Goal: Task Accomplishment & Management: Manage account settings

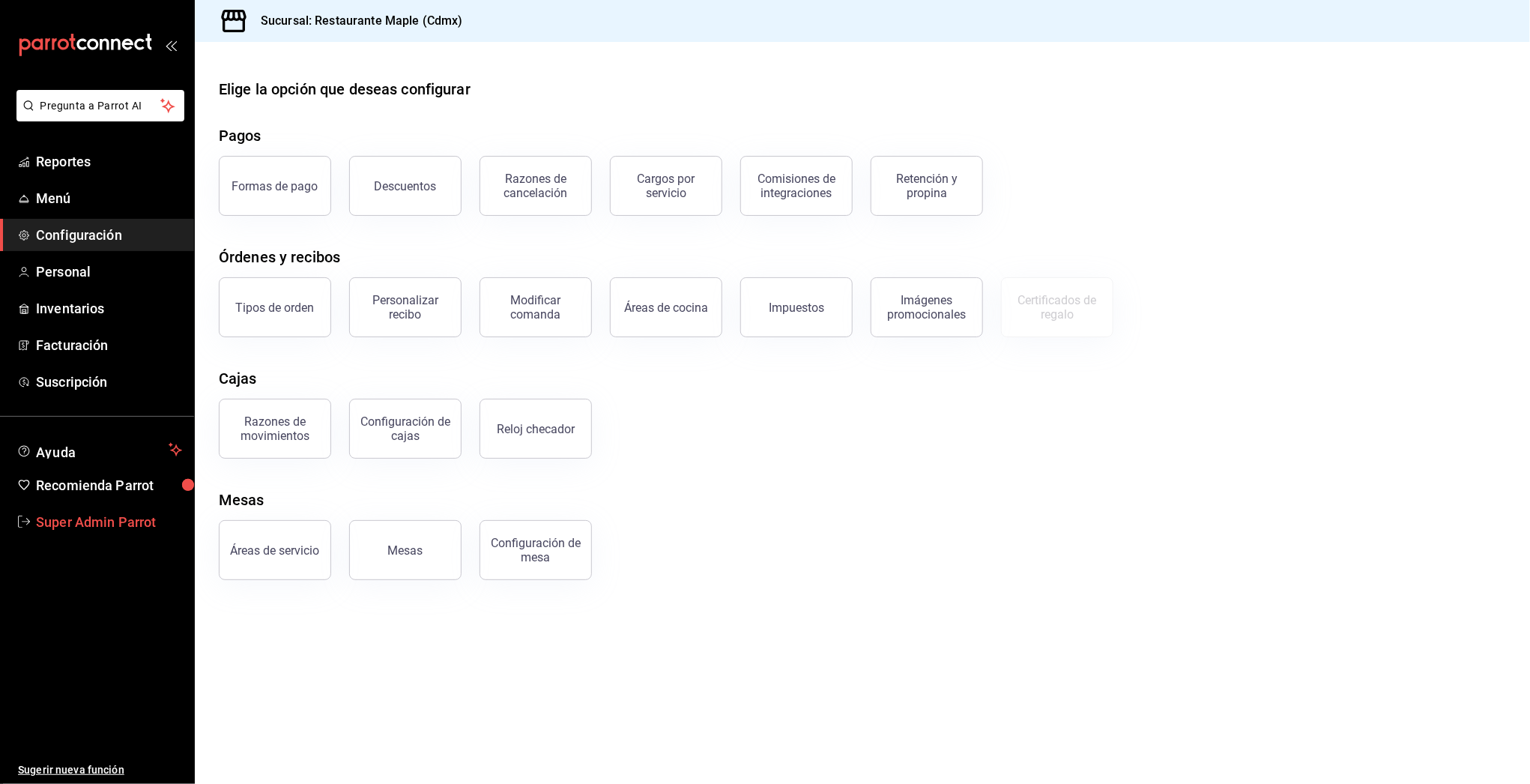
click at [74, 518] on span "Super Admin Parrot" at bounding box center [109, 522] width 146 height 20
click at [74, 518] on html "Pregunta a Parrot AI Reportes Menú Configuración Personal Inventarios Facturaci…" at bounding box center [765, 392] width 1530 height 784
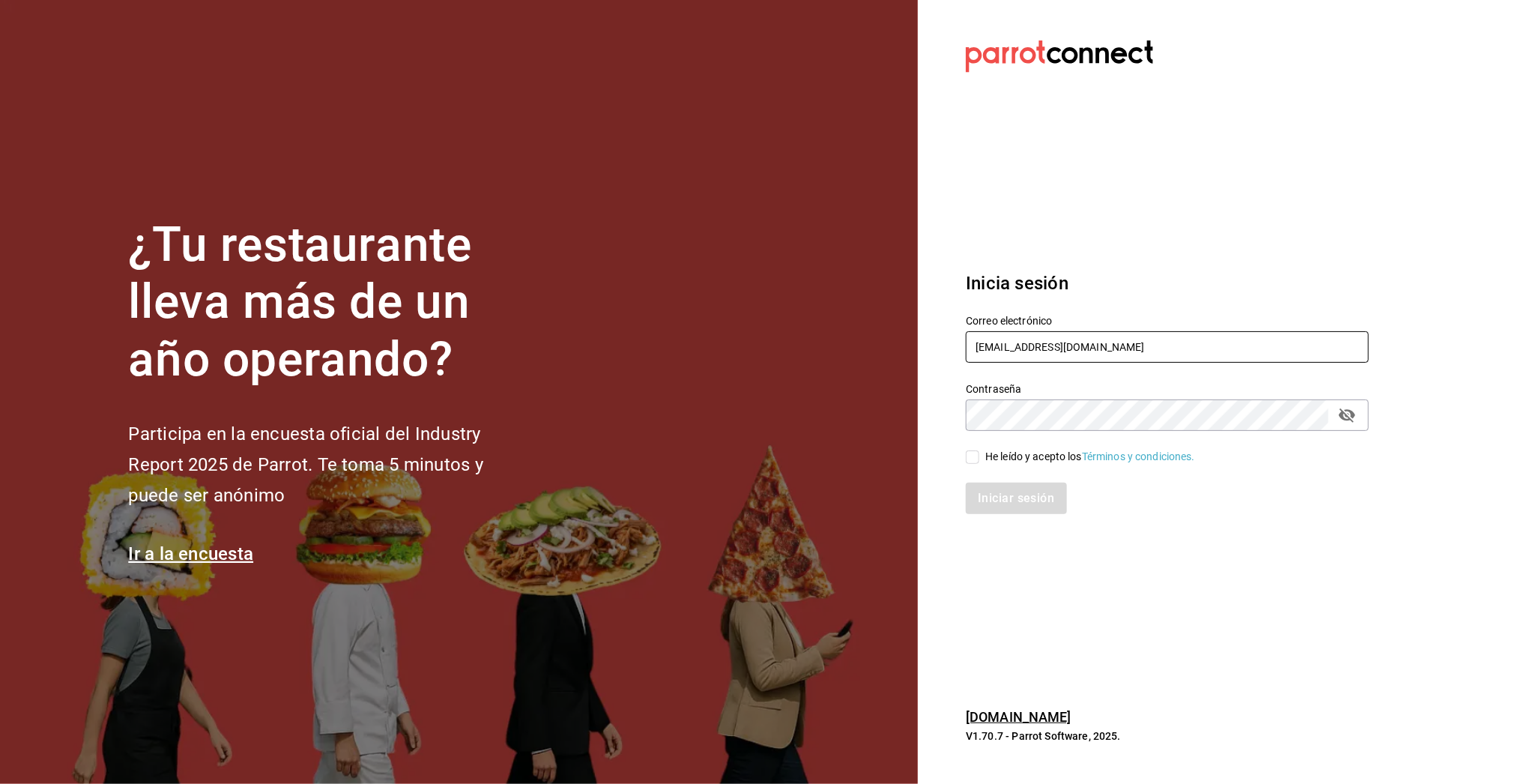
click at [1006, 346] on input "restaurante@maple.com" at bounding box center [1167, 346] width 403 height 31
paste input "alabimalabam@qro.com Parr0tConnec7"
click at [1132, 356] on input "alabimalabam@qro.com Parr0tConnec7" at bounding box center [1167, 346] width 403 height 31
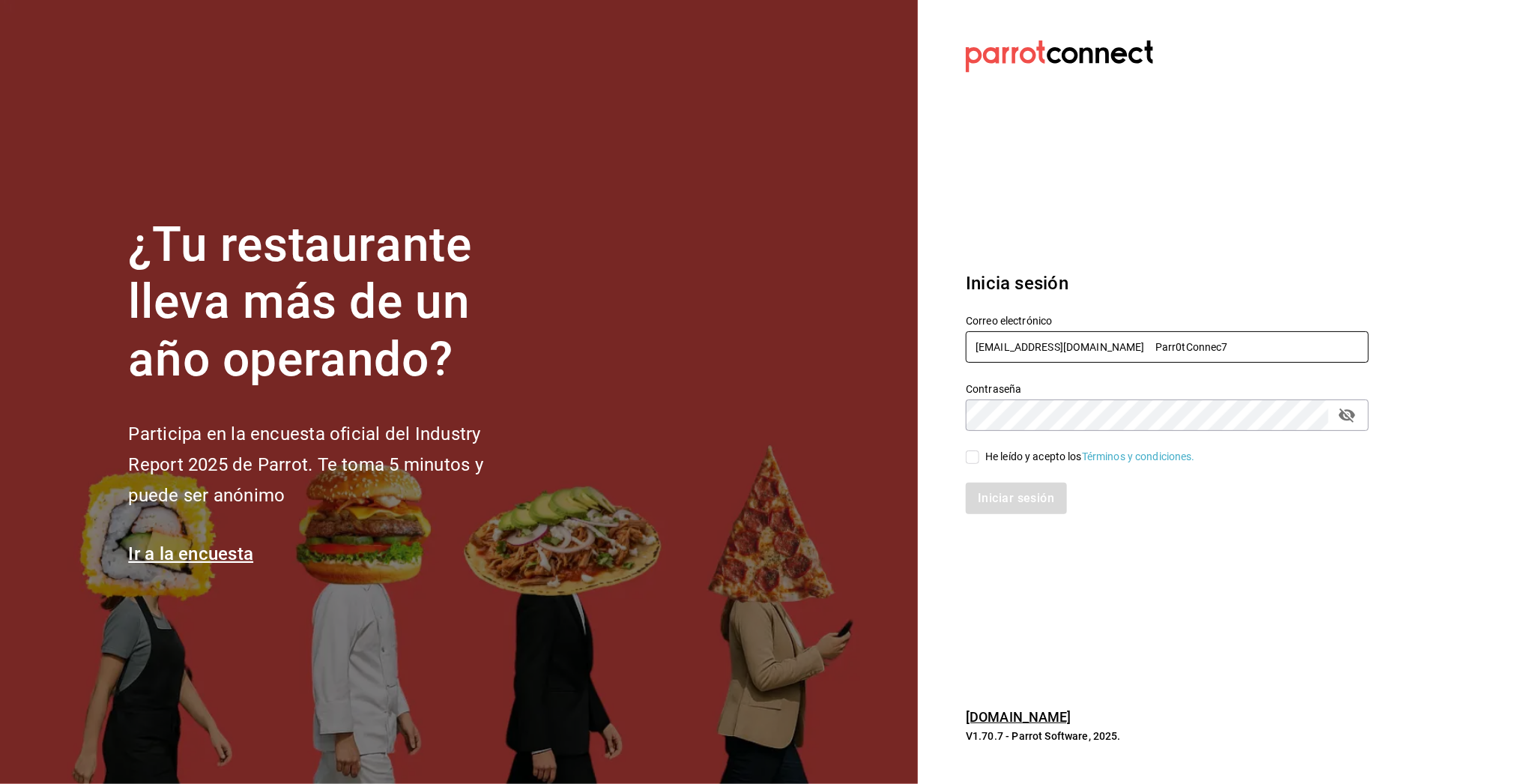
click at [1132, 356] on input "alabimalabam@qro.com Parr0tConnec7" at bounding box center [1167, 346] width 403 height 31
type input "[EMAIL_ADDRESS][DOMAIN_NAME]"
click at [1059, 462] on div "He leído y acepto los Términos y condiciones." at bounding box center [1090, 456] width 210 height 16
click at [979, 462] on input "He leído y acepto los Términos y condiciones." at bounding box center [972, 457] width 14 height 14
checkbox input "true"
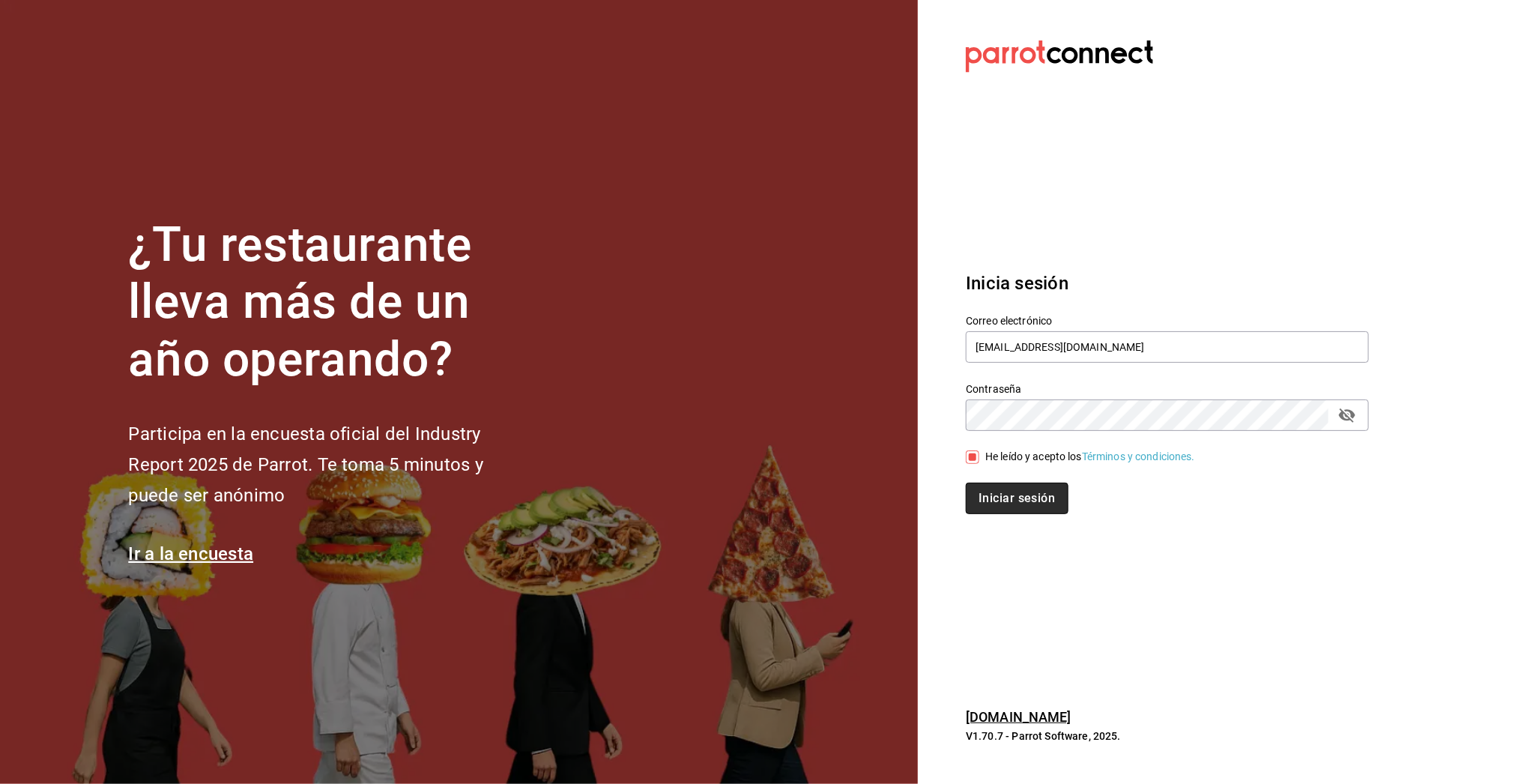
click at [1026, 494] on button "Iniciar sesión" at bounding box center [1017, 498] width 102 height 31
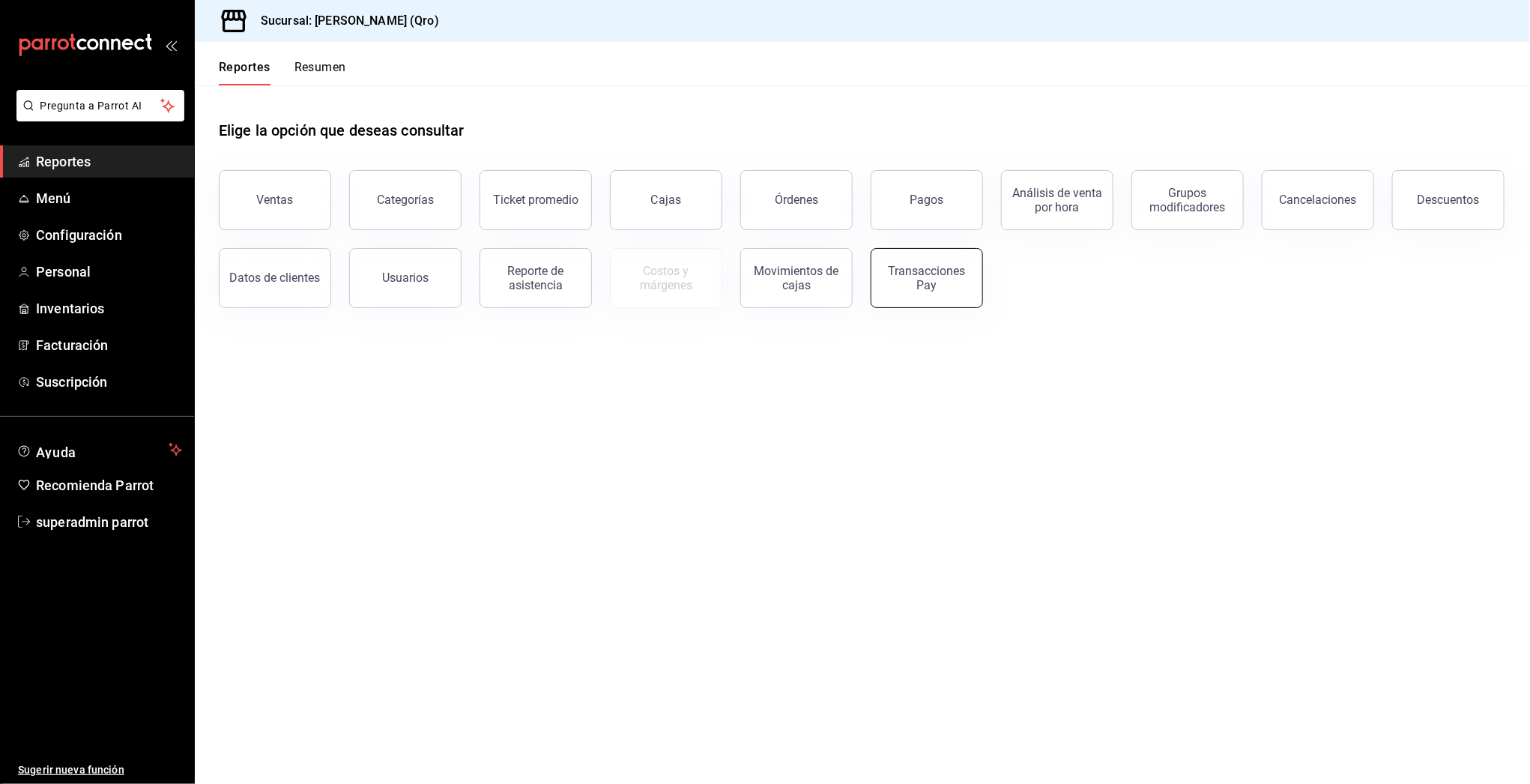
click at [956, 281] on div "Transacciones Pay" at bounding box center [926, 278] width 92 height 29
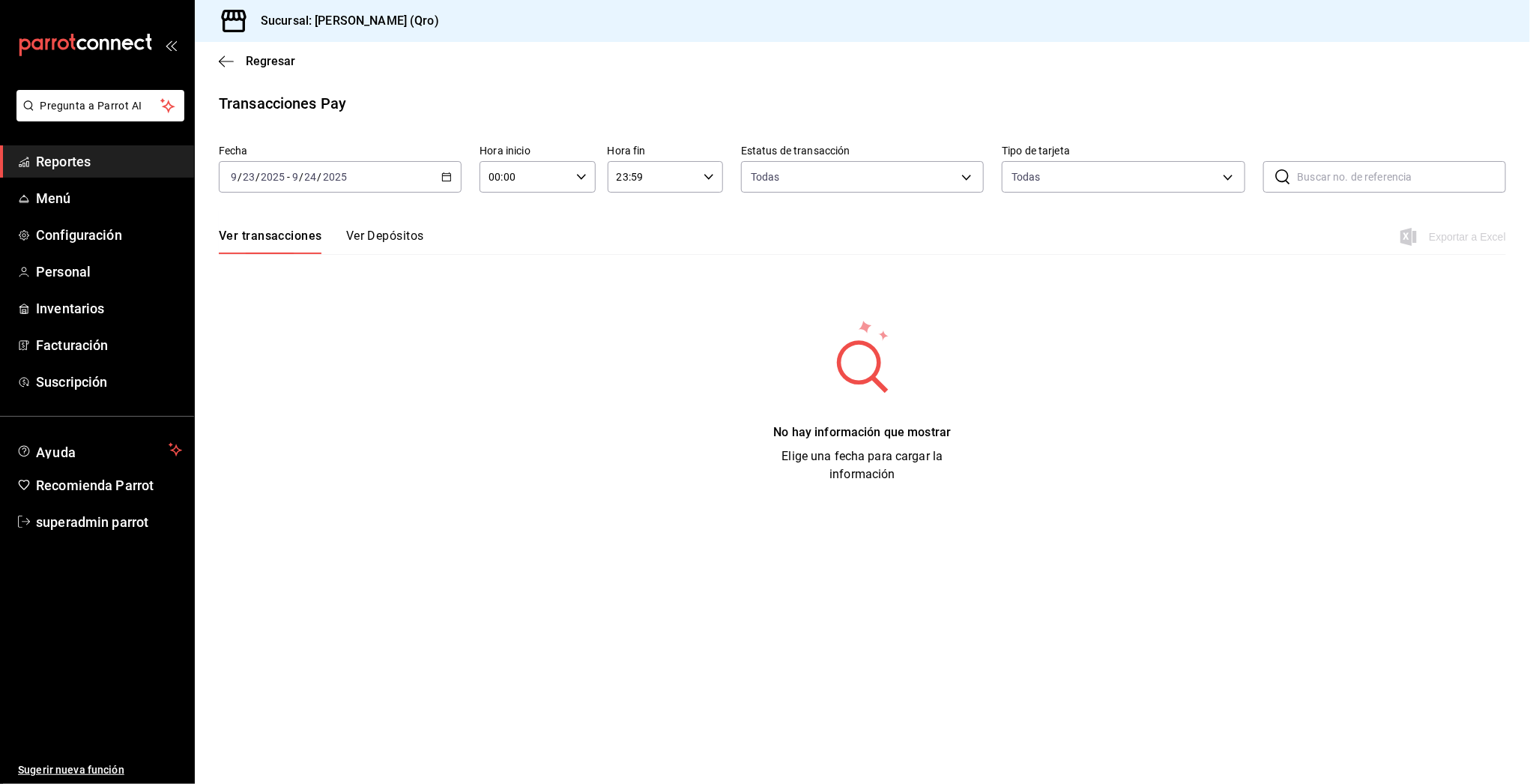
click at [444, 171] on icon "button" at bounding box center [446, 176] width 10 height 10
click at [260, 303] on li "Semana actual" at bounding box center [289, 289] width 140 height 34
click at [439, 173] on div "[DATE] [DATE] - [DATE] [DATE]" at bounding box center [340, 176] width 243 height 31
click at [244, 312] on li "Mes actual" at bounding box center [289, 323] width 140 height 34
click at [446, 174] on icon "button" at bounding box center [446, 176] width 10 height 10
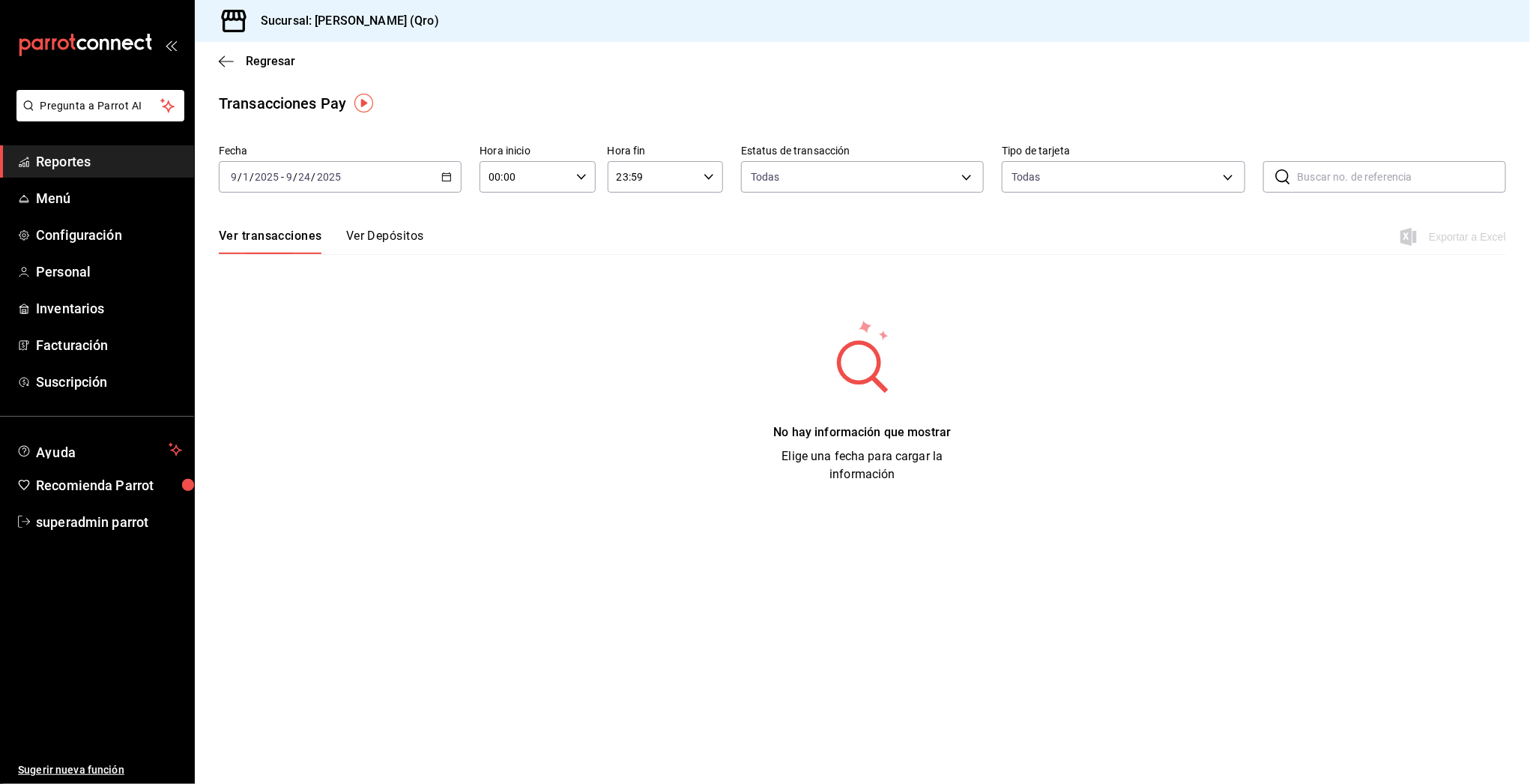
click at [446, 174] on icon "button" at bounding box center [446, 176] width 10 height 10
click at [282, 360] on span "Año actual" at bounding box center [289, 356] width 116 height 16
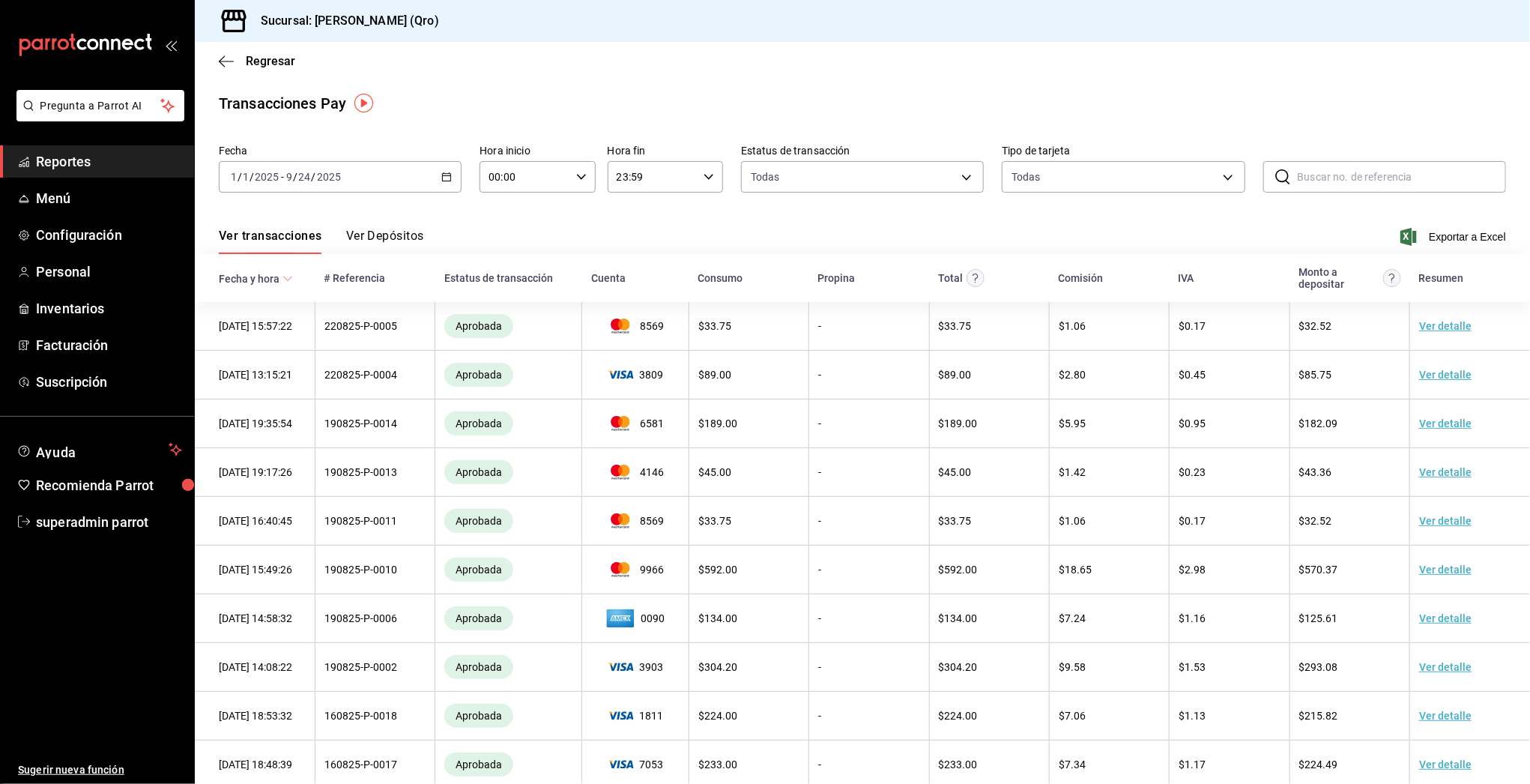
click at [400, 225] on div "Ver transacciones Ver Depósitos Exportar a Excel" at bounding box center [862, 232] width 1287 height 43
click at [391, 234] on button "Ver Depósitos" at bounding box center [385, 241] width 78 height 25
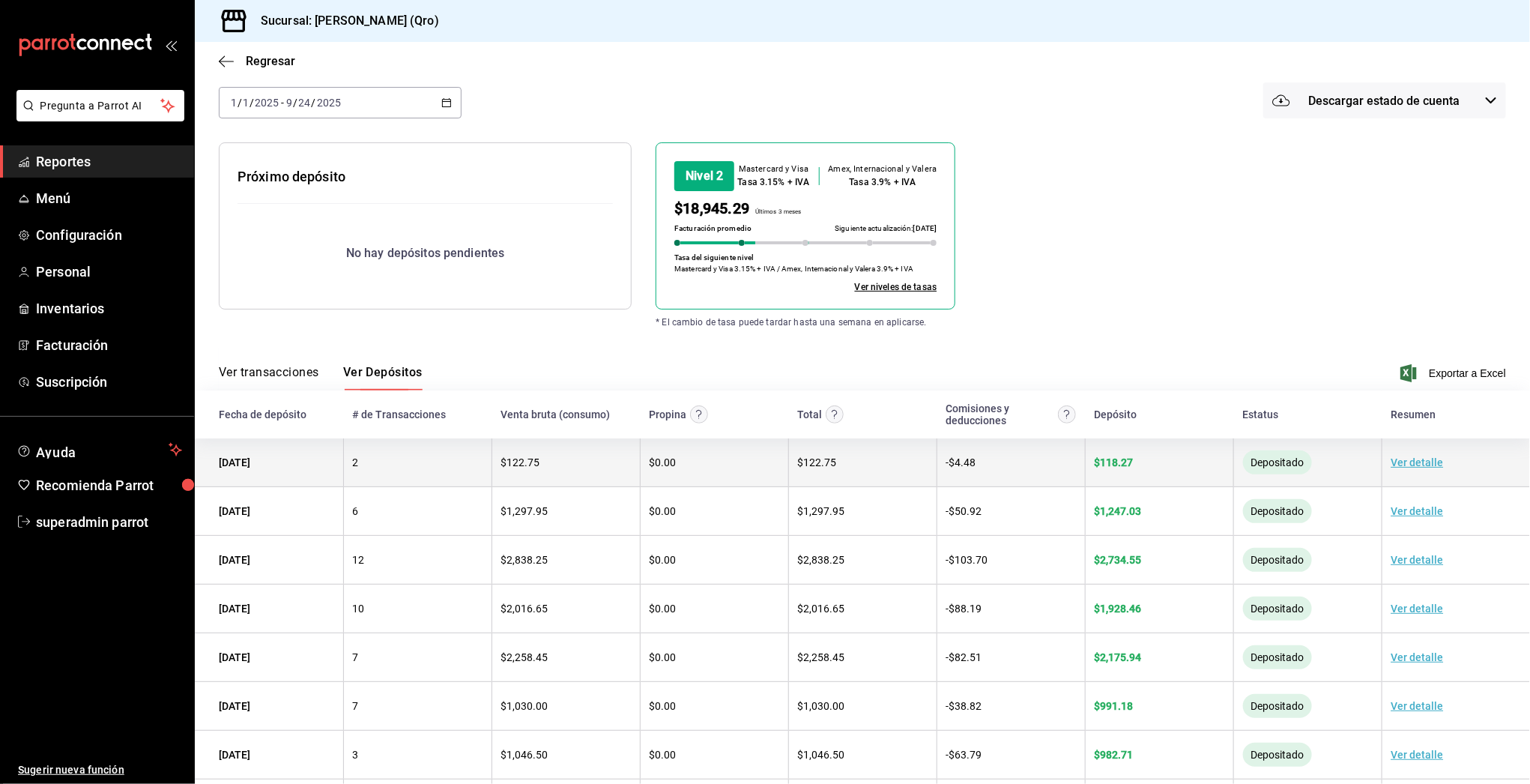
scroll to position [104, 0]
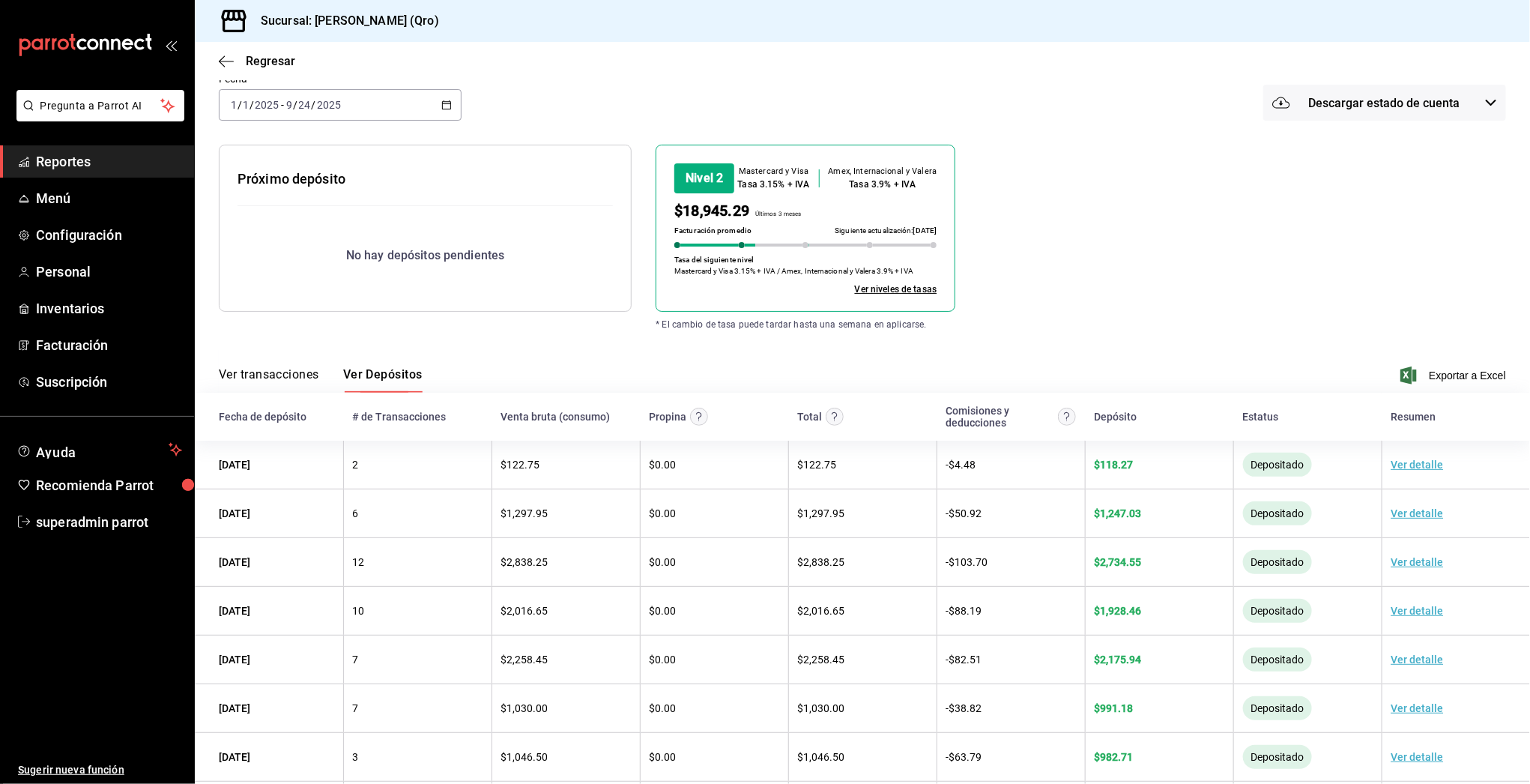
click at [289, 368] on button "Ver transacciones" at bounding box center [269, 380] width 100 height 25
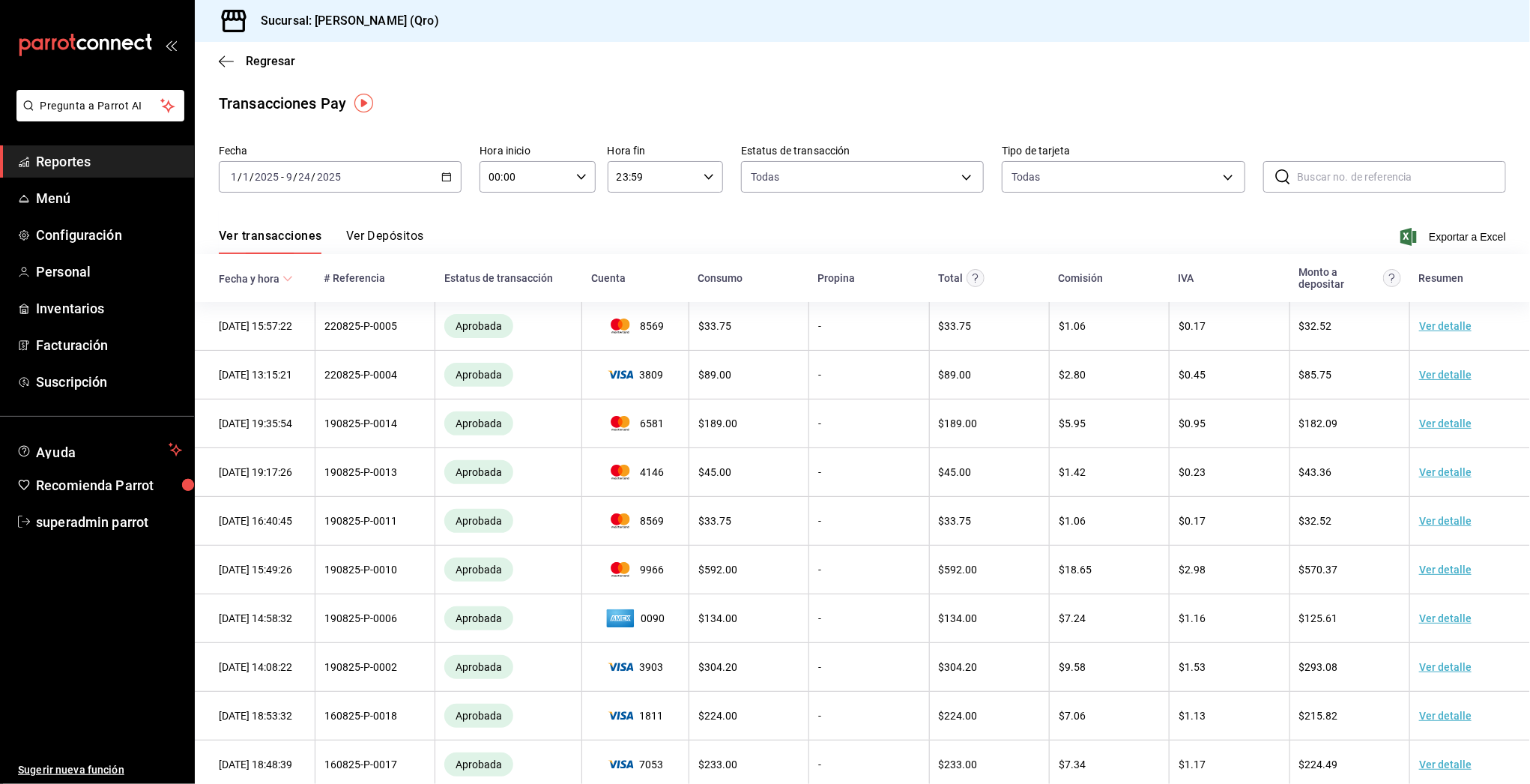
click at [395, 233] on button "Ver Depósitos" at bounding box center [385, 241] width 78 height 25
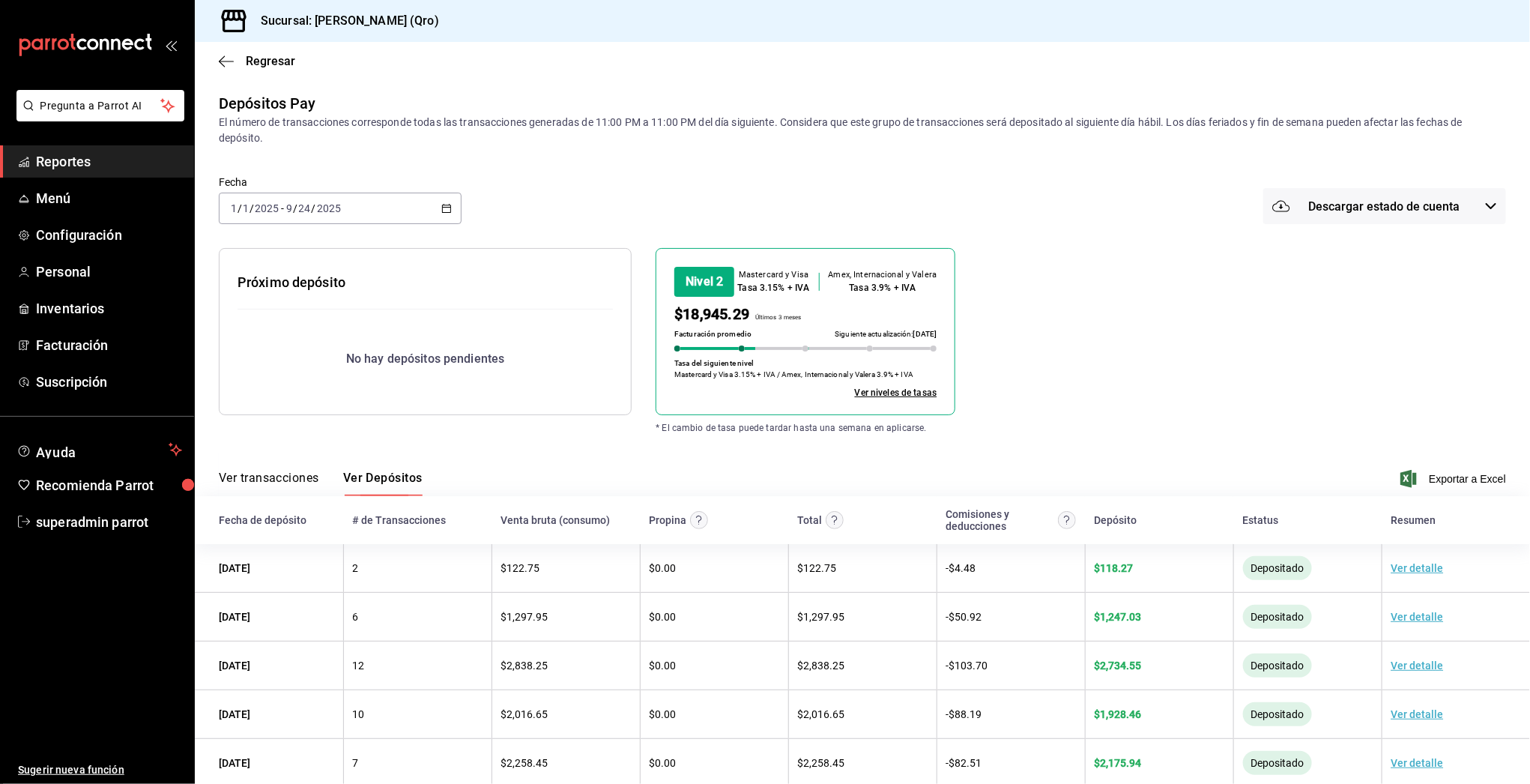
click at [70, 155] on span "Reportes" at bounding box center [109, 161] width 146 height 20
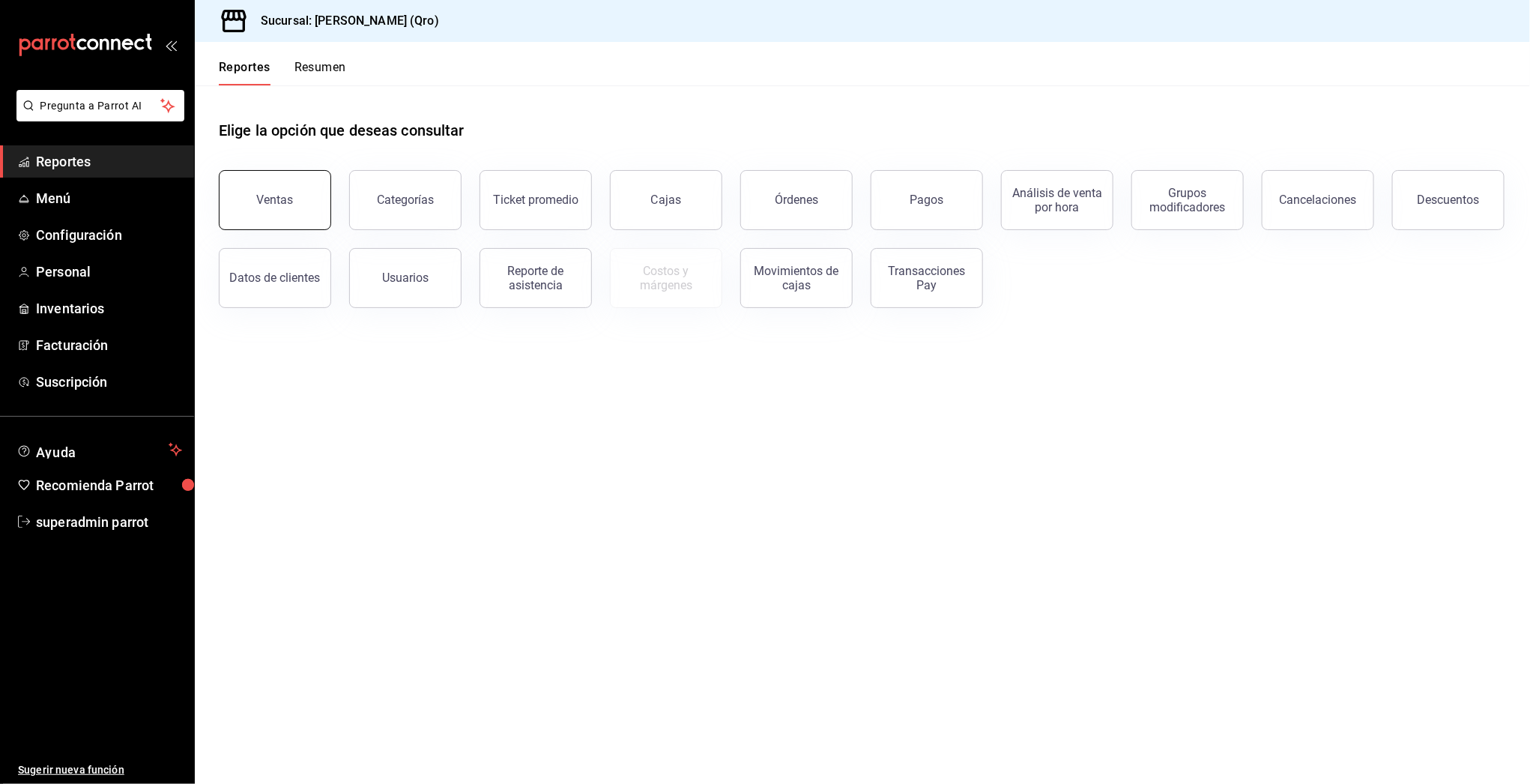
click at [297, 195] on button "Ventas" at bounding box center [275, 199] width 112 height 60
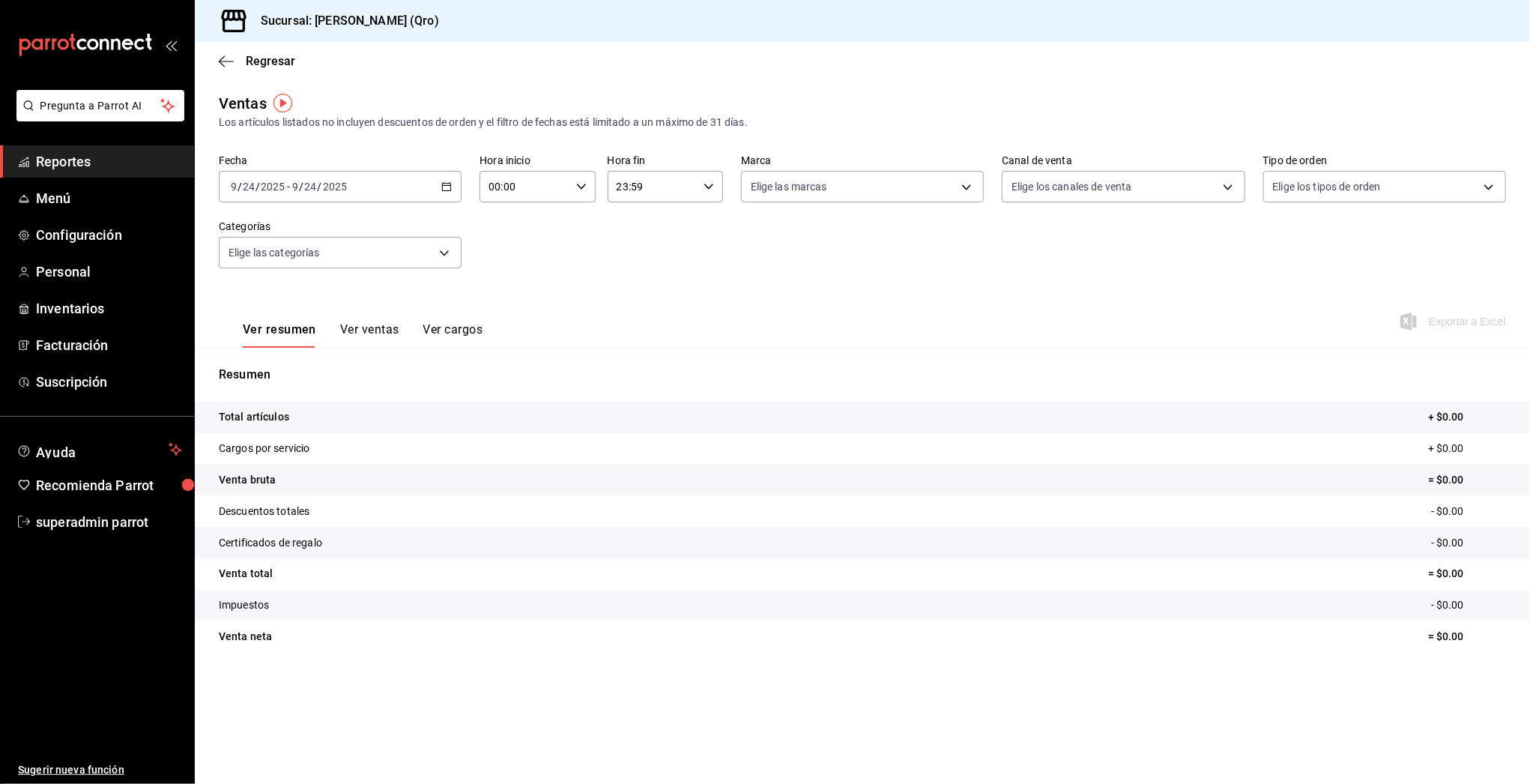
click at [451, 190] on div "[DATE] [DATE] - [DATE] [DATE]" at bounding box center [340, 186] width 243 height 31
click at [261, 295] on span "Semana actual" at bounding box center [289, 299] width 116 height 16
click at [364, 338] on button "Ver ventas" at bounding box center [370, 335] width 59 height 25
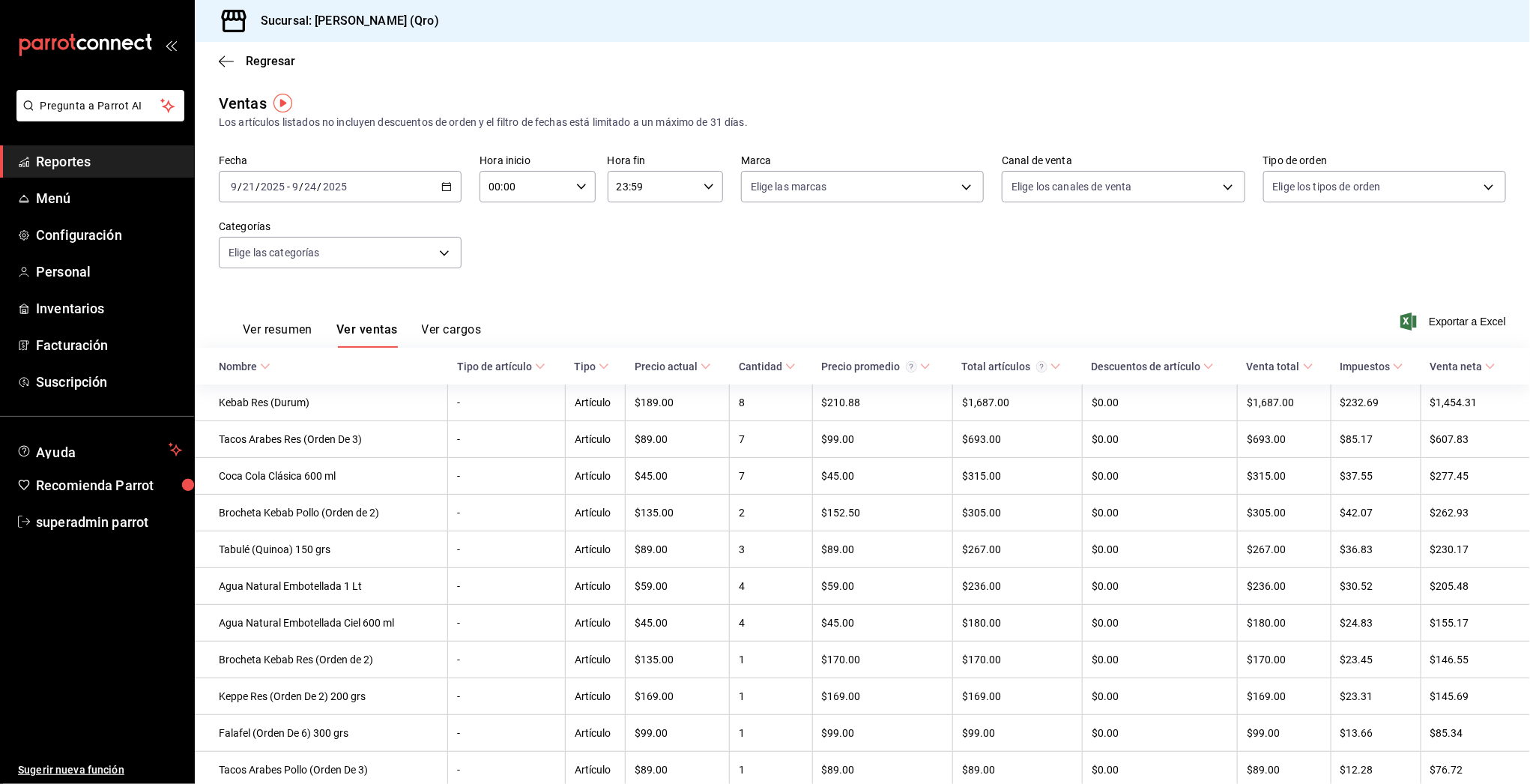
click at [446, 192] on div "[DATE] [DATE] - [DATE] [DATE]" at bounding box center [340, 186] width 243 height 31
click at [265, 261] on span "Ayer" at bounding box center [289, 266] width 116 height 16
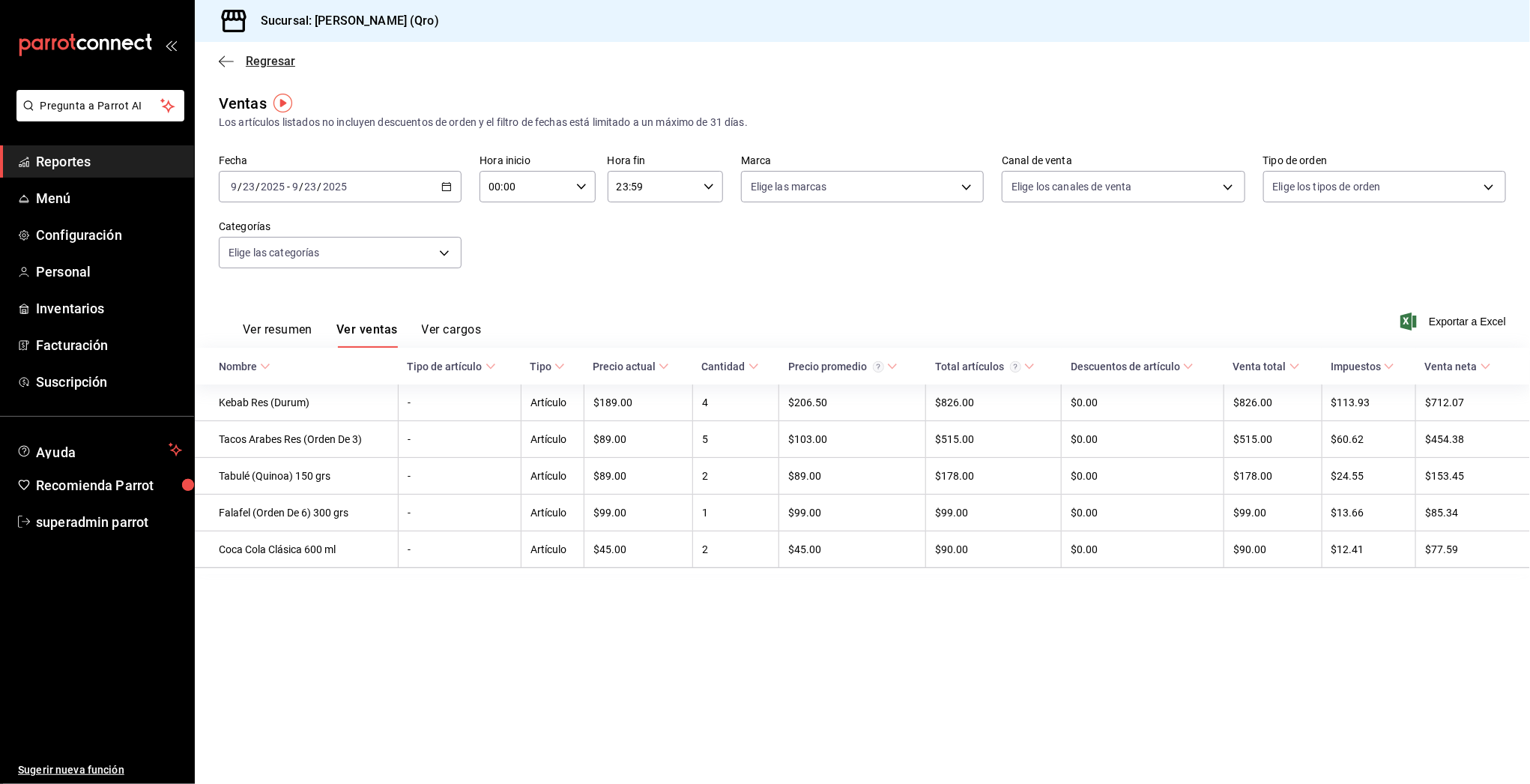
click at [227, 54] on icon "button" at bounding box center [227, 61] width 15 height 14
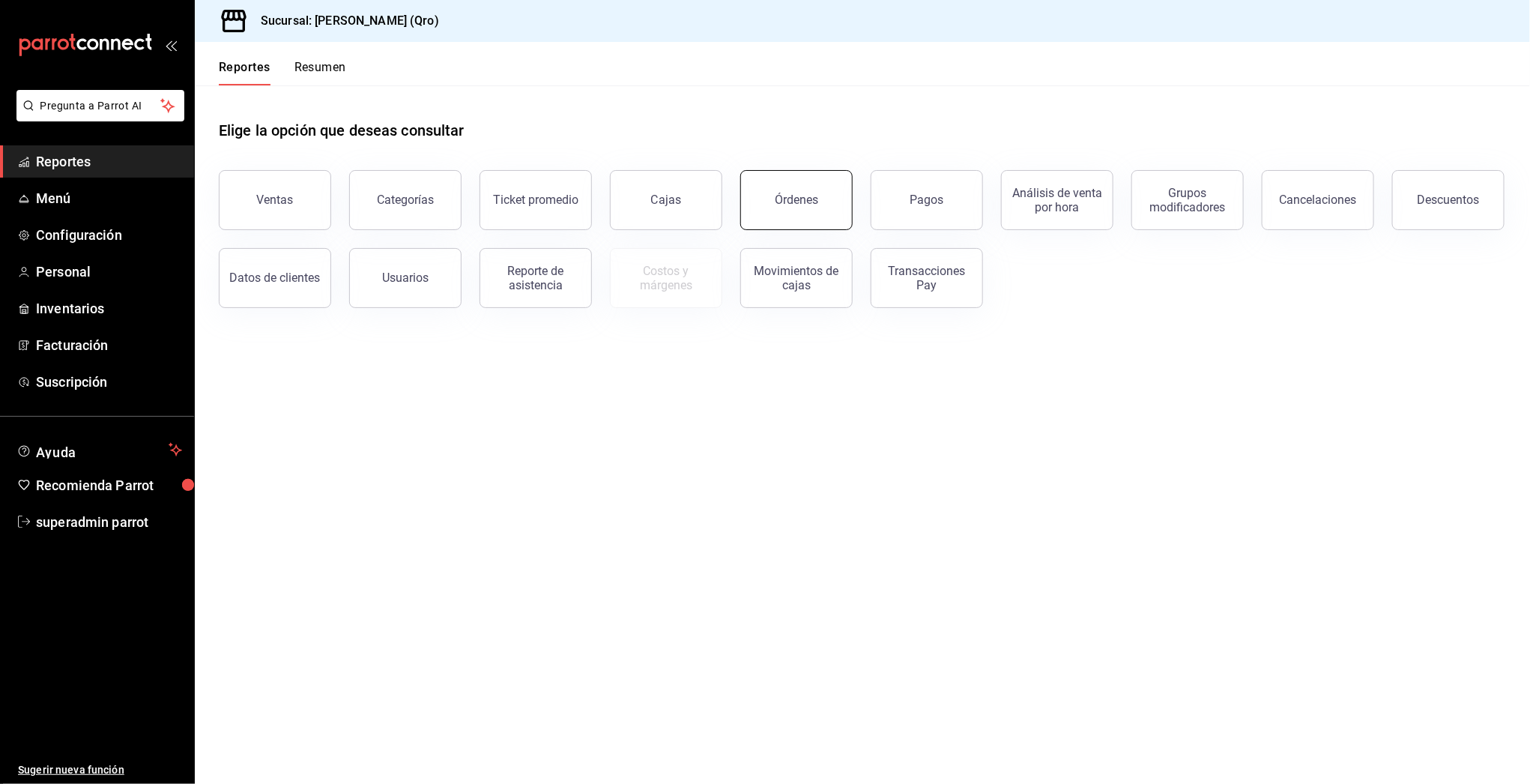
click at [808, 204] on div "Órdenes" at bounding box center [796, 199] width 43 height 14
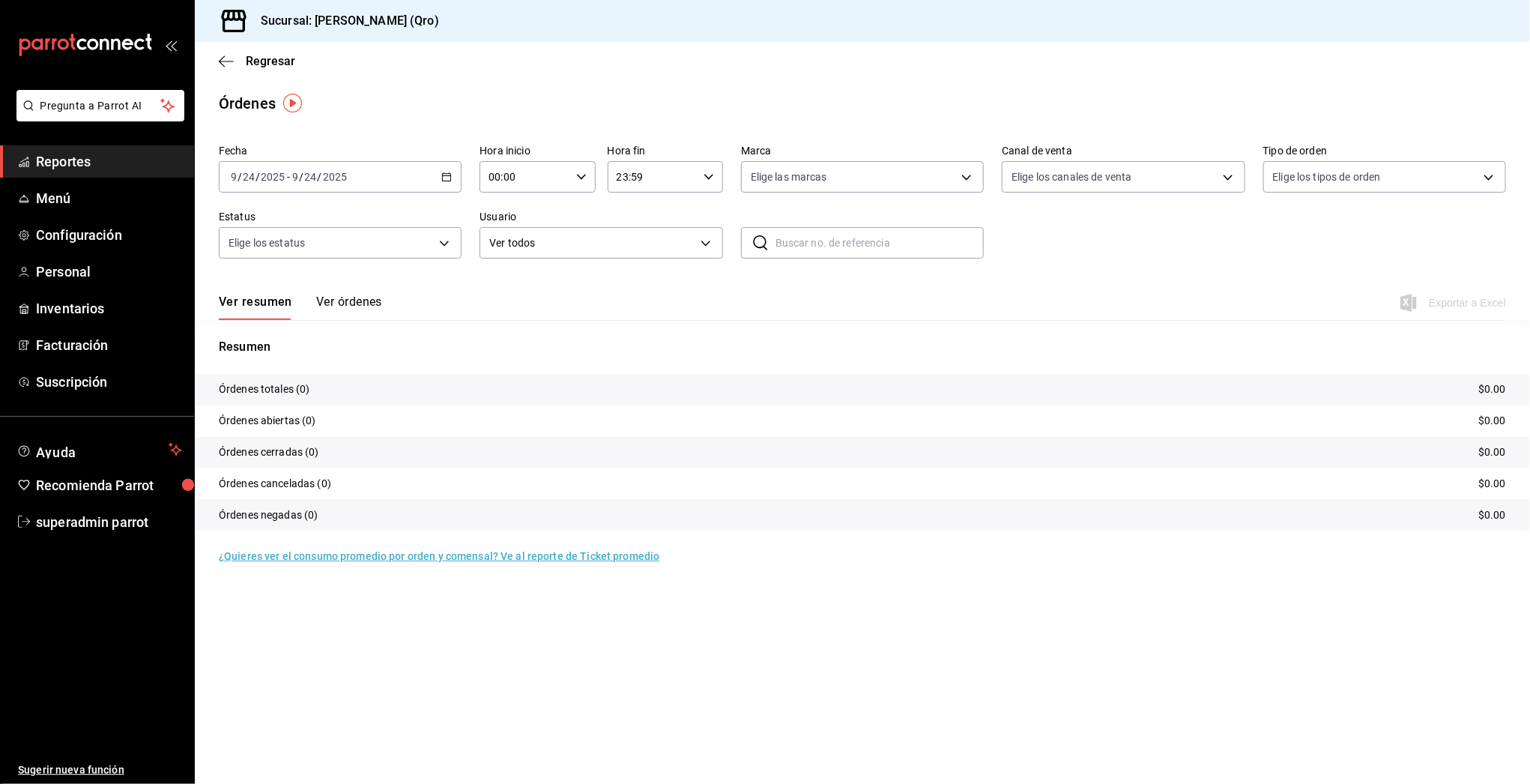
click at [440, 182] on div "[DATE] [DATE] - [DATE] [DATE]" at bounding box center [340, 176] width 243 height 31
click at [272, 328] on span "Mes actual" at bounding box center [289, 323] width 116 height 16
click at [354, 304] on button "Ver órdenes" at bounding box center [350, 307] width 66 height 25
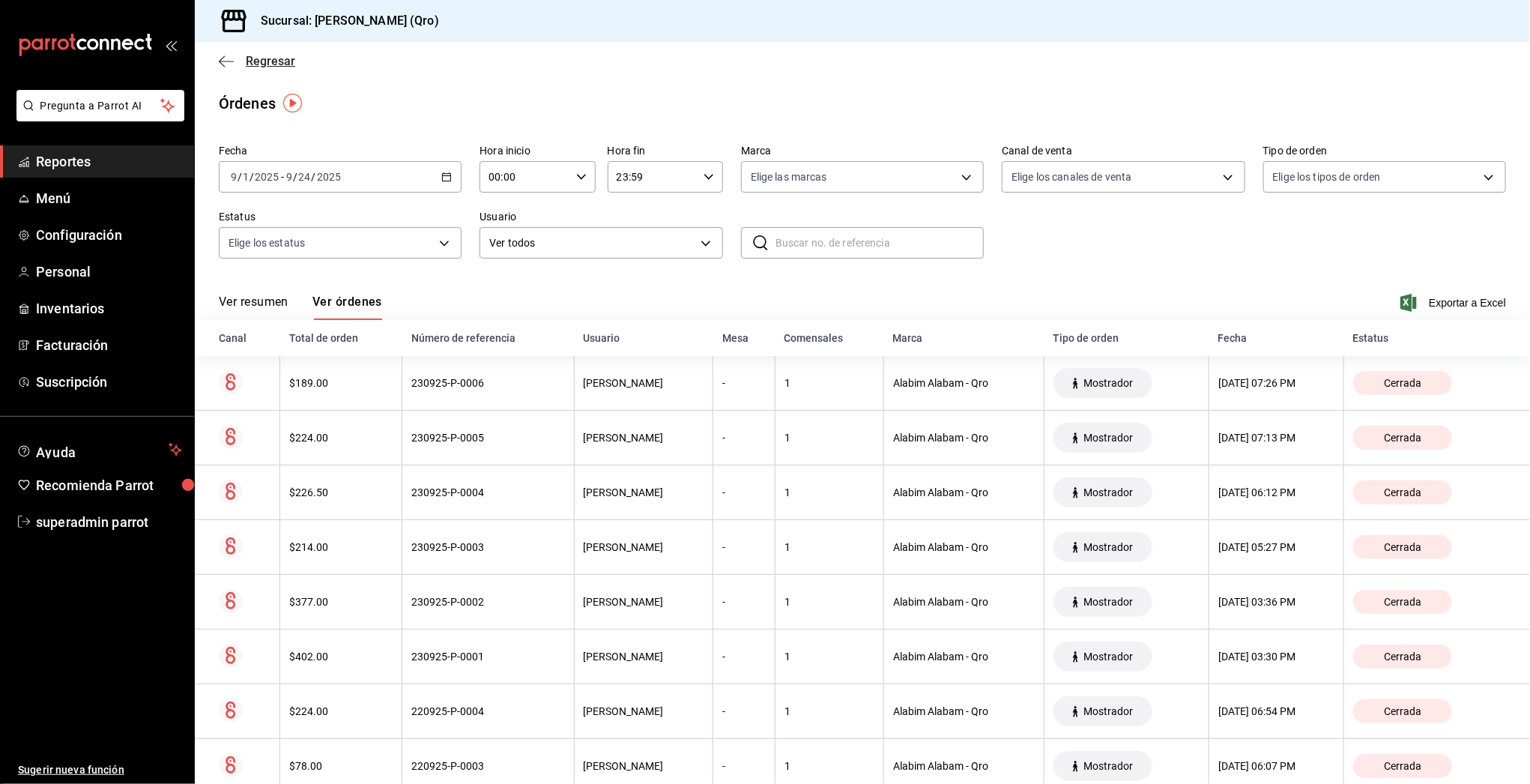
click at [226, 61] on icon "button" at bounding box center [227, 61] width 15 height 1
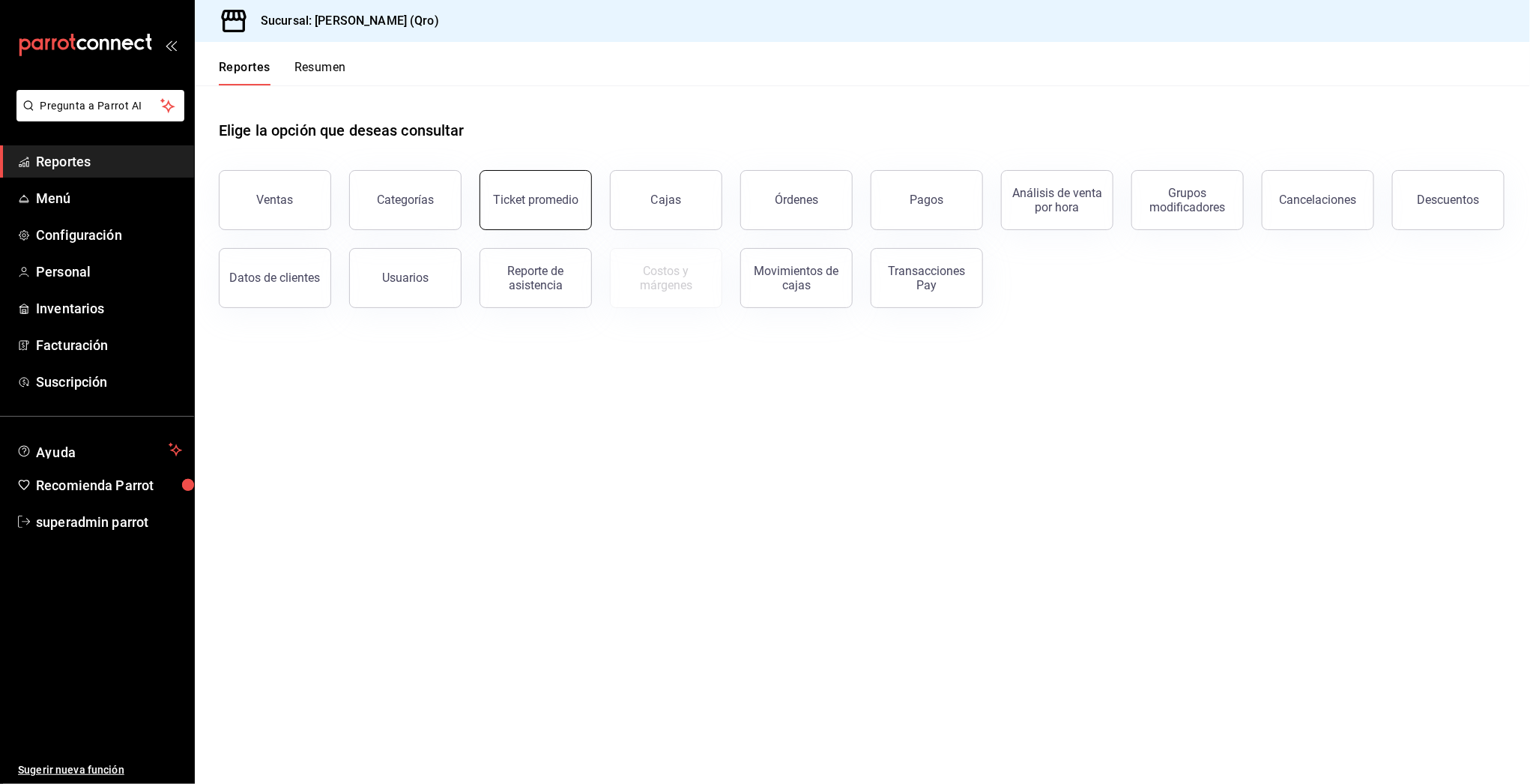
click at [541, 187] on button "Ticket promedio" at bounding box center [535, 199] width 112 height 60
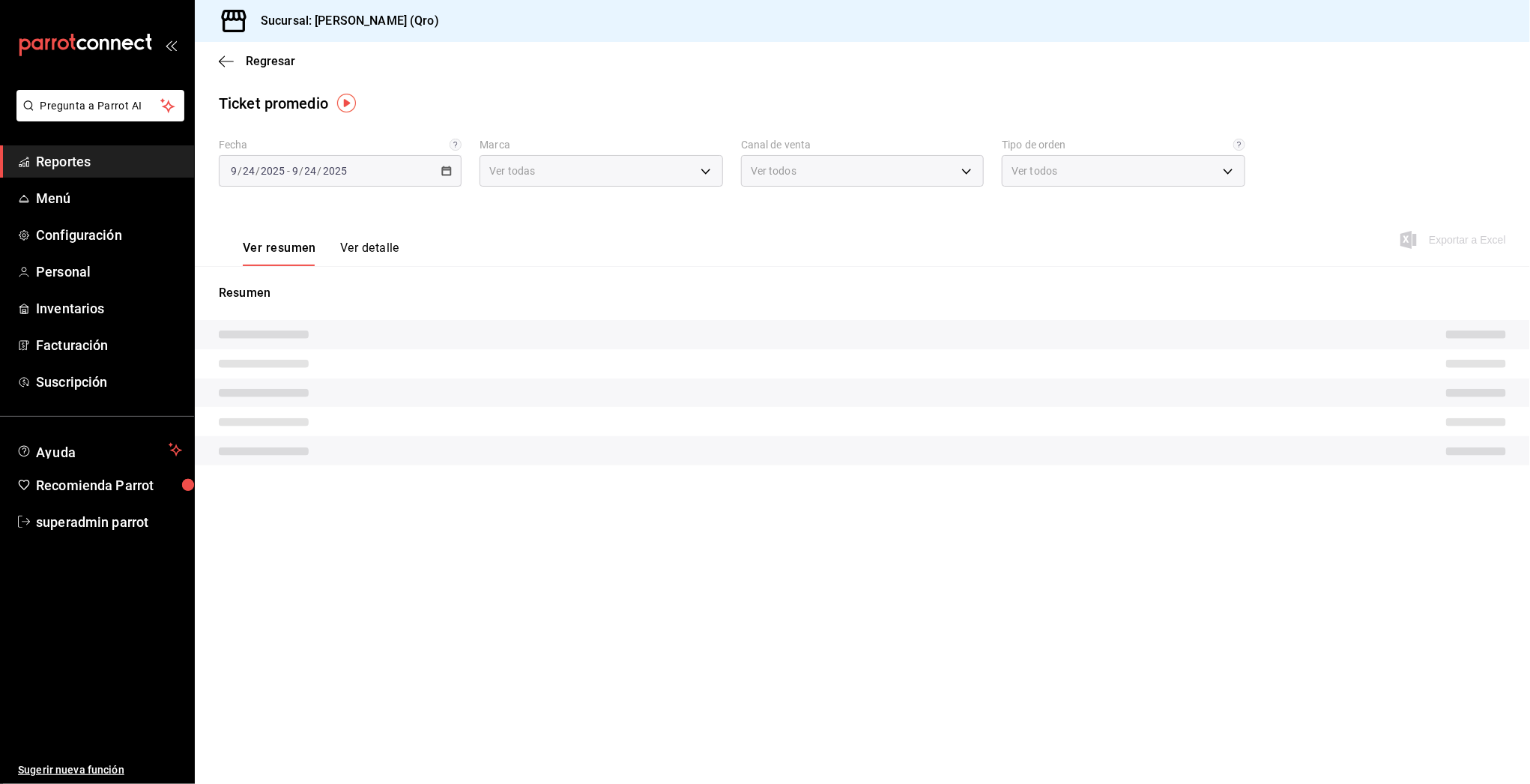
type input "abe47eec-5dd1-4eb9-842d-4ab34d9fcfb9"
type input "PARROT,UBER_EATS,RAPPI,DIDI_FOOD,ONLINE"
type input "ef00f8bd-a52b-4005-9c0d-e710fb9ea854,d6bb83c0-6e4c-40d1-a01a-023b82367bb8,aa440…"
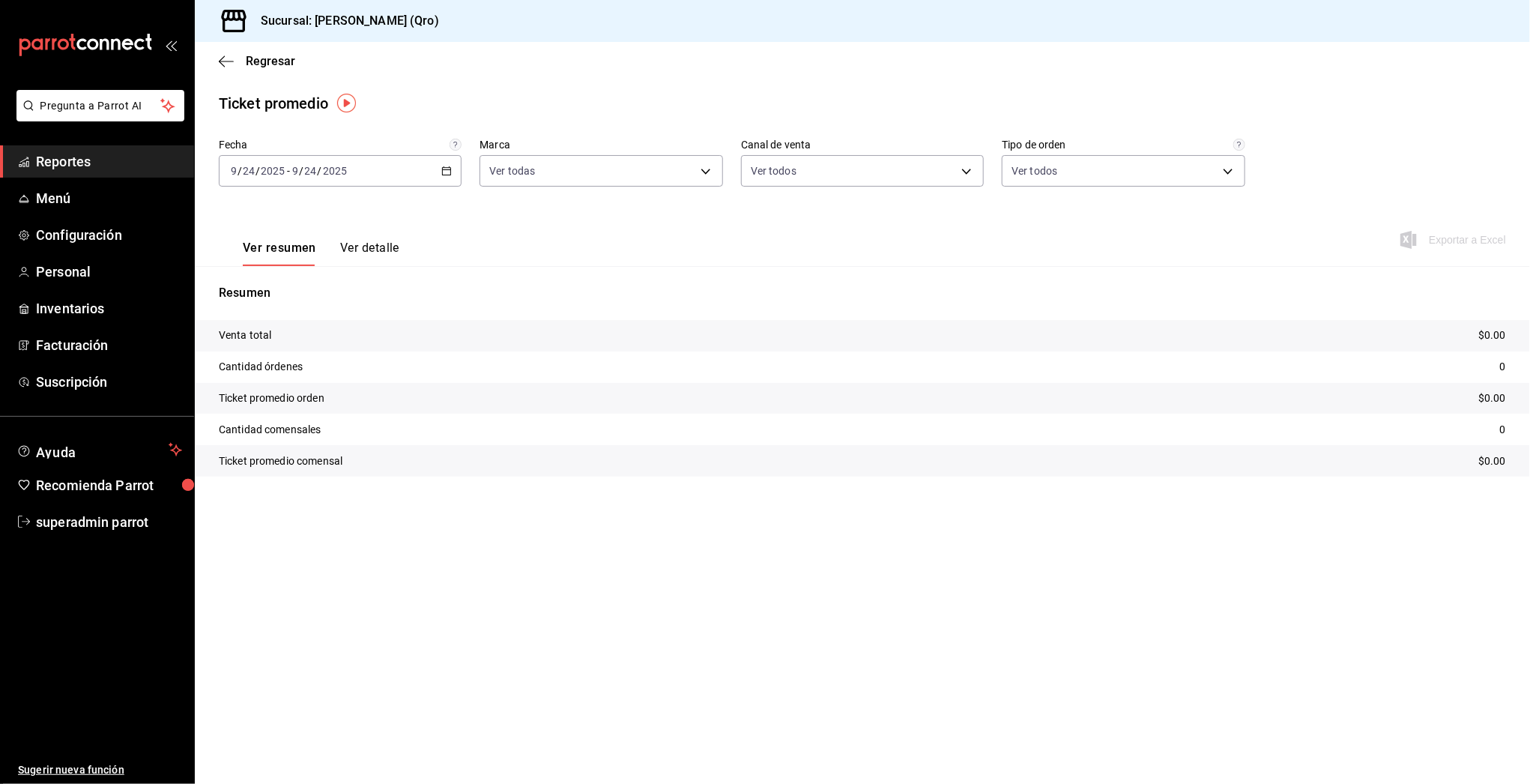
click at [443, 167] on icon "button" at bounding box center [446, 171] width 10 height 10
click at [284, 282] on span "Semana actual" at bounding box center [289, 283] width 116 height 16
click at [423, 162] on div "[DATE] [DATE] - [DATE] [DATE]" at bounding box center [340, 171] width 243 height 31
click at [259, 282] on span "Semana actual" at bounding box center [289, 283] width 116 height 16
click at [217, 64] on div "Regresar" at bounding box center [862, 60] width 1335 height 38
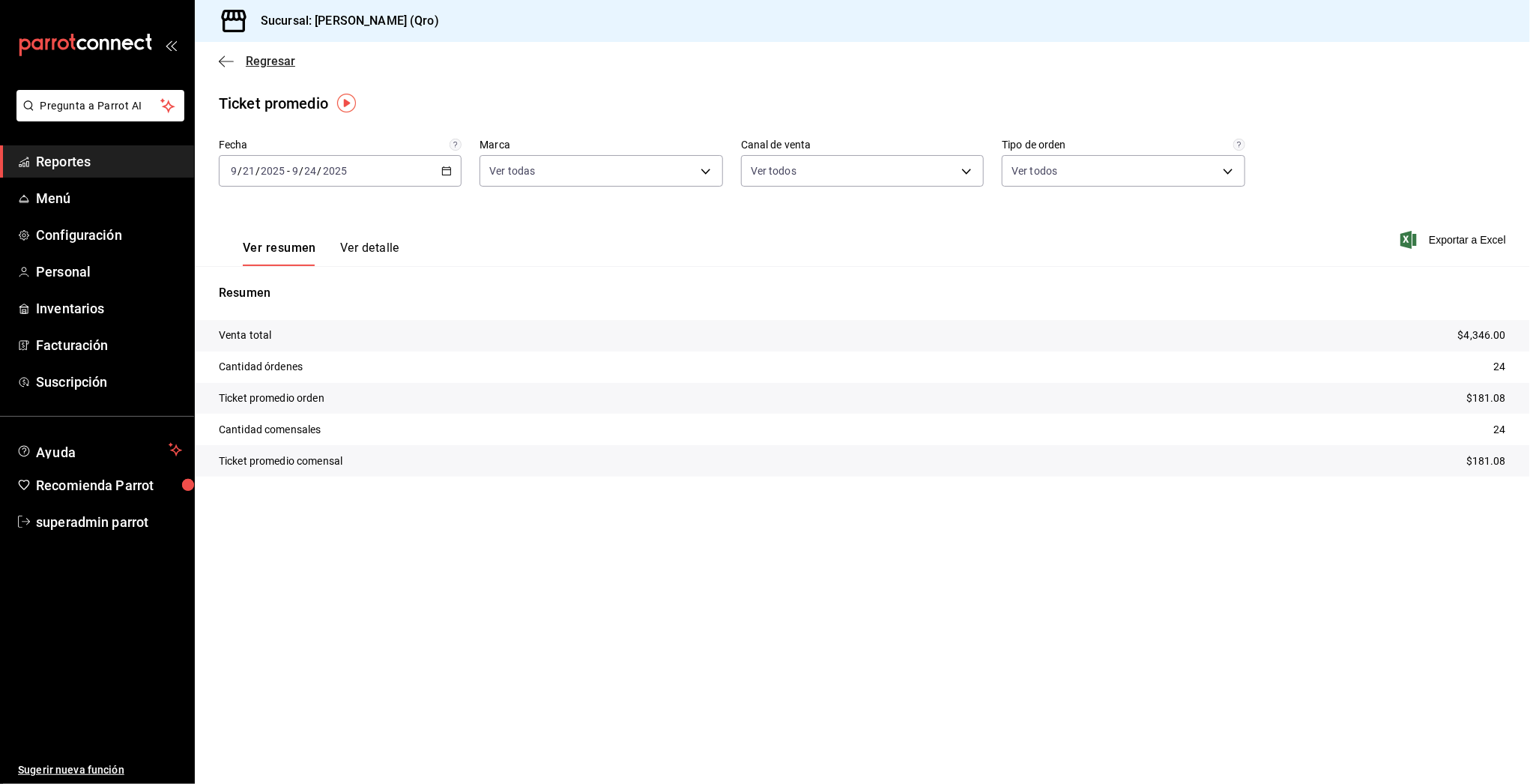
click at [234, 67] on span "Regresar" at bounding box center [257, 61] width 76 height 14
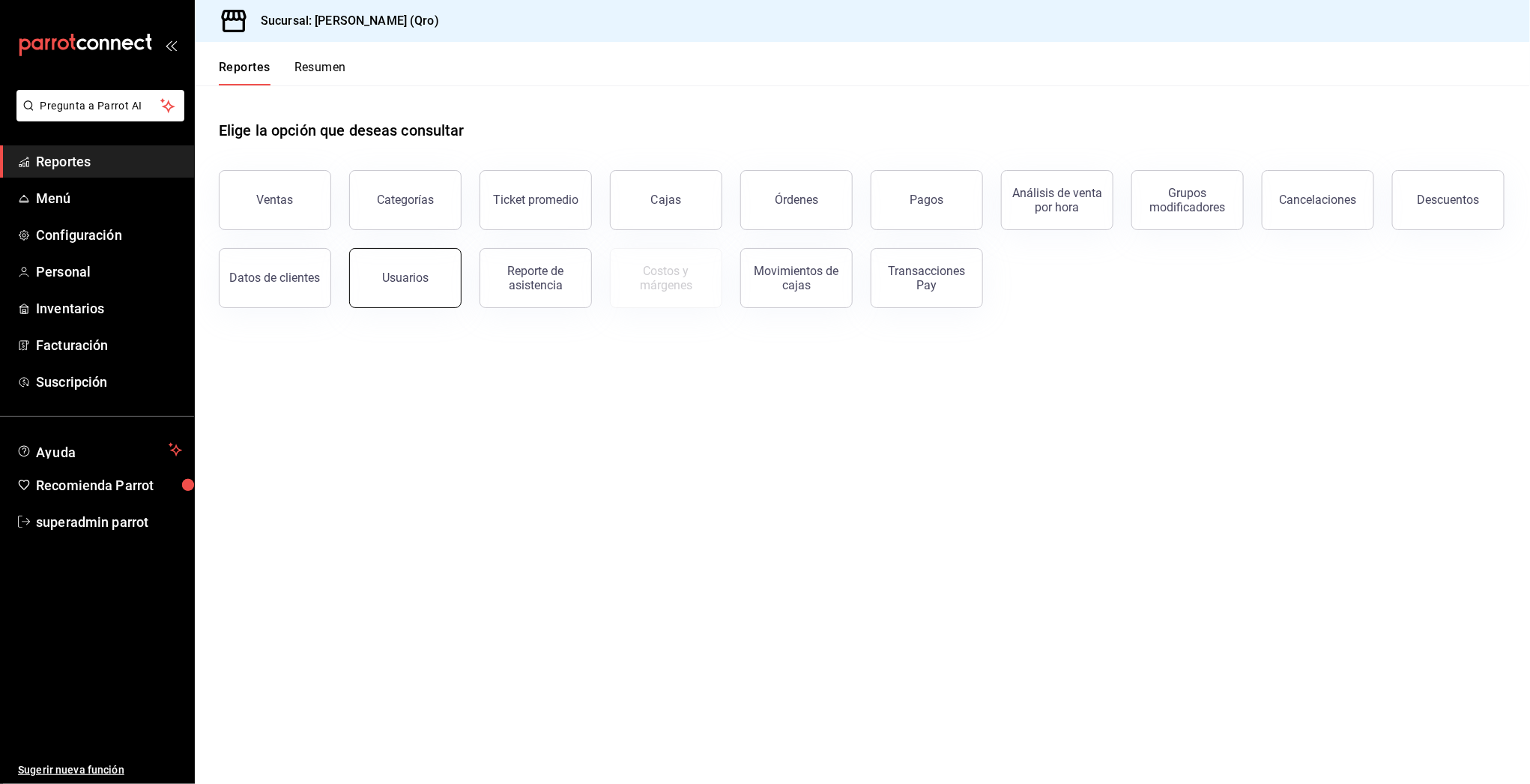
click at [405, 266] on button "Usuarios" at bounding box center [405, 277] width 112 height 60
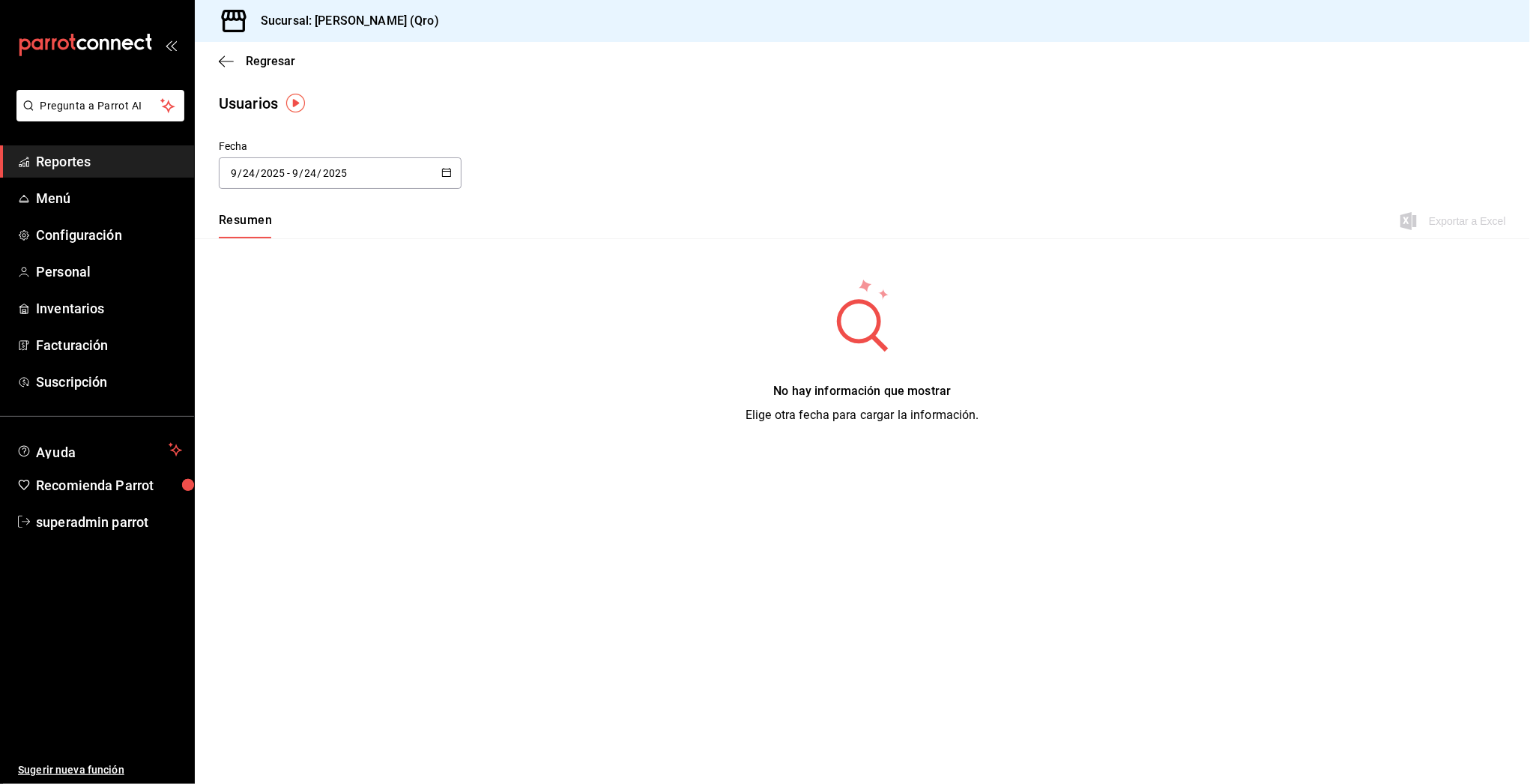
click at [450, 181] on div "[DATE] [DATE] - [DATE] [DATE]" at bounding box center [340, 172] width 243 height 31
click at [269, 322] on li "Mes actual" at bounding box center [289, 322] width 142 height 34
type input "[DATE]"
type input "1"
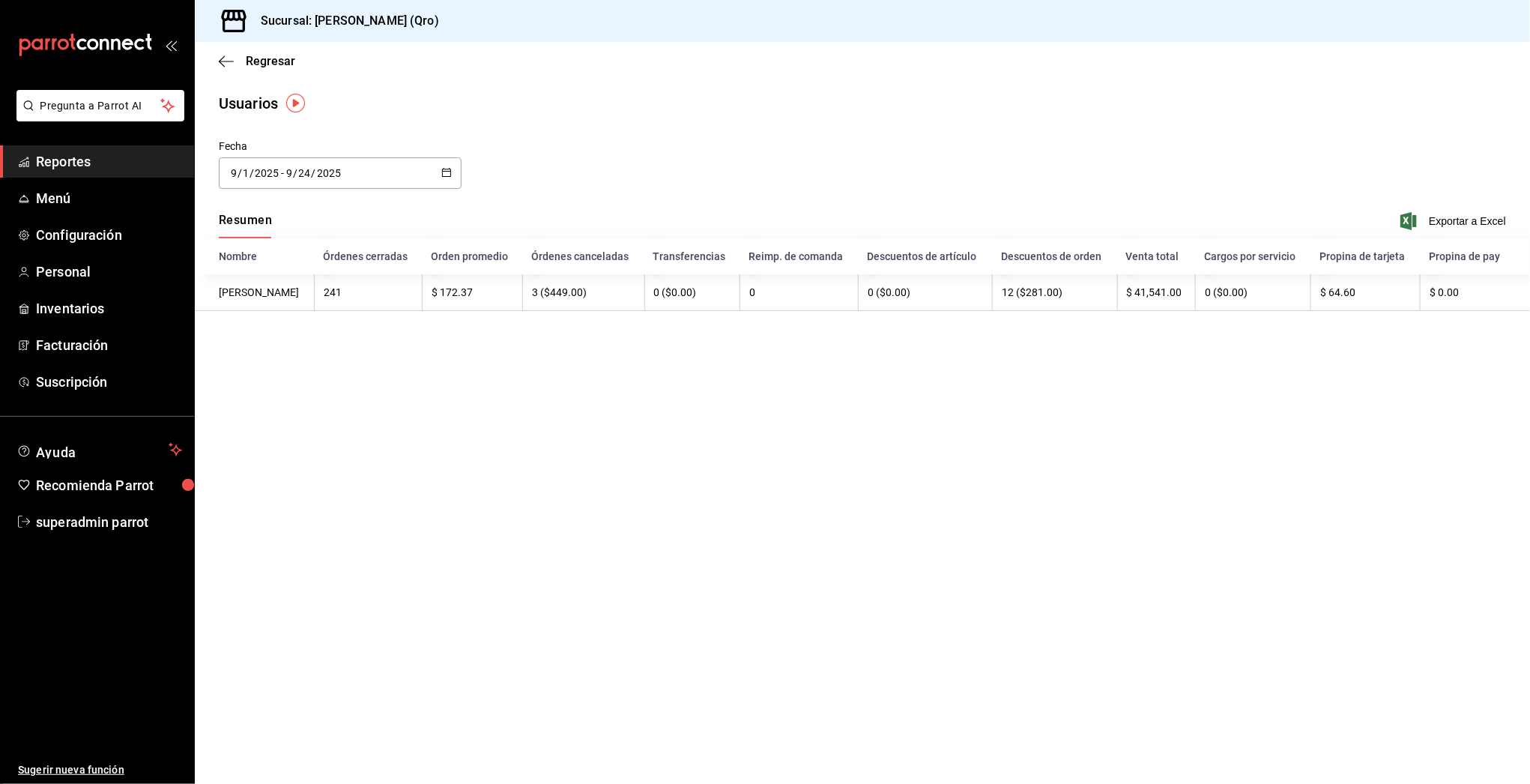
click at [451, 169] on \(Stroke\) "button" at bounding box center [446, 173] width 9 height 8
click at [272, 317] on li "Mes actual" at bounding box center [289, 322] width 142 height 34
click at [231, 57] on icon "button" at bounding box center [227, 61] width 15 height 14
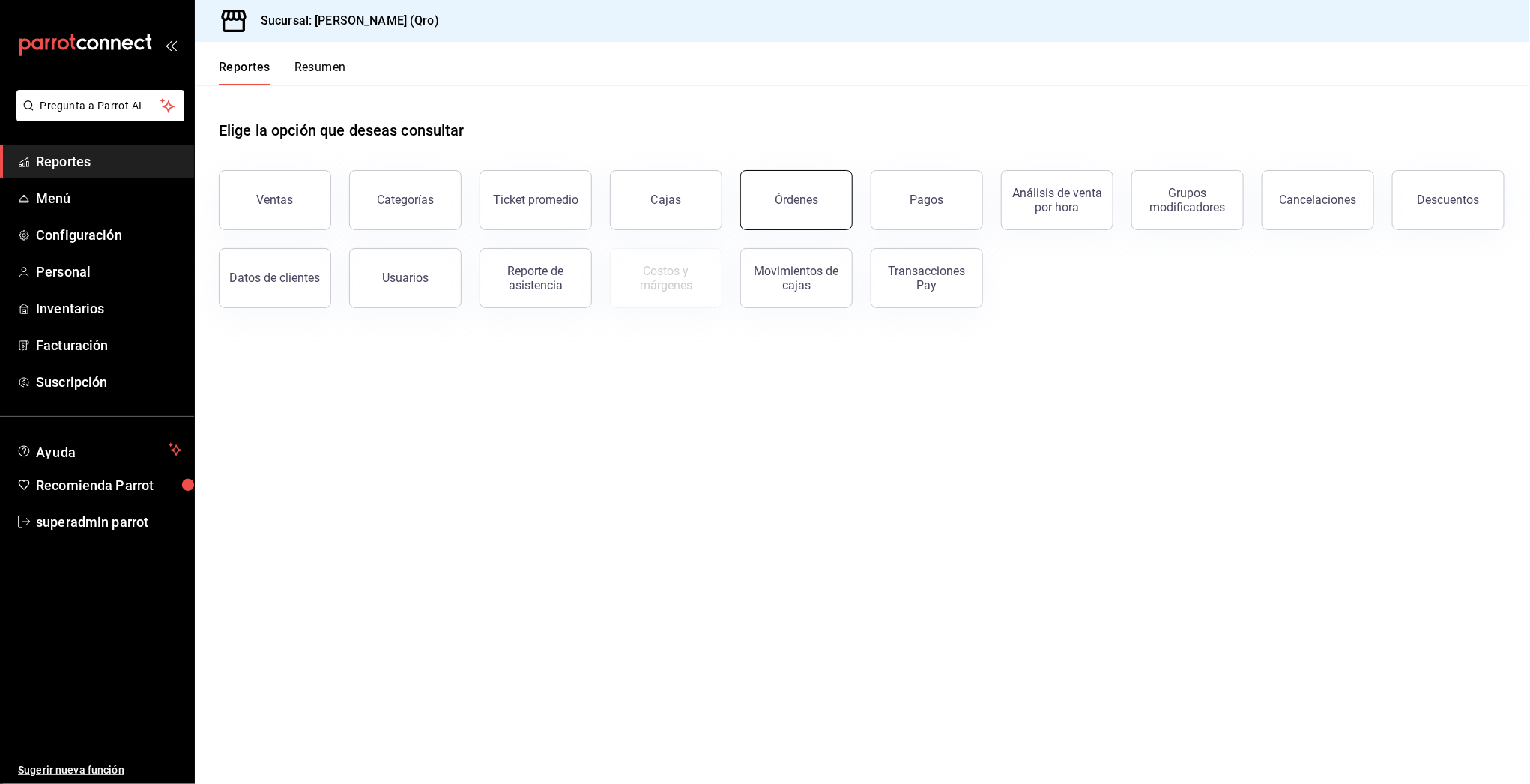
click at [815, 188] on button "Órdenes" at bounding box center [796, 199] width 112 height 60
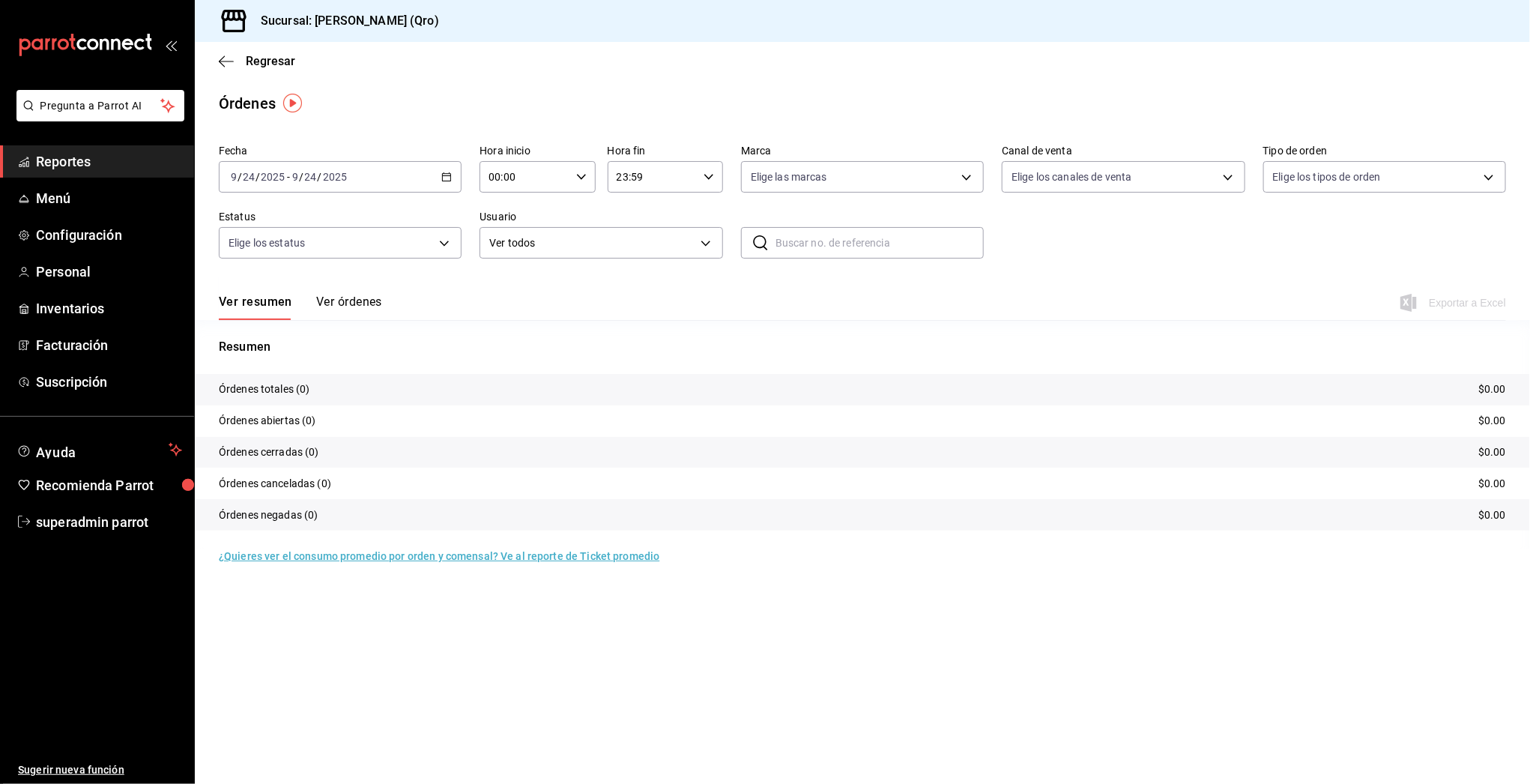
click at [350, 304] on button "Ver órdenes" at bounding box center [350, 307] width 66 height 25
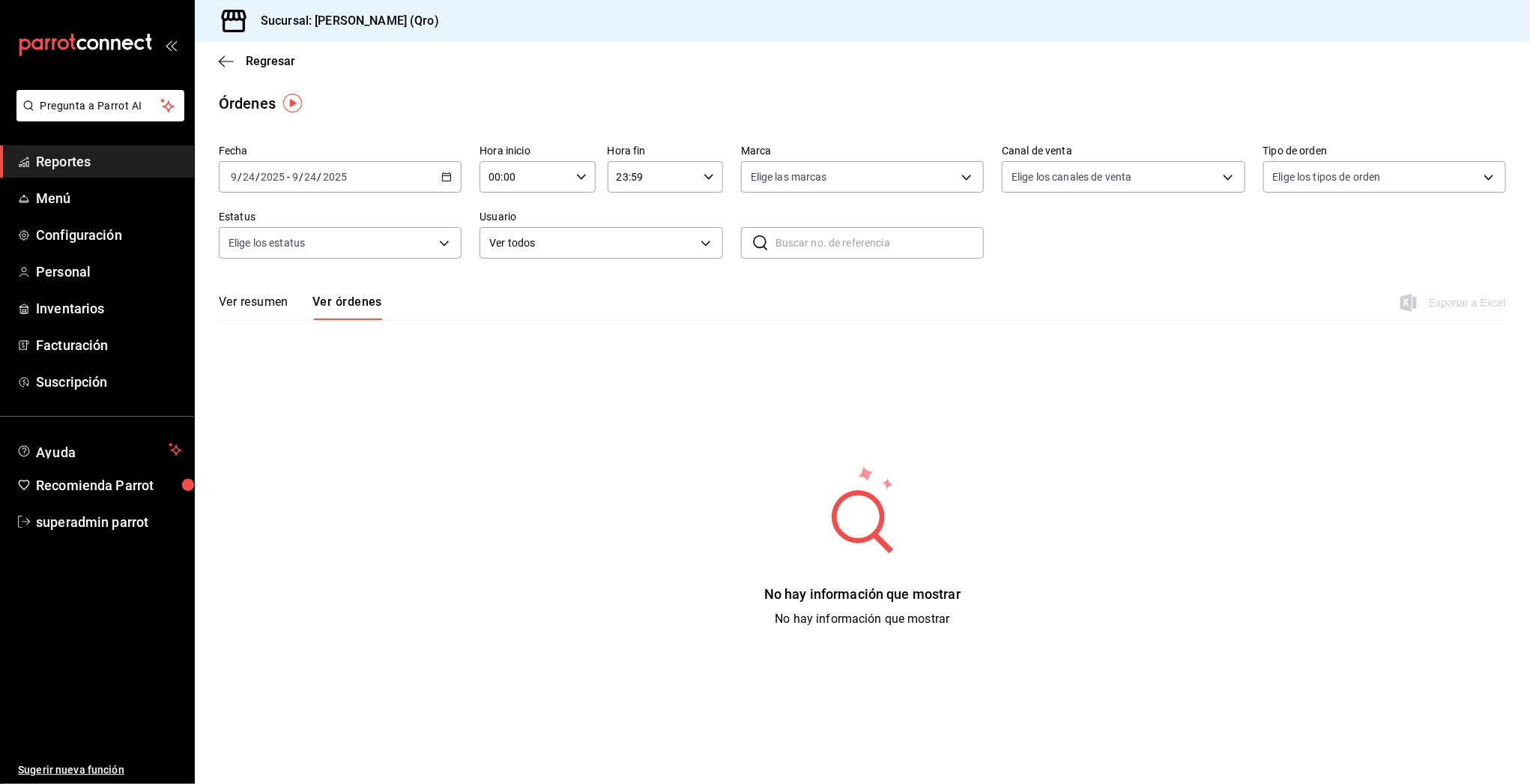
click at [448, 175] on icon "button" at bounding box center [446, 176] width 10 height 10
click at [566, 366] on div "Fecha [DATE] [DATE] - [DATE] [DATE] [PERSON_NAME] Semana actual Mes actual Año …" at bounding box center [862, 383] width 1335 height 490
click at [230, 57] on icon "button" at bounding box center [227, 61] width 15 height 14
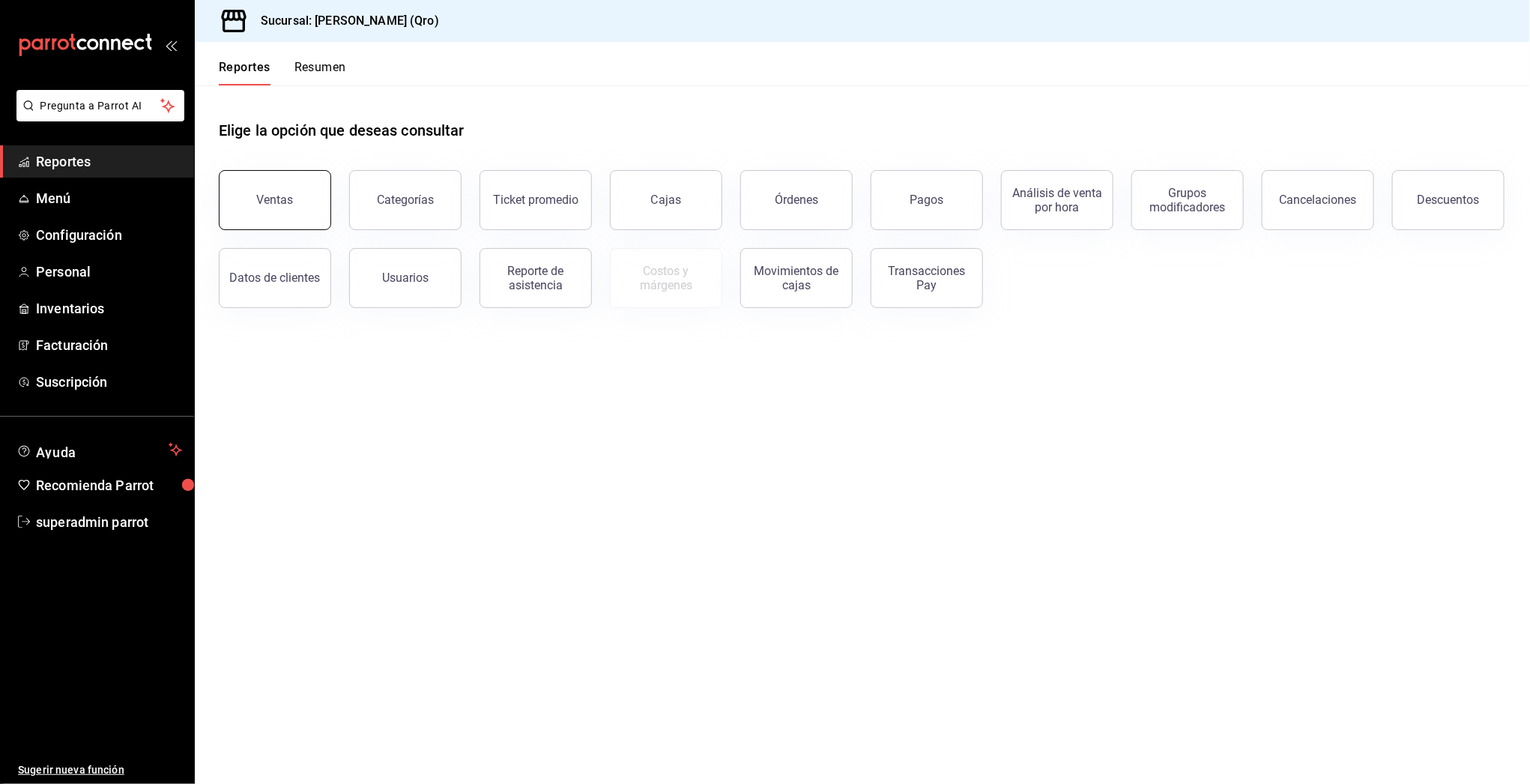
click at [264, 201] on div "Ventas" at bounding box center [275, 199] width 36 height 14
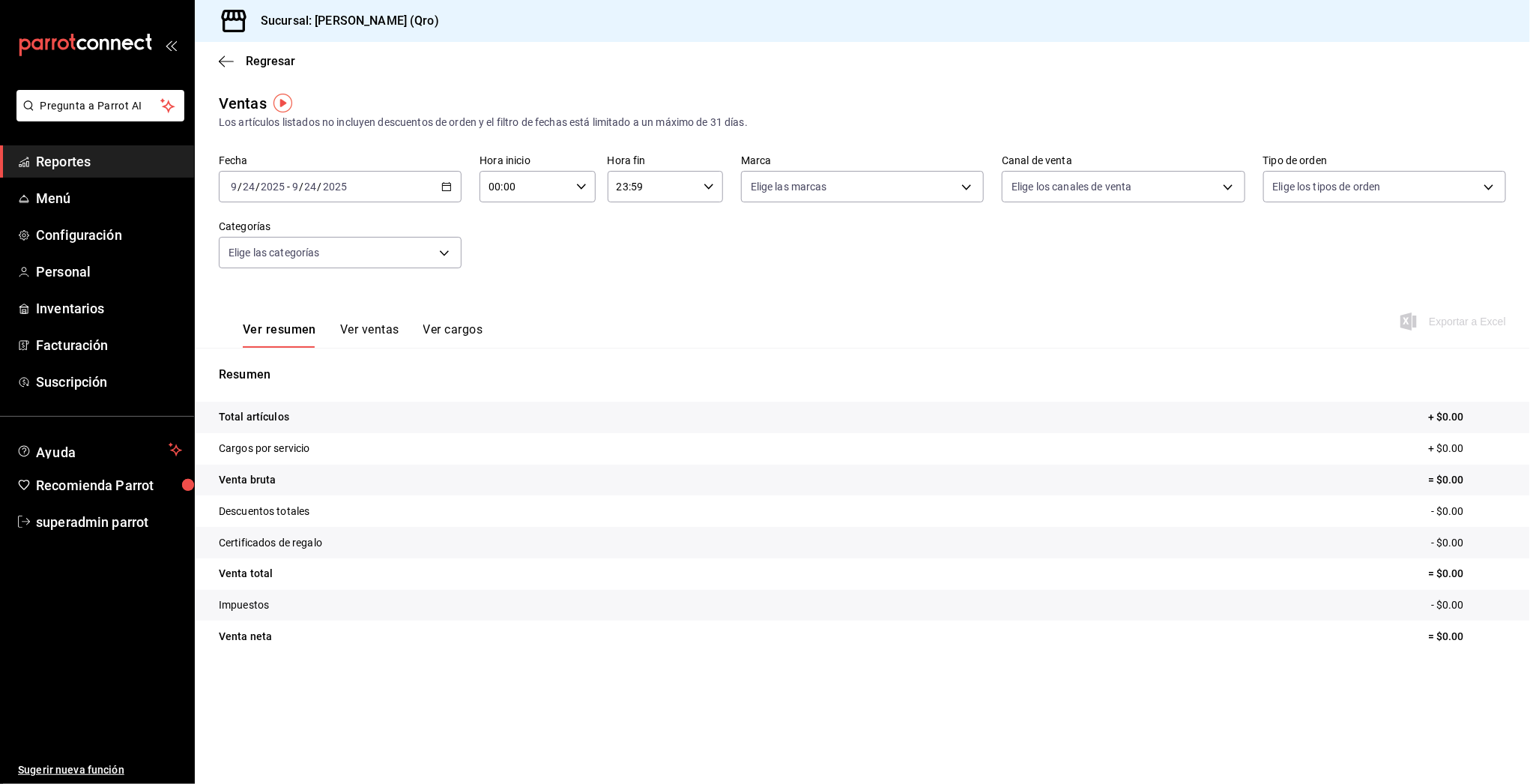
click at [444, 182] on \(Stroke\) "button" at bounding box center [446, 187] width 9 height 8
click at [217, 68] on div "Regresar" at bounding box center [862, 60] width 1335 height 38
click at [232, 61] on icon "button" at bounding box center [227, 61] width 15 height 14
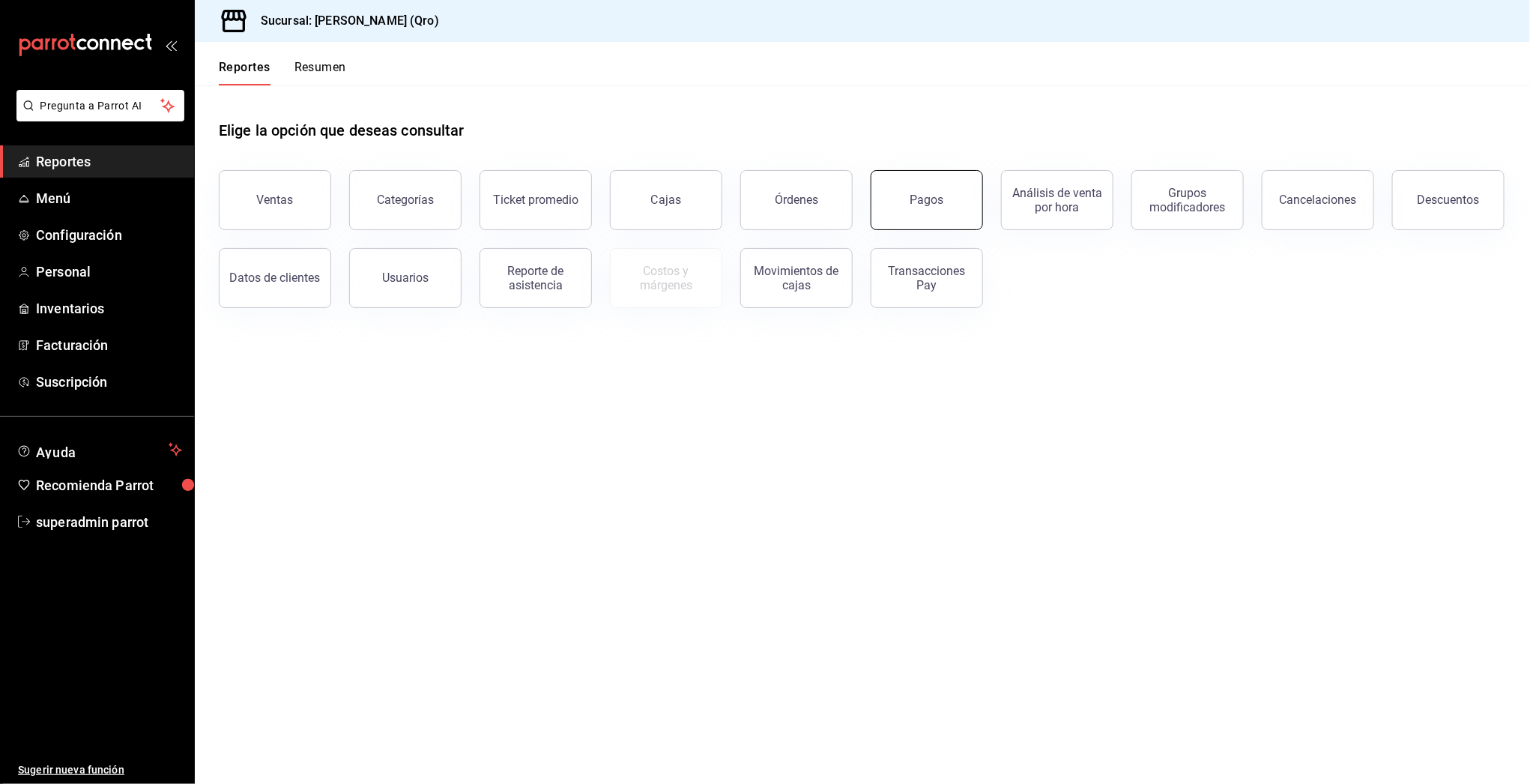
click at [949, 199] on button "Pagos" at bounding box center [927, 199] width 112 height 60
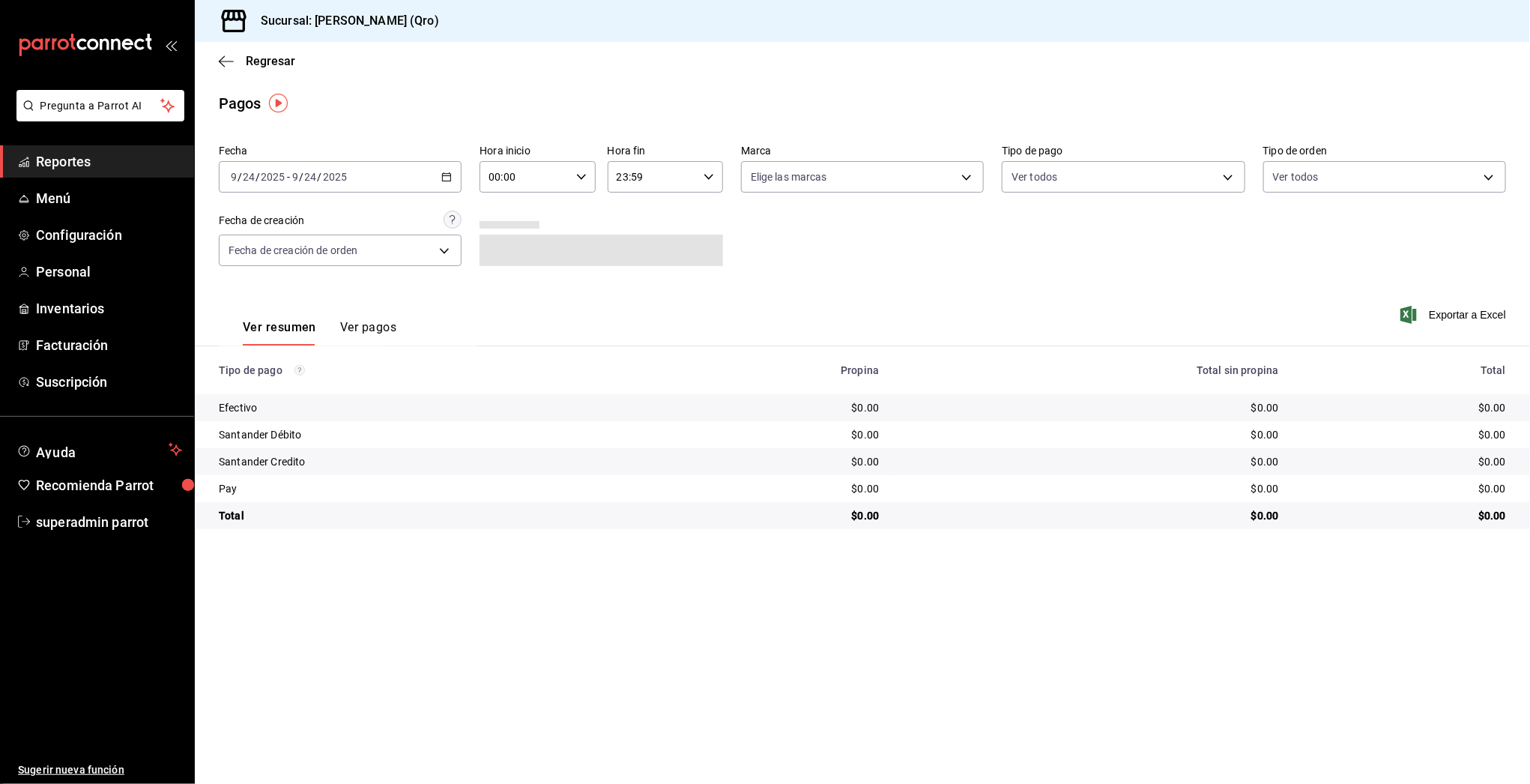
click at [445, 180] on icon "button" at bounding box center [446, 176] width 10 height 10
click at [266, 295] on span "Semana actual" at bounding box center [289, 289] width 116 height 16
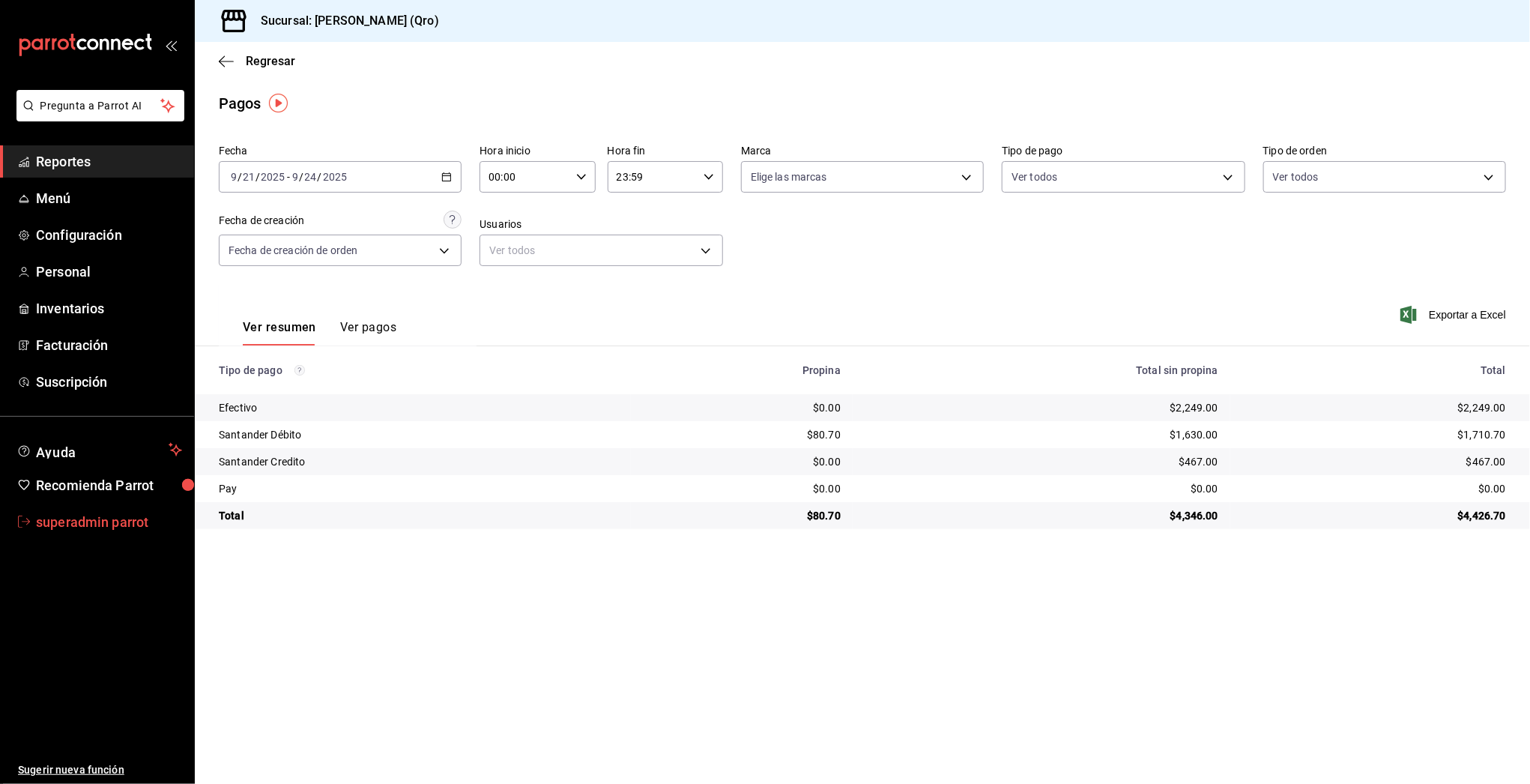
click at [76, 520] on span "superadmin parrot" at bounding box center [109, 522] width 146 height 20
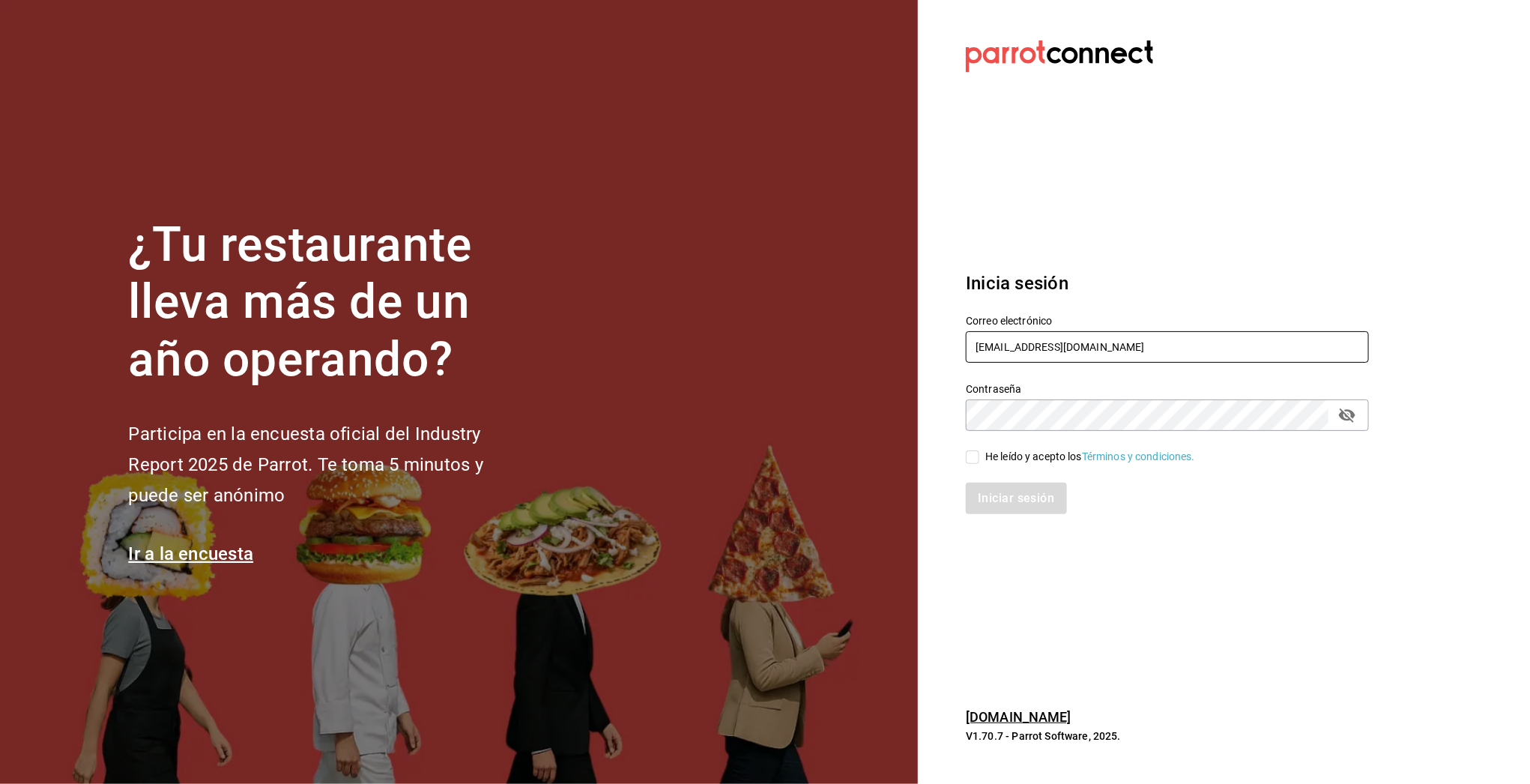
click at [1068, 357] on input "[EMAIL_ADDRESS][DOMAIN_NAME]" at bounding box center [1167, 346] width 403 height 31
click at [1056, 344] on input "[EMAIL_ADDRESS][DOMAIN_NAME]" at bounding box center [1167, 346] width 403 height 31
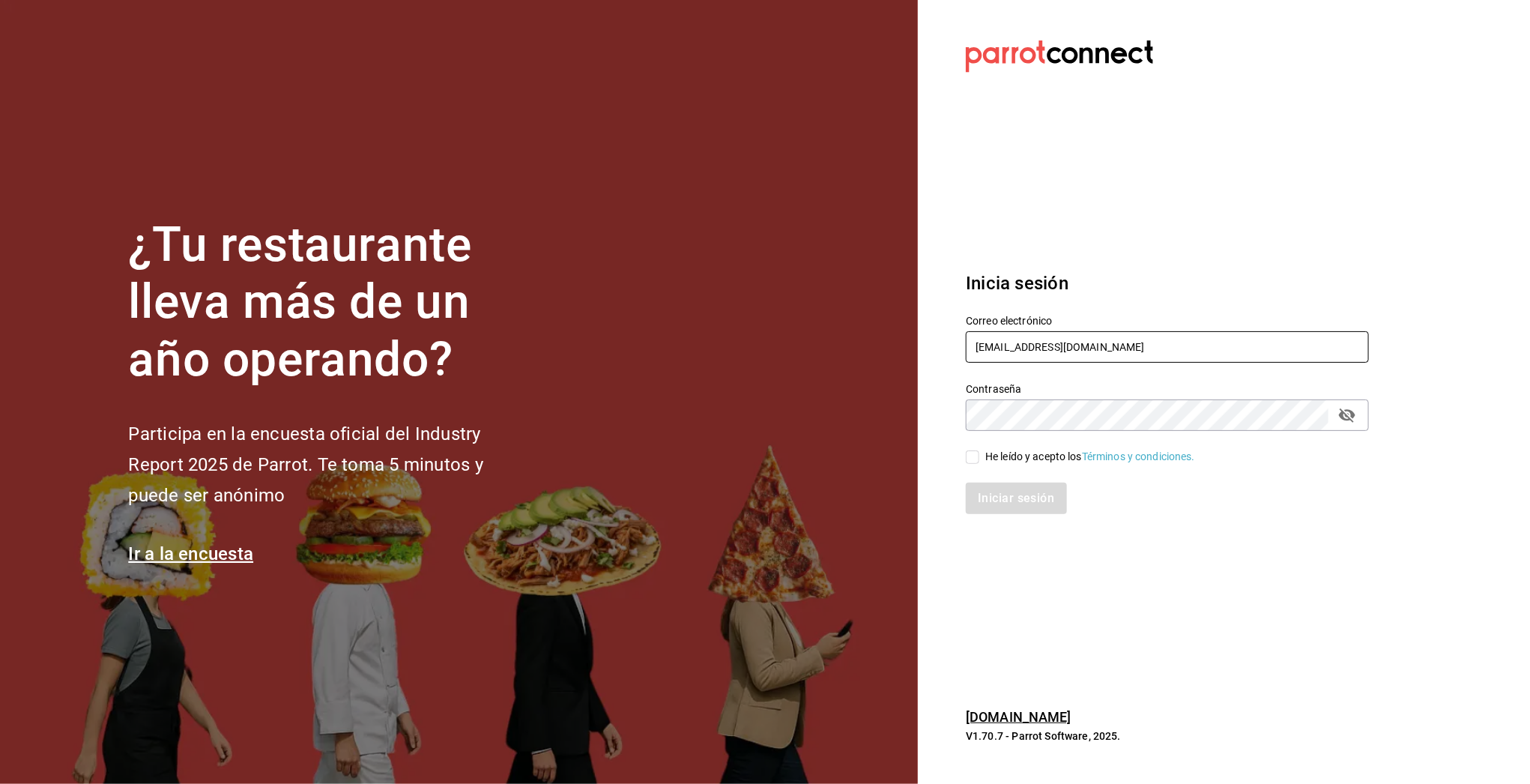
click at [1056, 344] on input "[EMAIL_ADDRESS][DOMAIN_NAME]" at bounding box center [1167, 346] width 403 height 31
type input "[EMAIL_ADDRESS][DOMAIN_NAME]"
click at [1023, 451] on div "He leído y acepto los Términos y condiciones." at bounding box center [1090, 456] width 210 height 16
click at [979, 451] on input "He leído y acepto los Términos y condiciones." at bounding box center [972, 457] width 14 height 14
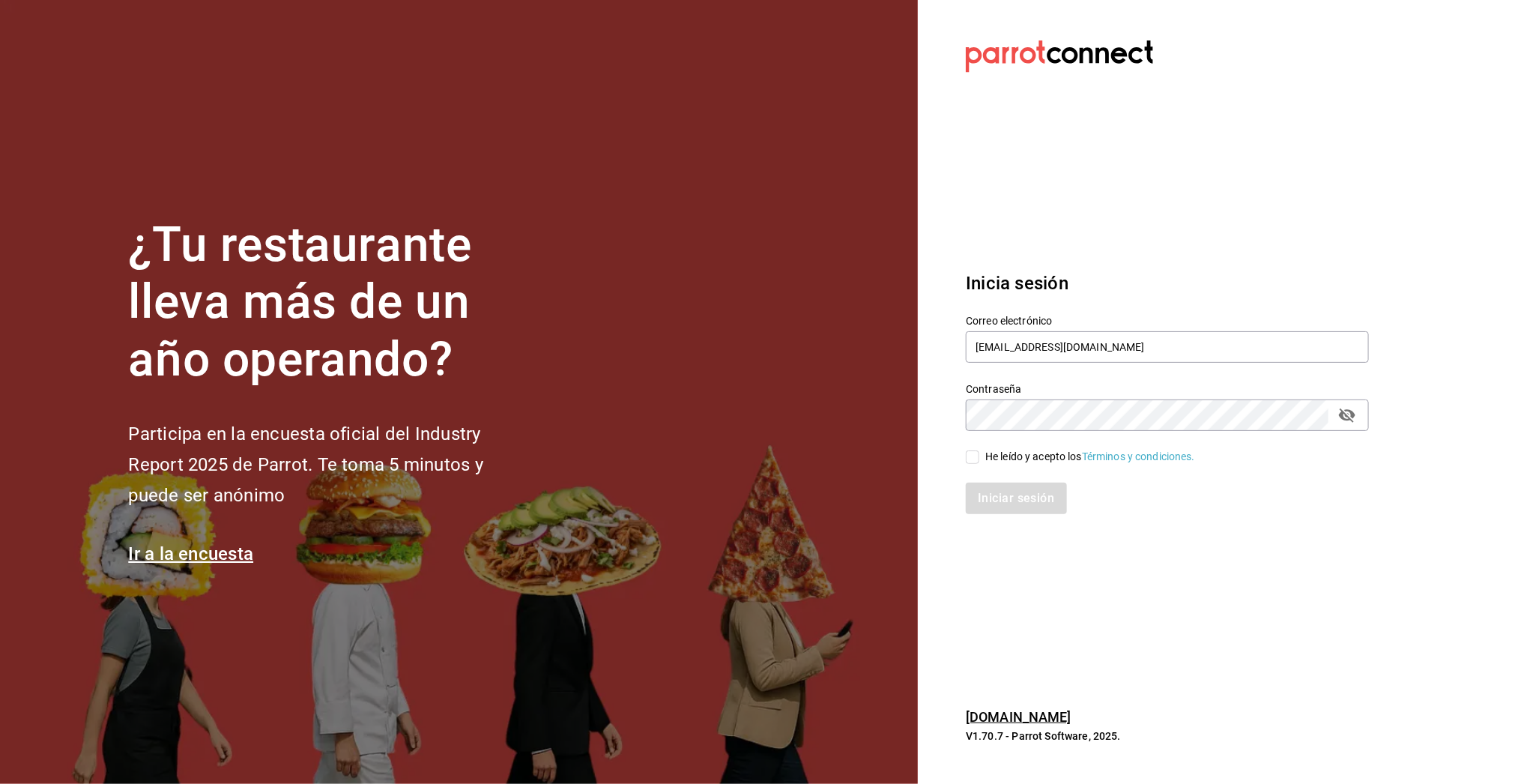
checkbox input "true"
click at [1016, 503] on button "Iniciar sesión" at bounding box center [1017, 498] width 102 height 31
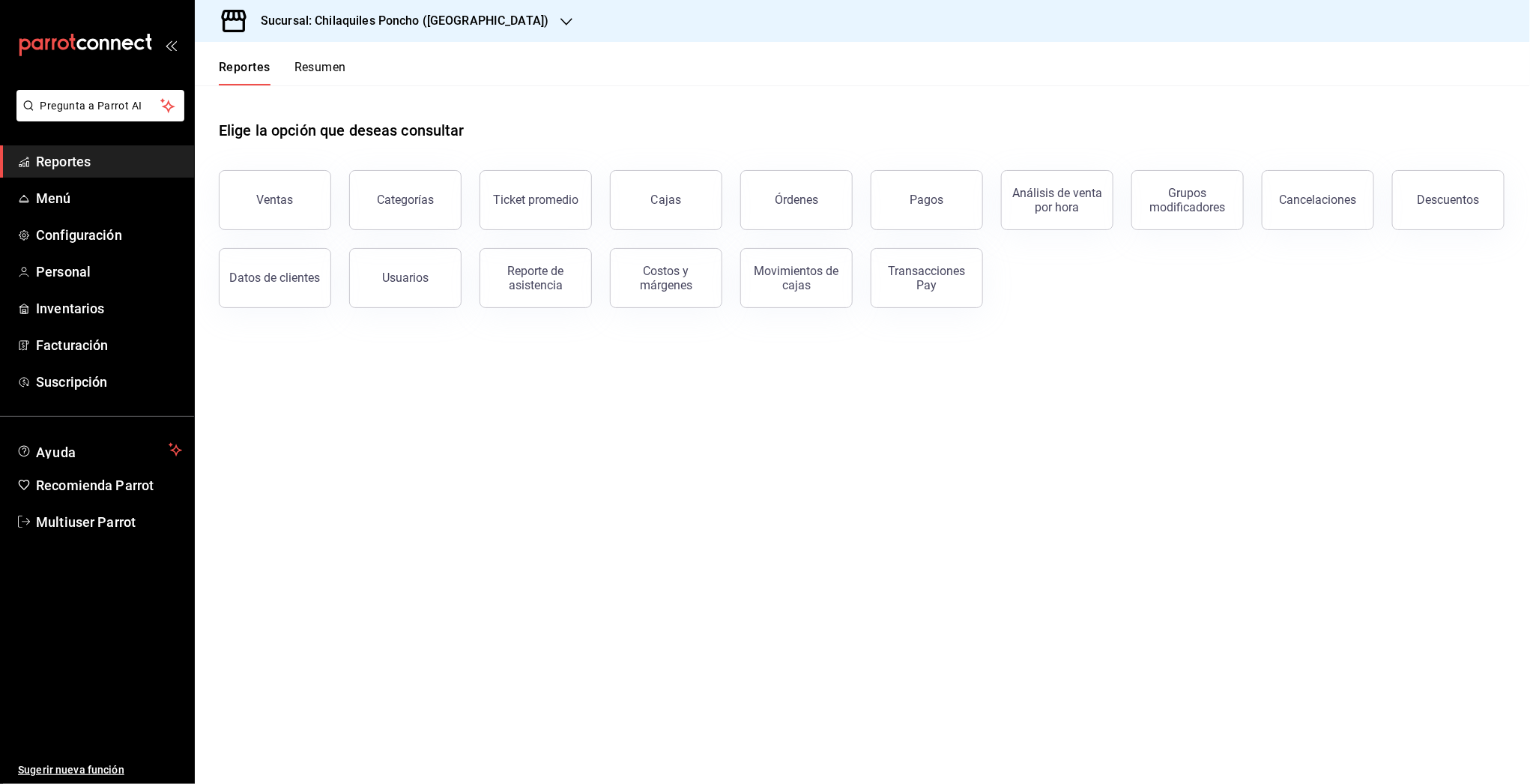
click at [12, 176] on link "Reportes" at bounding box center [97, 161] width 194 height 32
click at [68, 197] on span "Menú" at bounding box center [109, 199] width 146 height 20
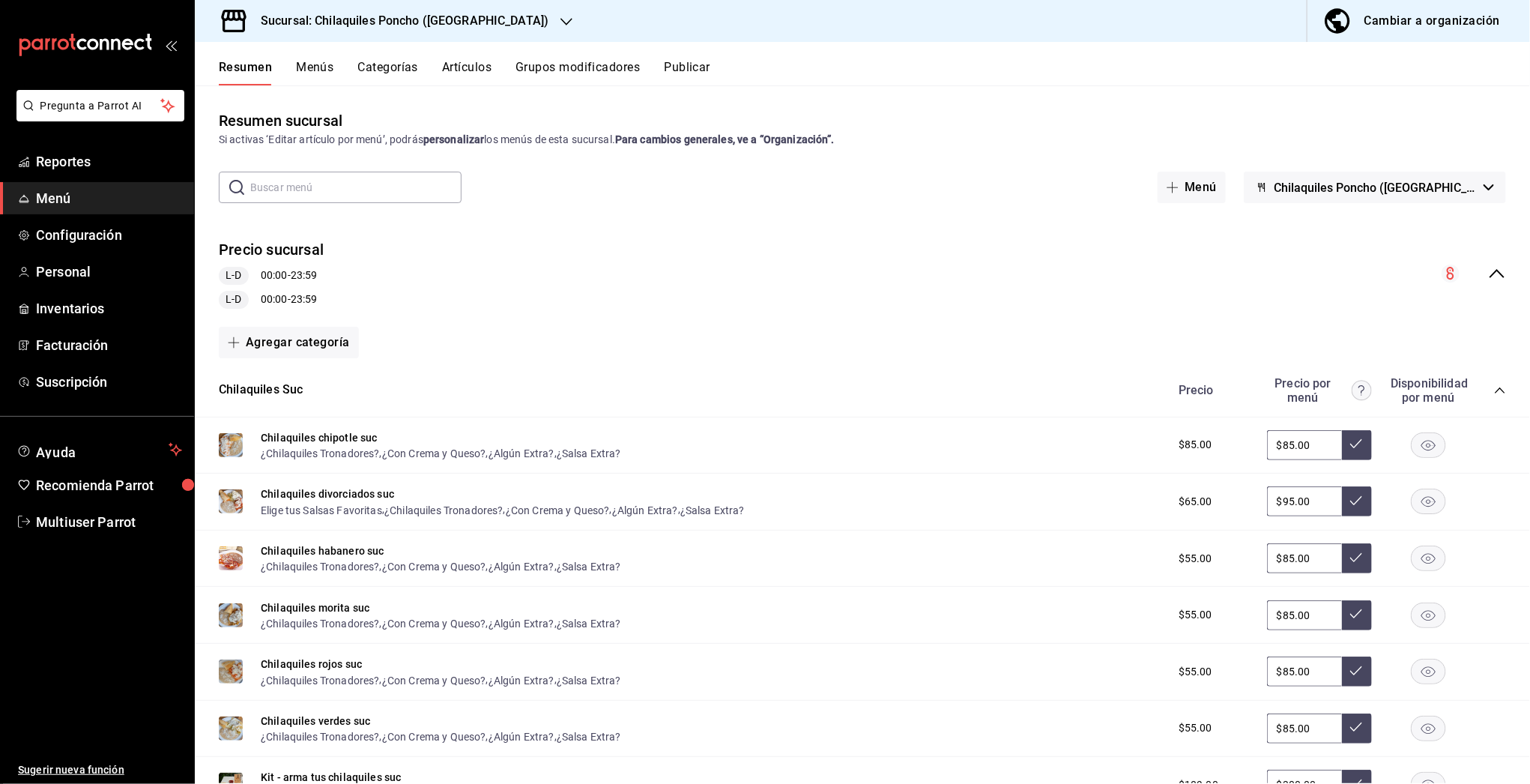
click at [1493, 279] on div "Precio sucursal L-D 00:00 - 23:59 L-D 00:00 - 23:59" at bounding box center [862, 274] width 1335 height 93
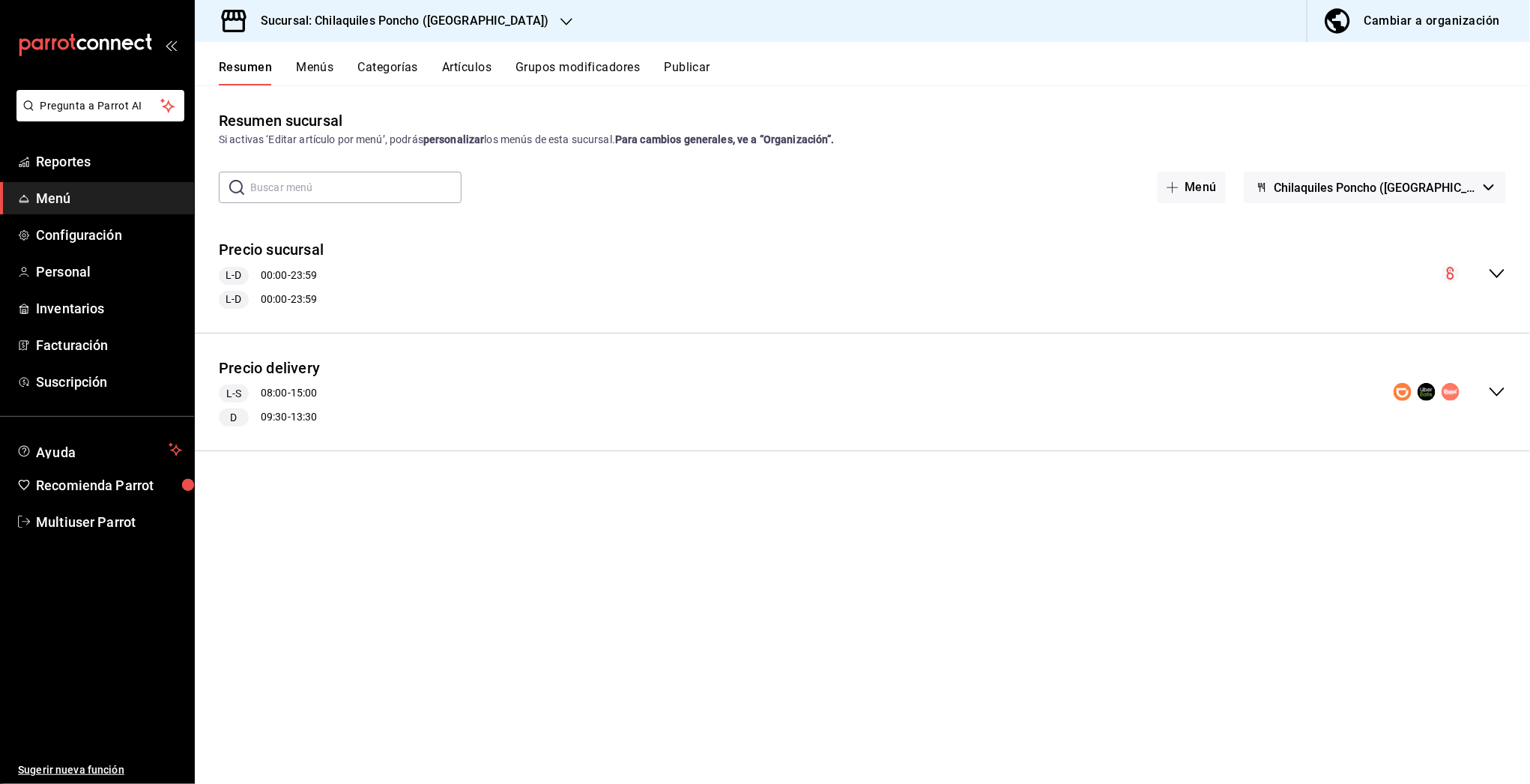
click at [1504, 377] on div "Precio delivery L-S 08:00 - 15:00 D 09:30 - 13:30" at bounding box center [862, 392] width 1335 height 93
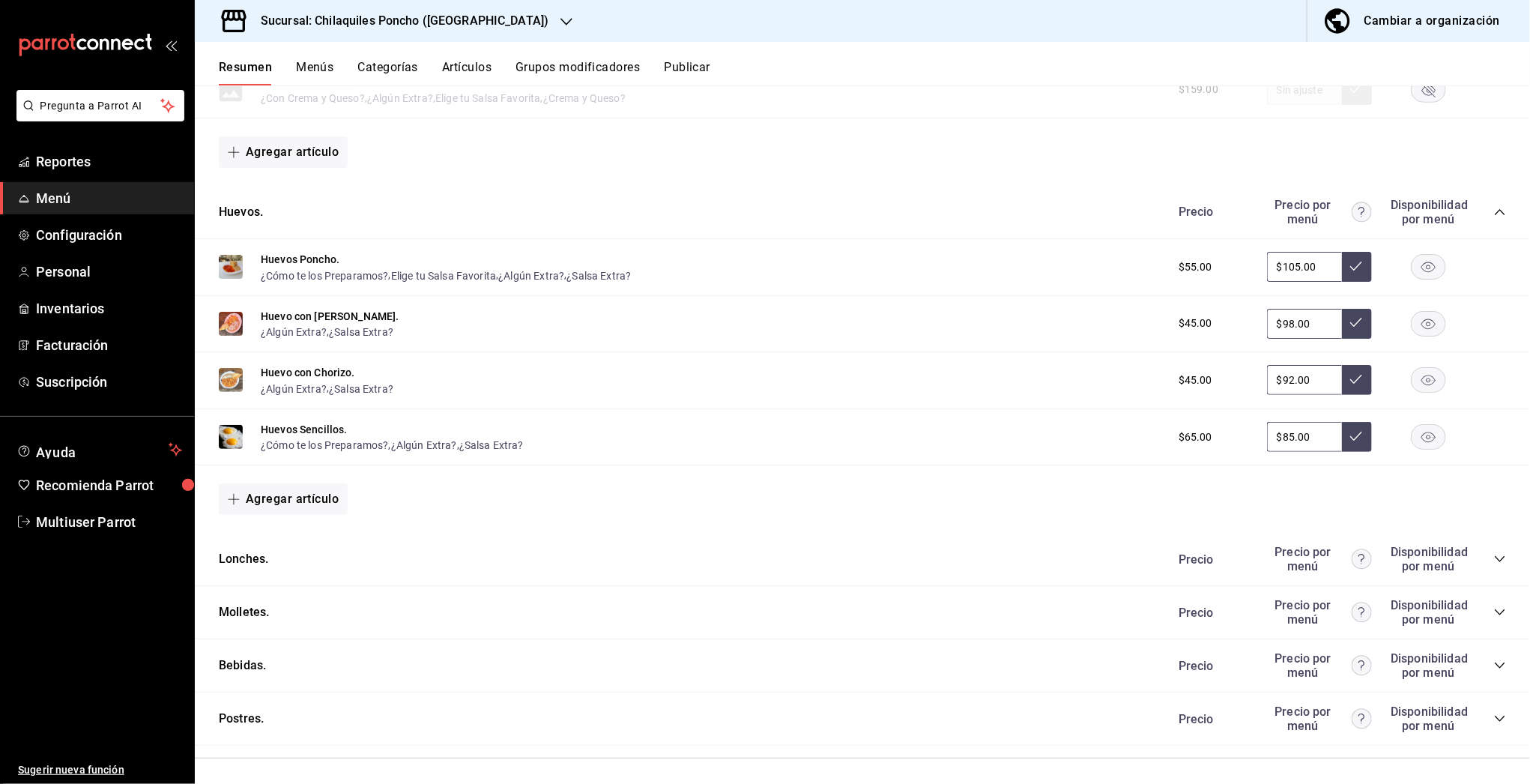
scroll to position [871, 0]
click at [1494, 554] on icon "collapse-category-row" at bounding box center [1499, 558] width 12 height 12
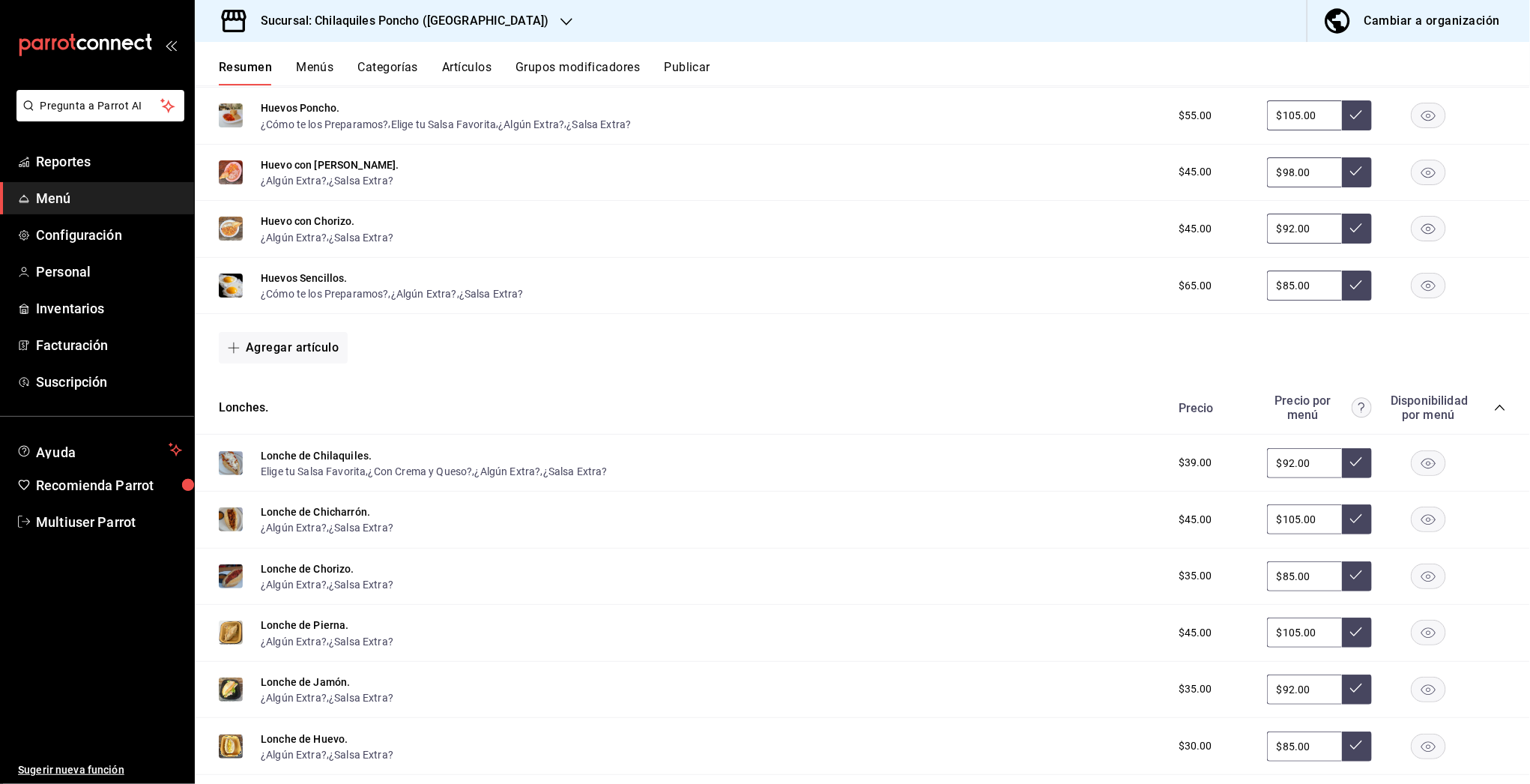
scroll to position [1094, 0]
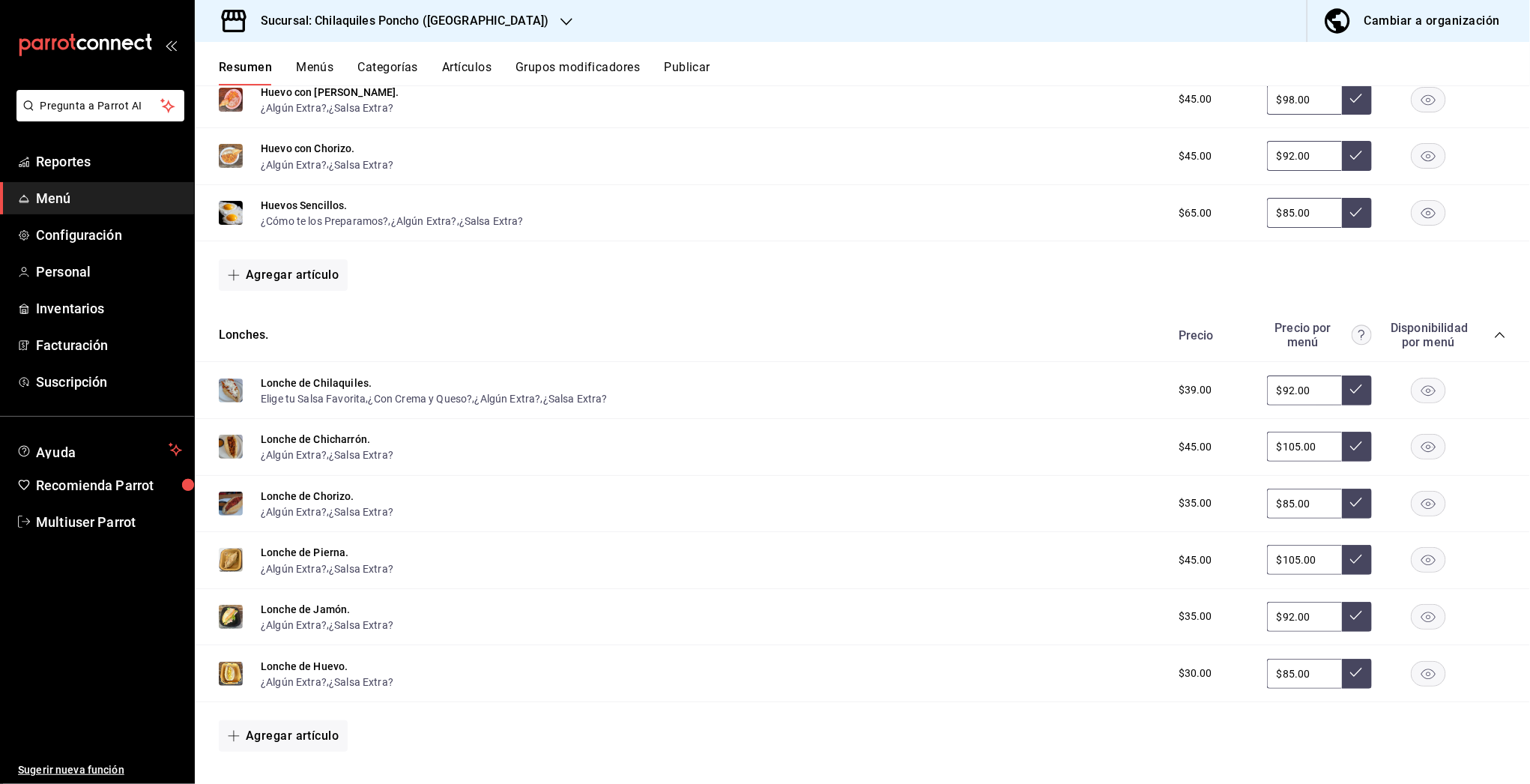
click at [1415, 445] on rect "button" at bounding box center [1428, 446] width 35 height 25
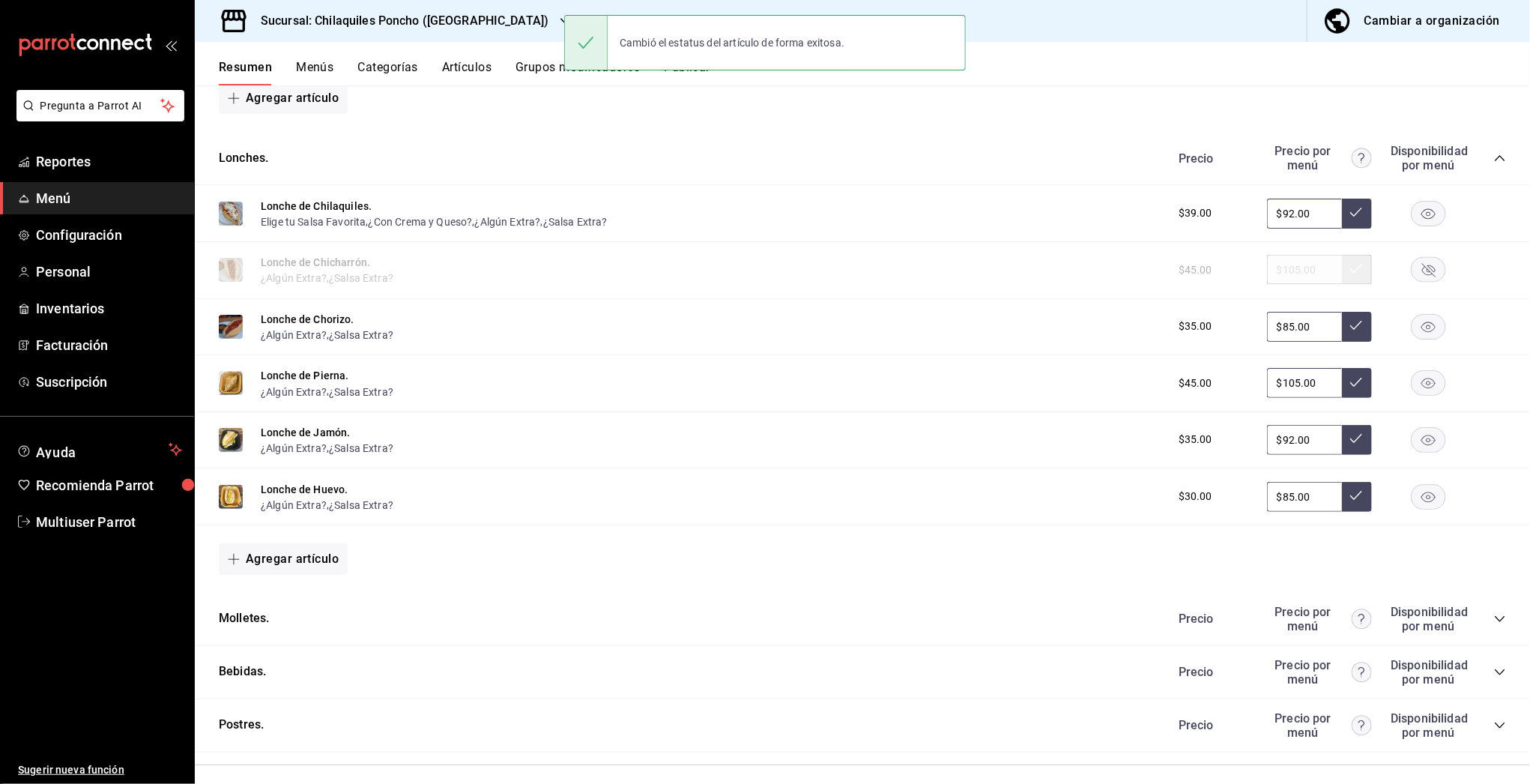
scroll to position [1276, 0]
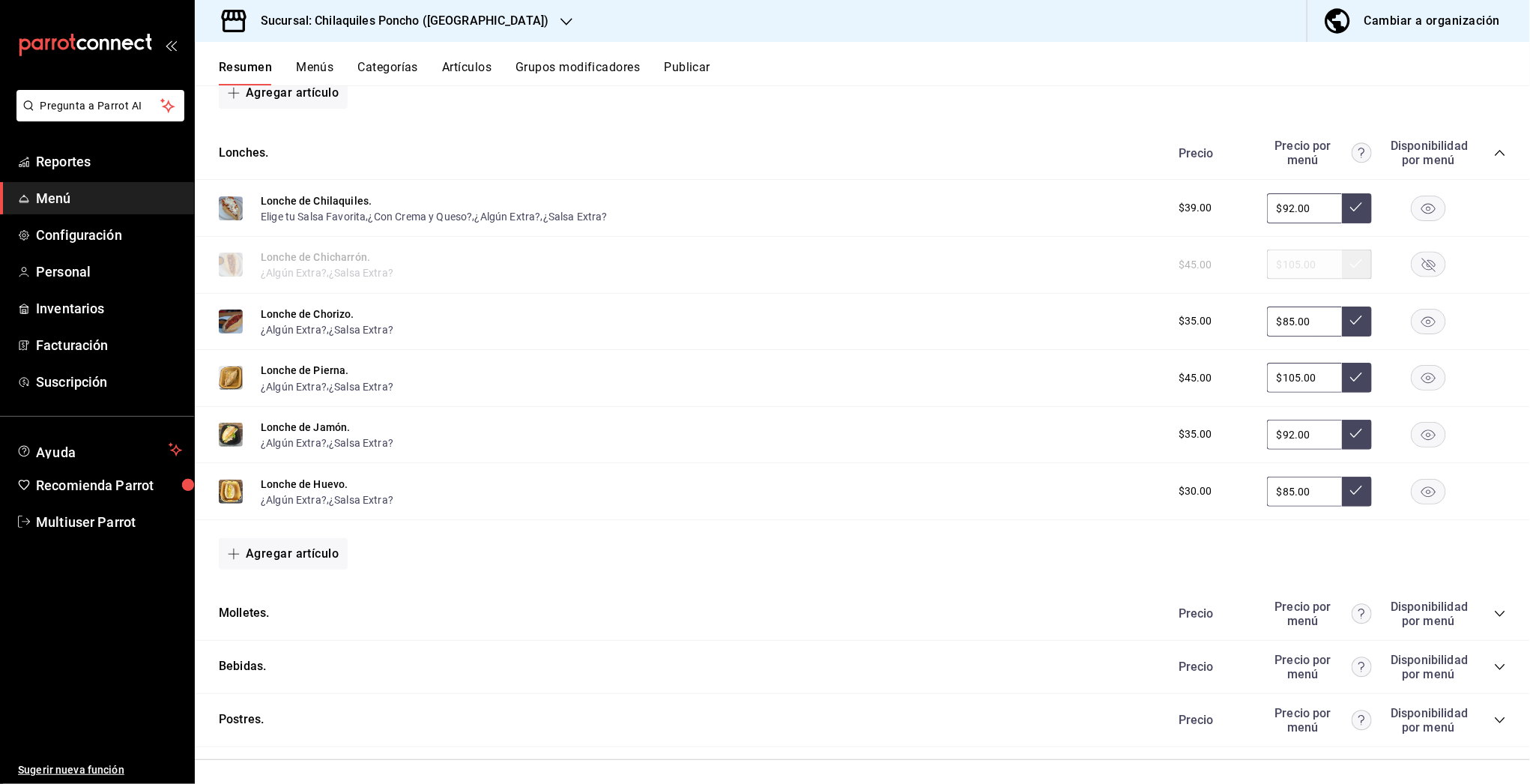
click at [1494, 608] on icon "collapse-category-row" at bounding box center [1499, 613] width 12 height 12
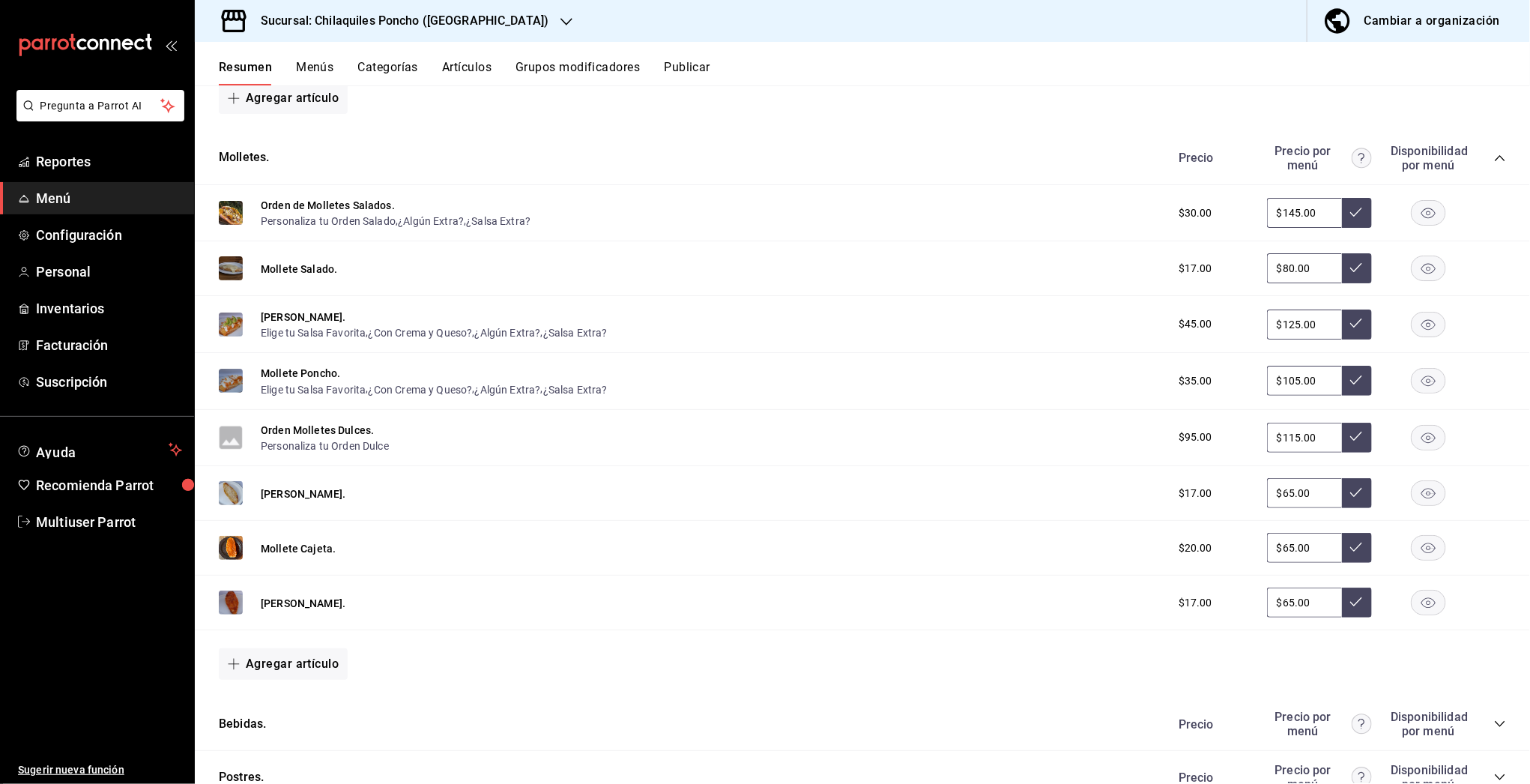
scroll to position [1788, 0]
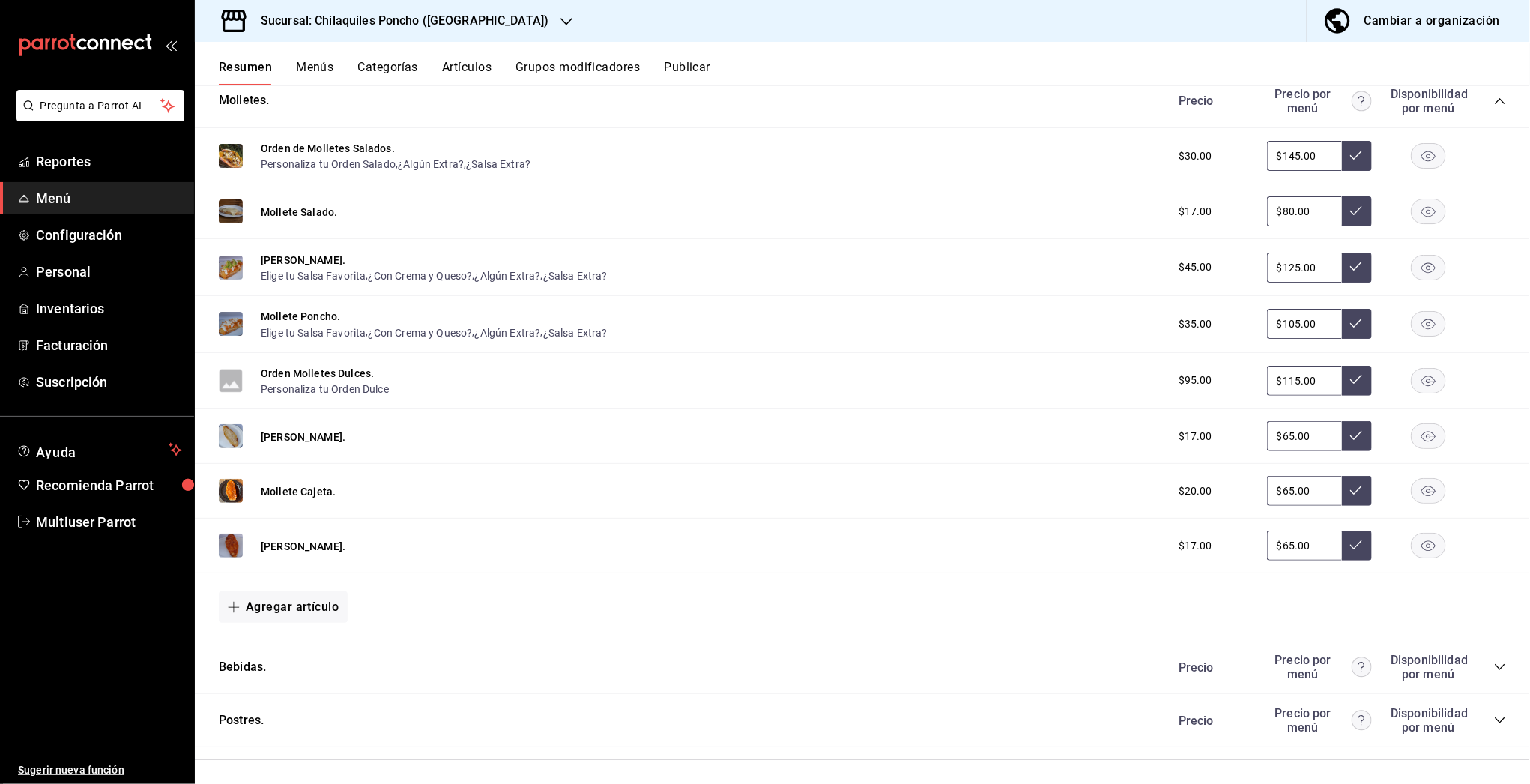
click at [1494, 664] on icon "collapse-category-row" at bounding box center [1499, 667] width 12 height 12
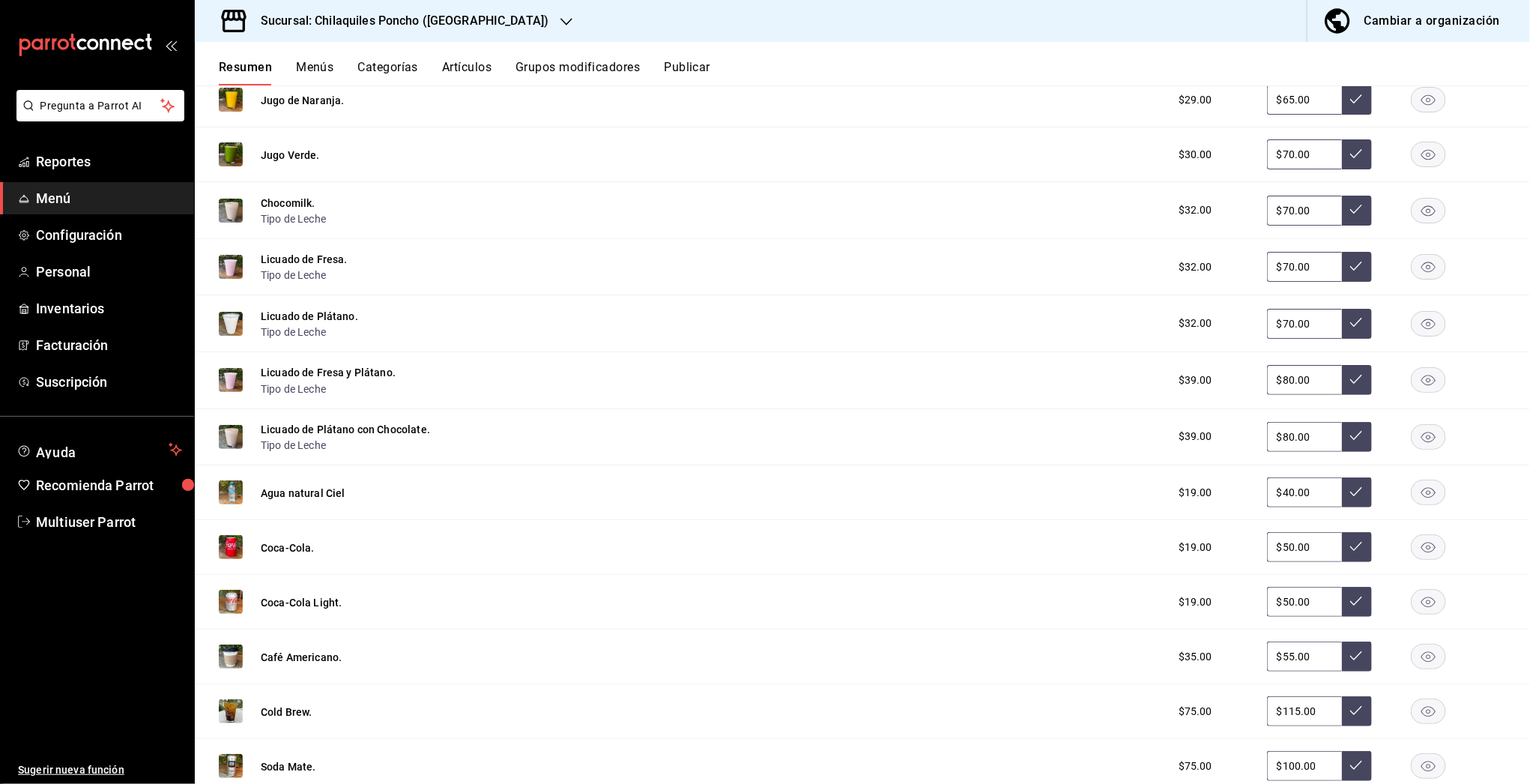
scroll to position [2686, 0]
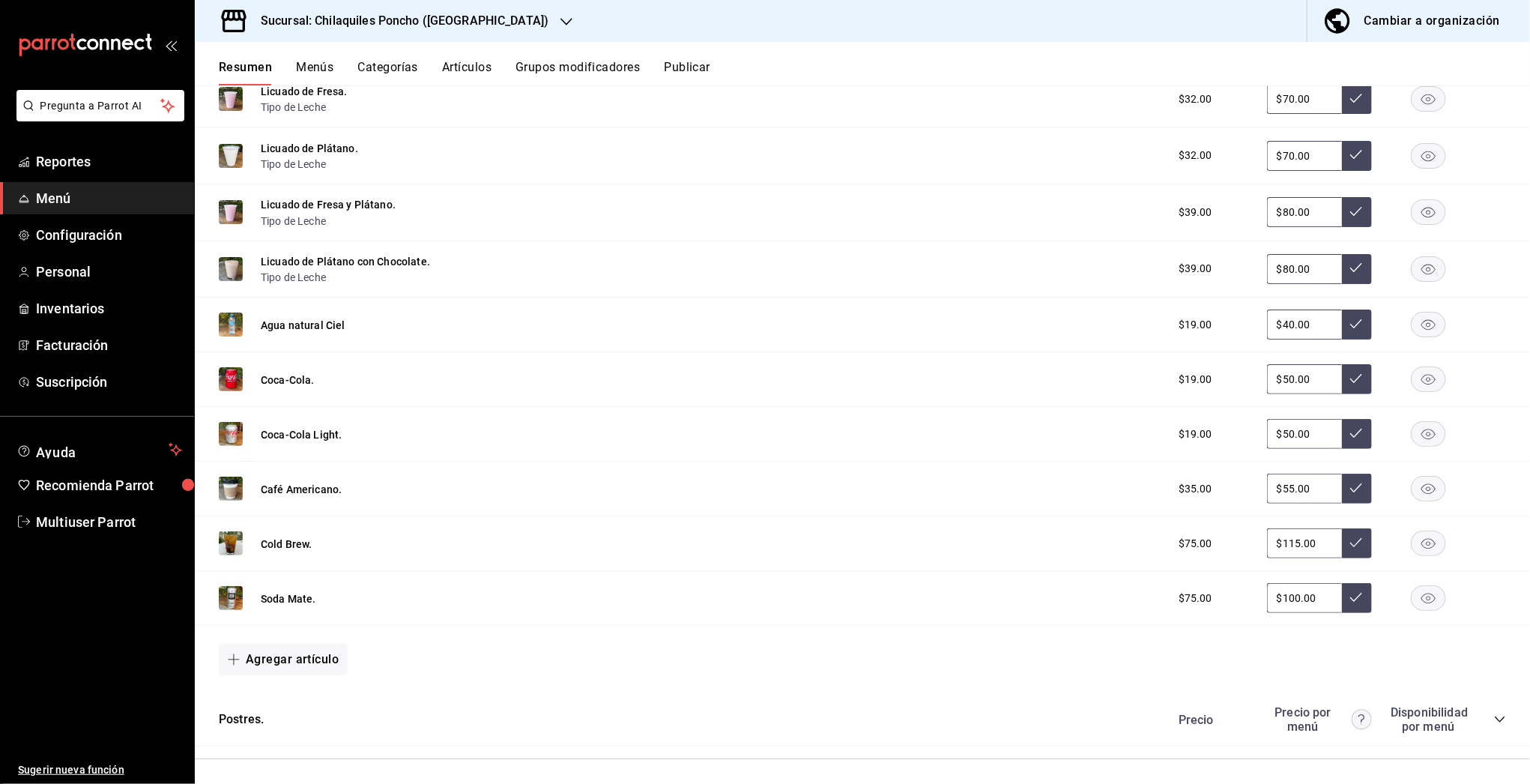
click at [1494, 714] on icon "collapse-category-row" at bounding box center [1499, 720] width 12 height 12
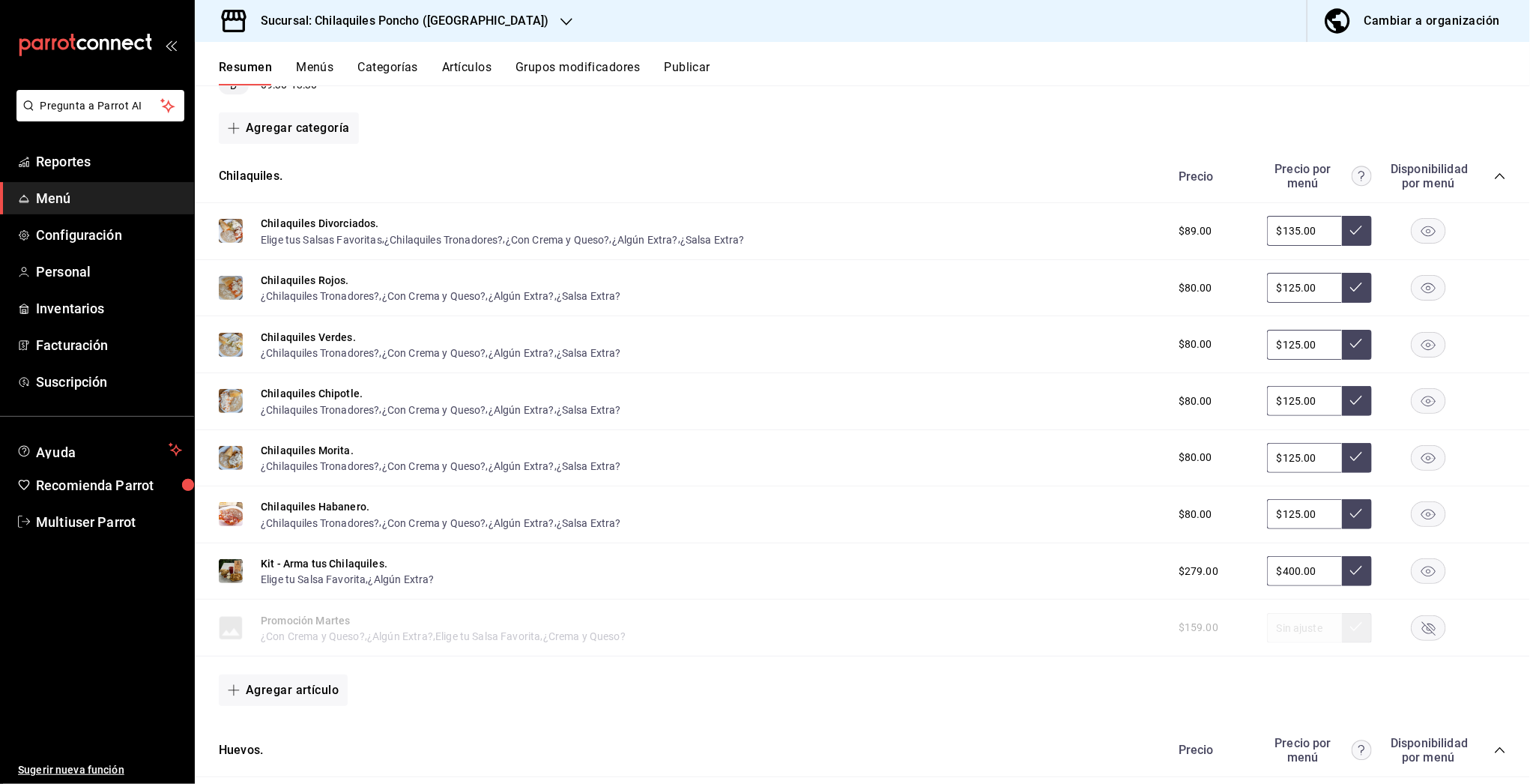
scroll to position [333, 0]
click at [657, 232] on button "¿Algún Extra?" at bounding box center [645, 238] width 66 height 15
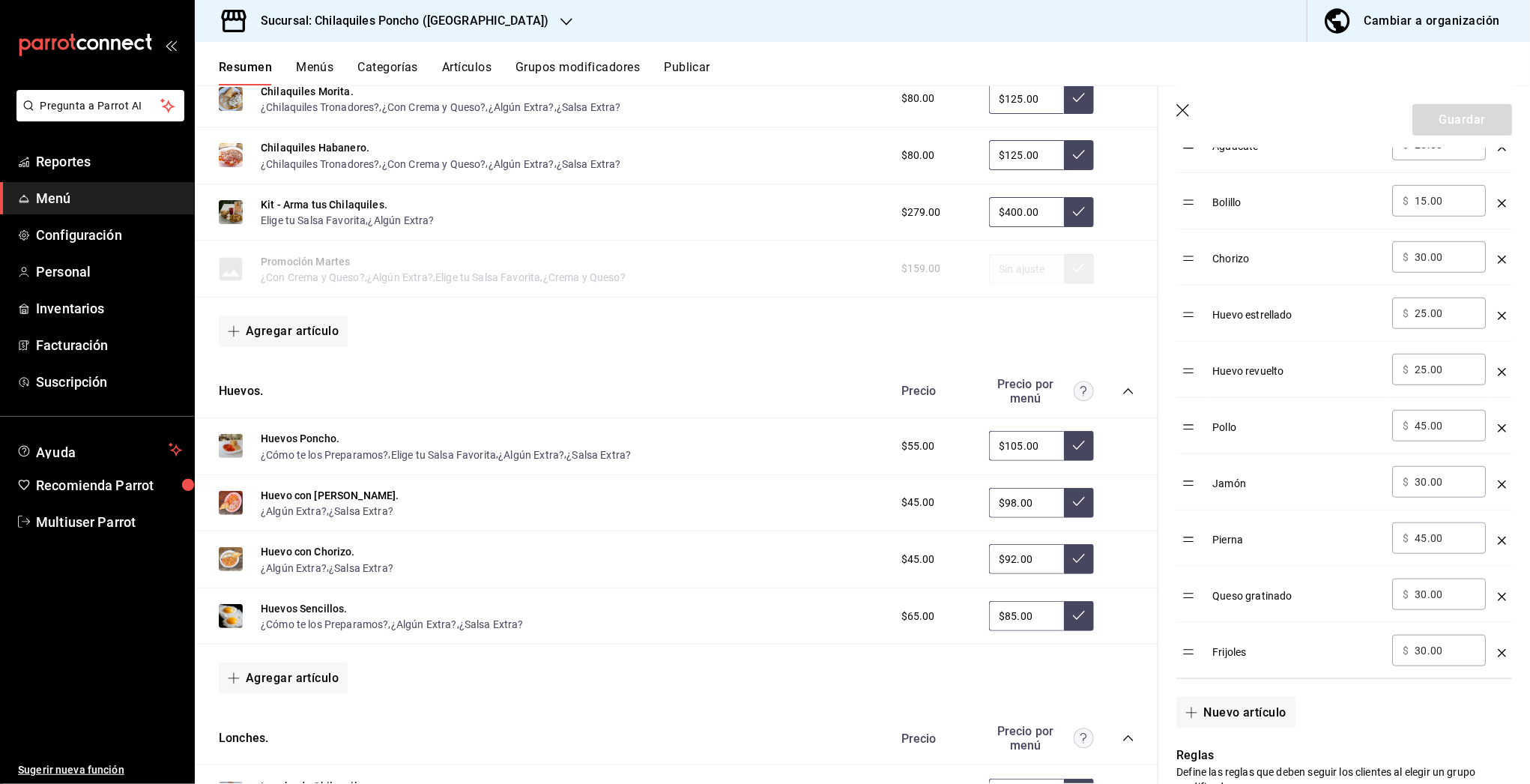
scroll to position [692, 0]
click at [355, 619] on button "¿Cómo te los Preparamos?" at bounding box center [324, 624] width 128 height 15
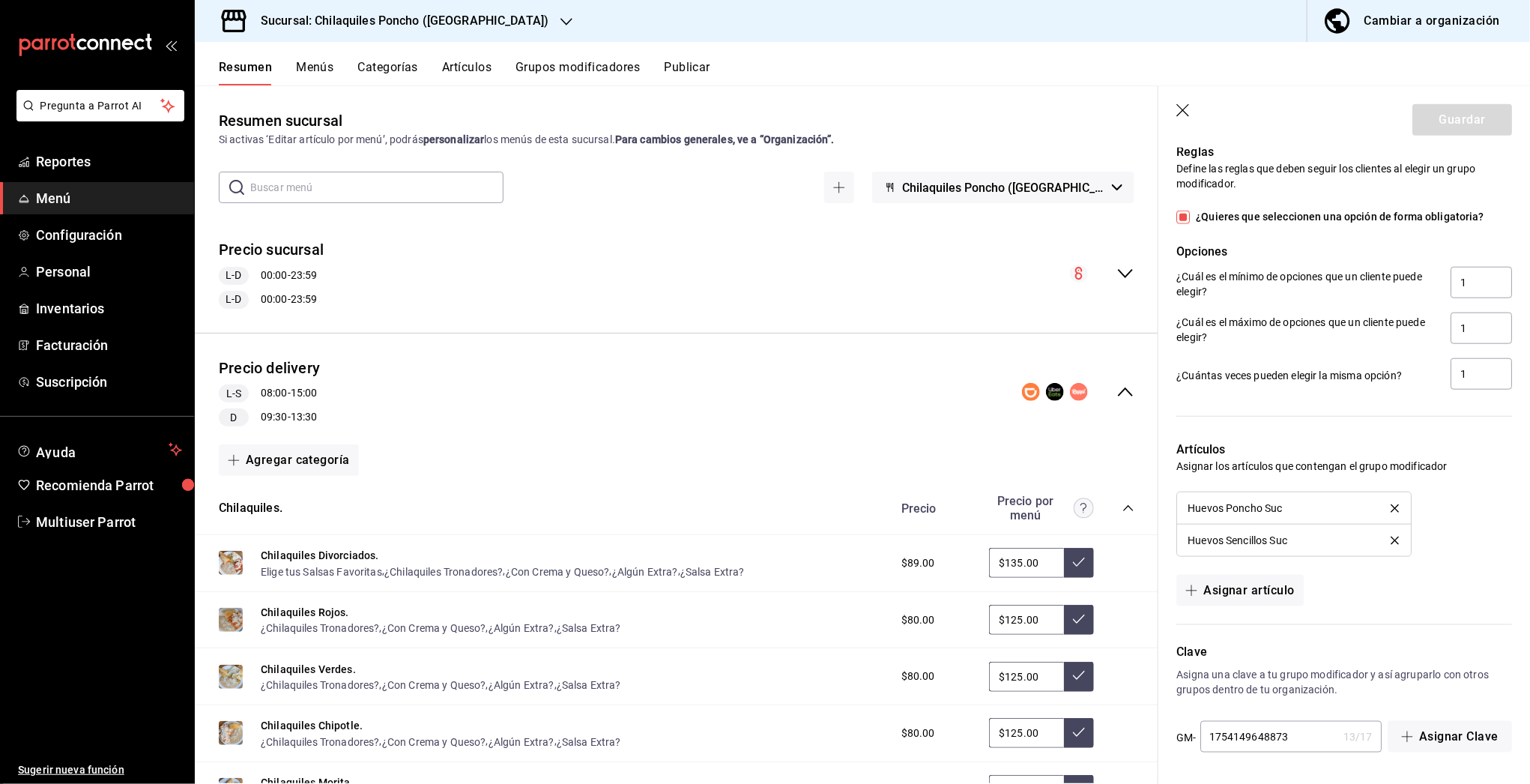
click at [1183, 115] on icon "button" at bounding box center [1184, 112] width 15 height 15
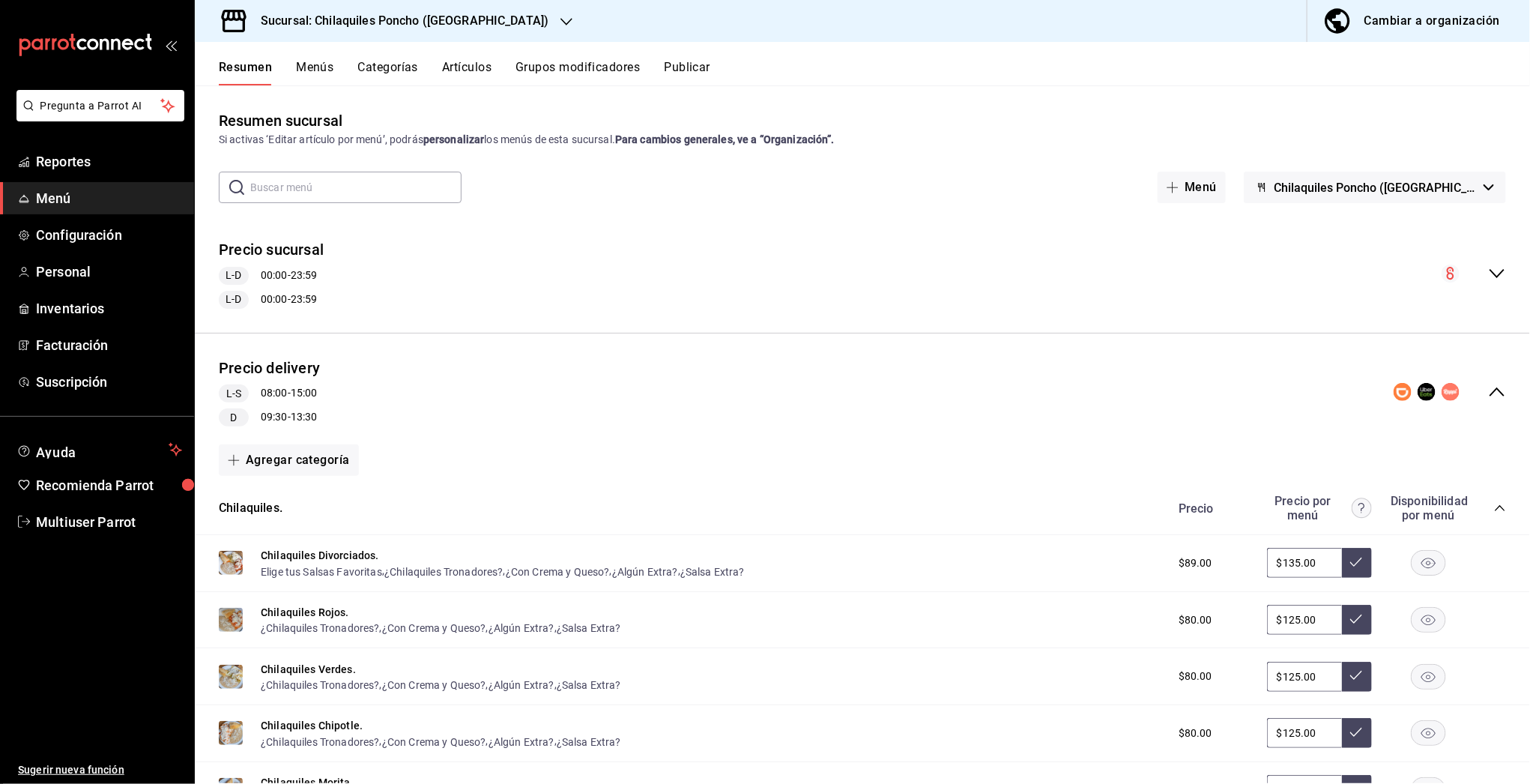
click at [685, 69] on button "Publicar" at bounding box center [687, 73] width 47 height 25
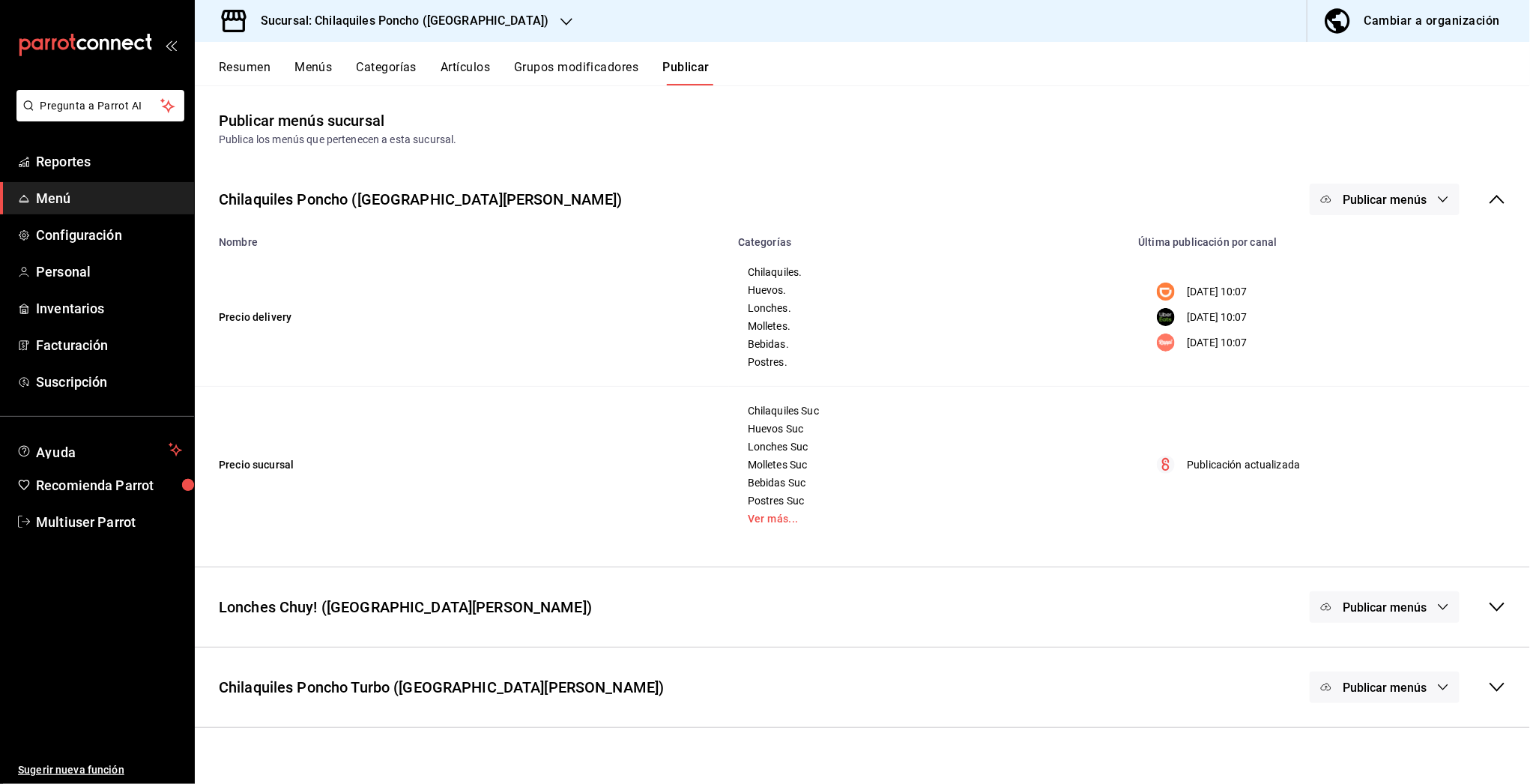
click at [1417, 198] on span "Publicar menús" at bounding box center [1384, 199] width 84 height 14
click at [1379, 259] on li "DiDi Food" at bounding box center [1385, 248] width 137 height 42
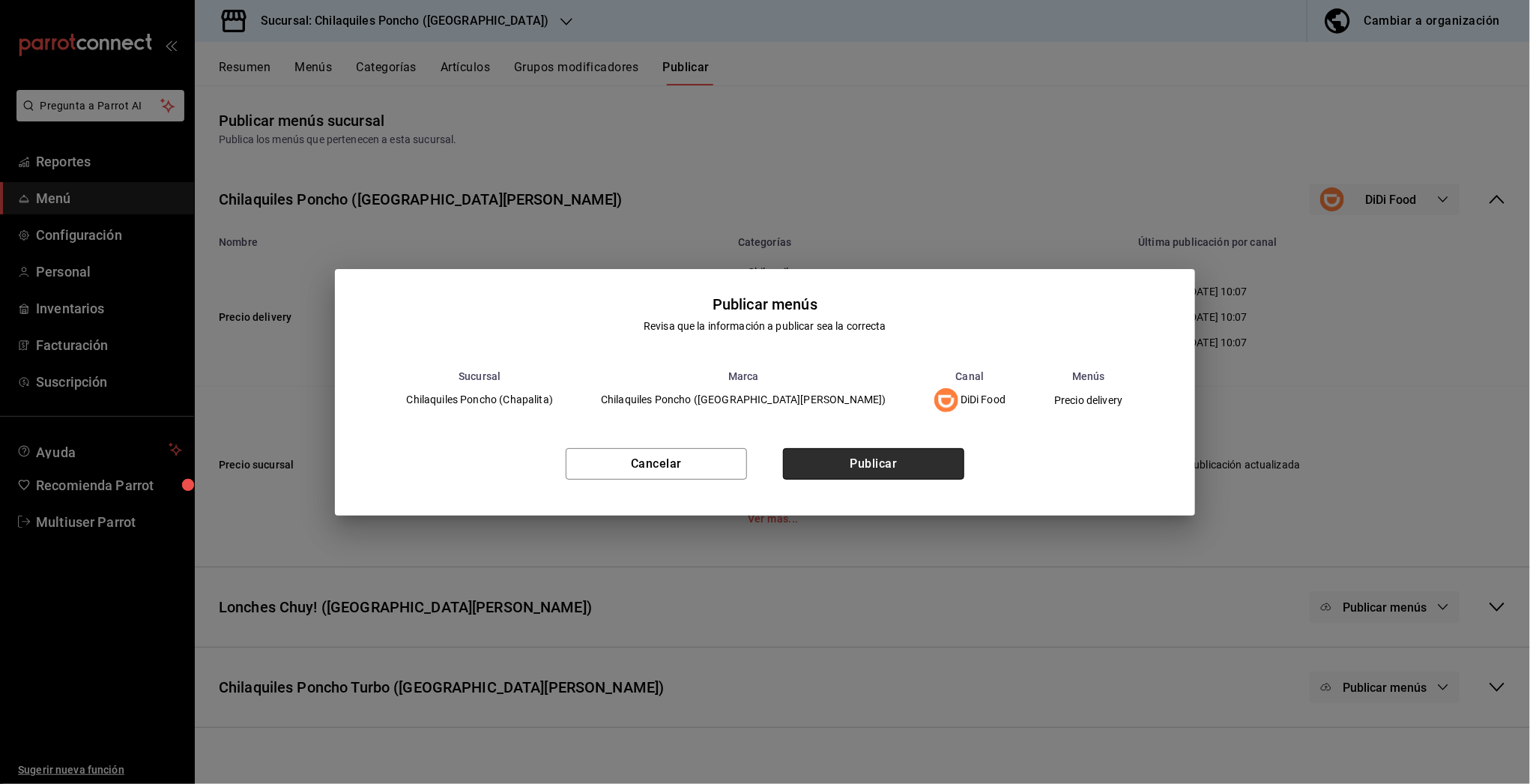
click at [902, 459] on button "Publicar" at bounding box center [874, 463] width 182 height 31
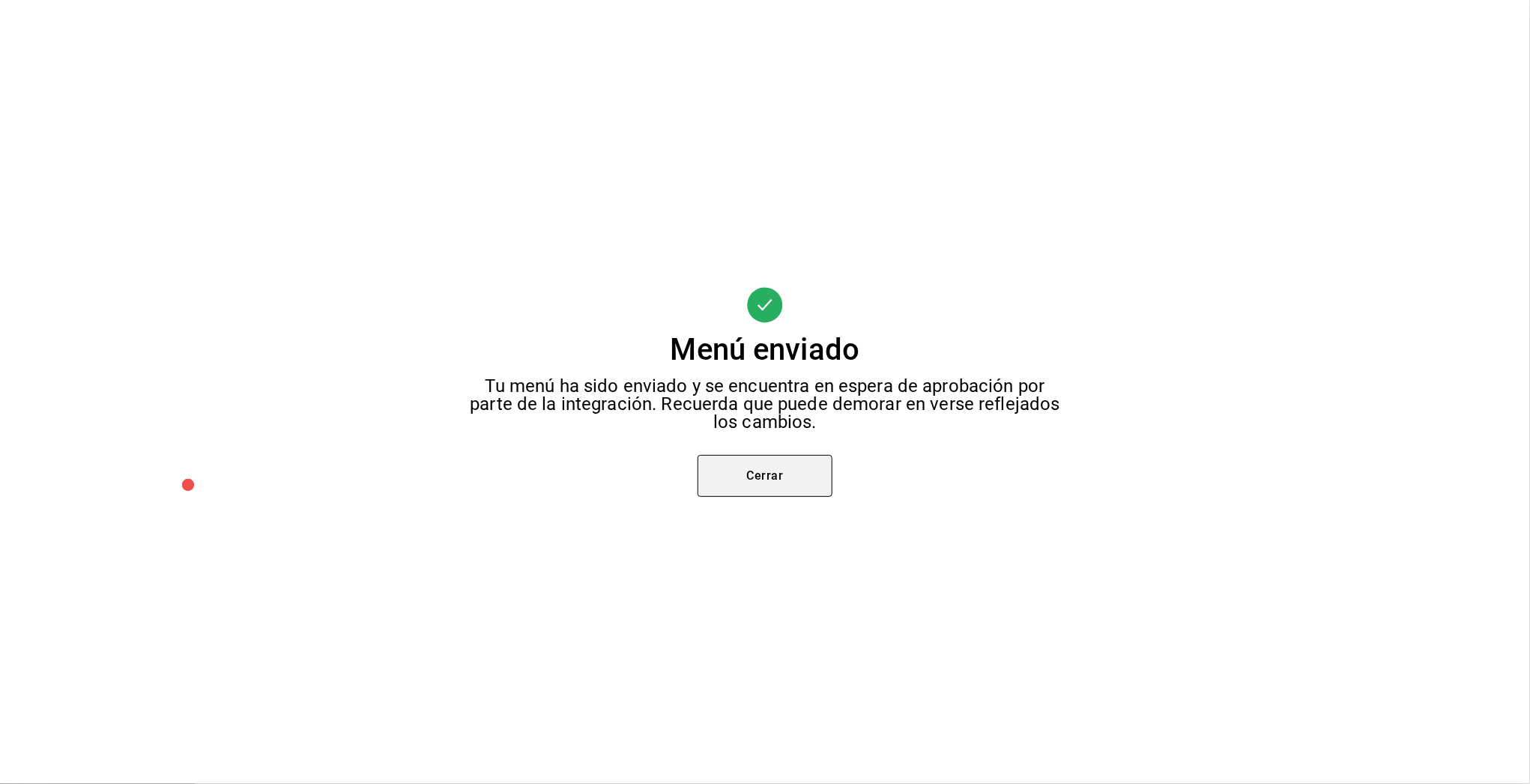
click at [777, 482] on button "Cerrar" at bounding box center [765, 475] width 135 height 42
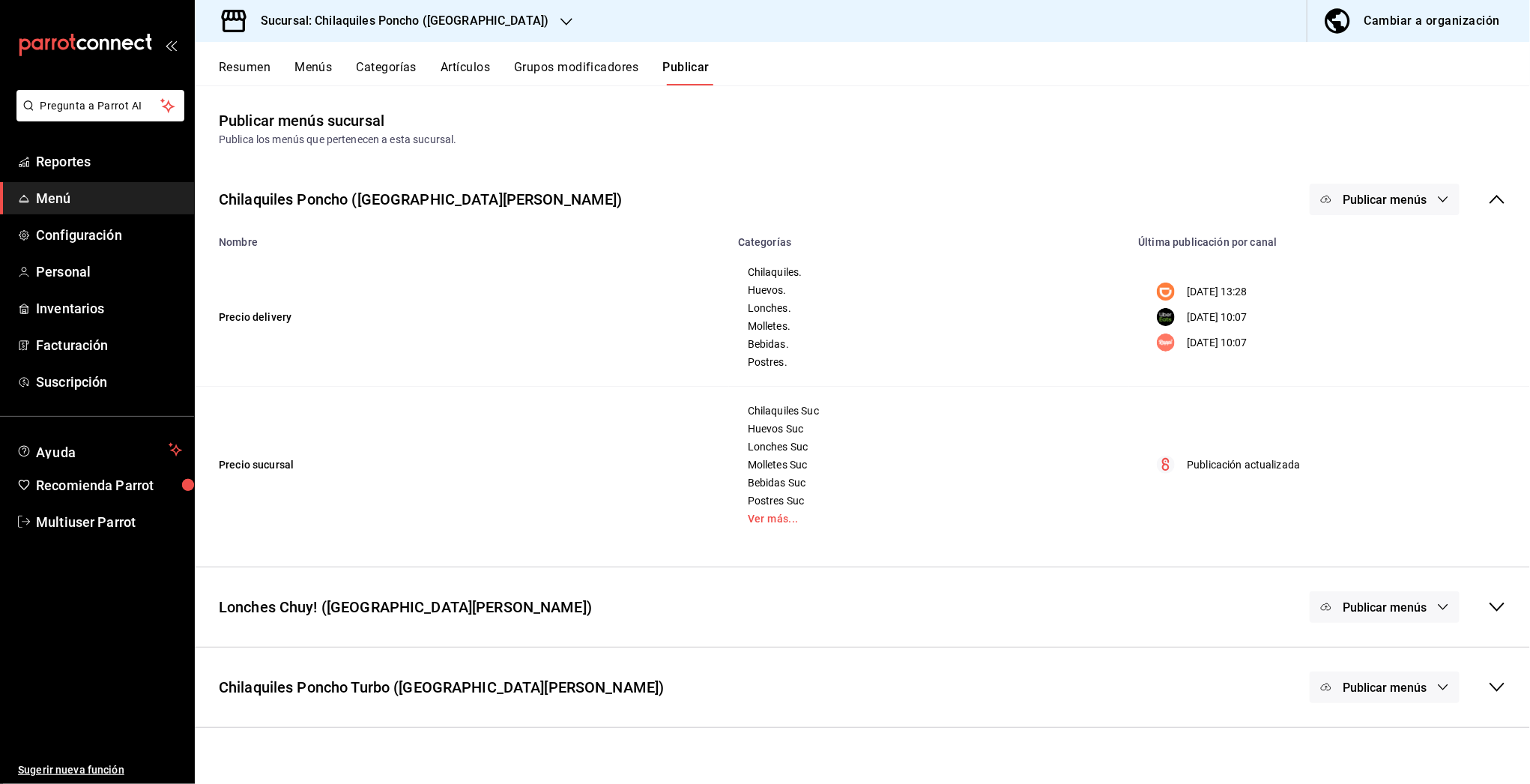
click at [1398, 183] on button "Publicar menús" at bounding box center [1384, 199] width 150 height 31
click at [1387, 292] on span "Uber Eats" at bounding box center [1406, 290] width 72 height 16
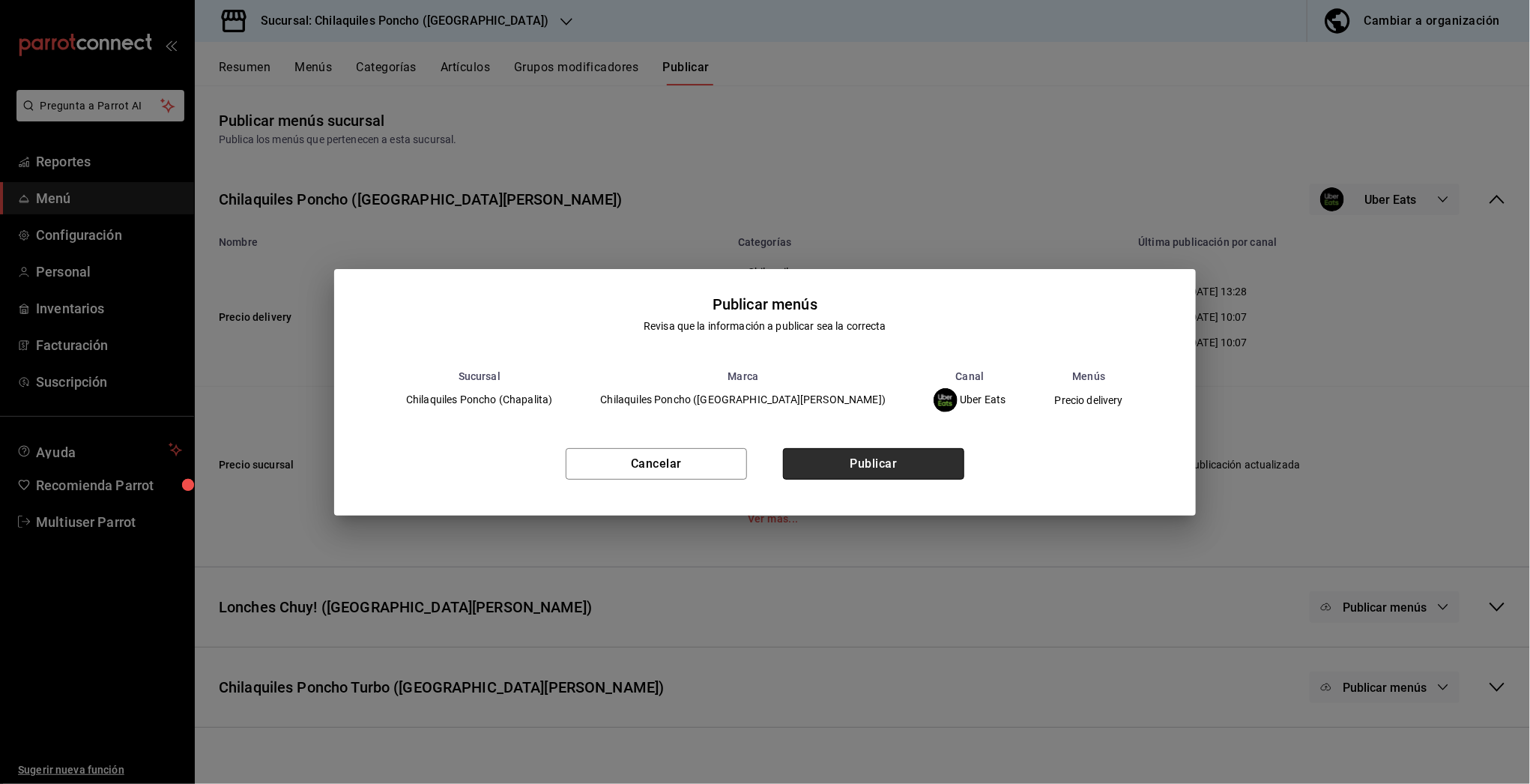
click at [884, 463] on button "Publicar" at bounding box center [874, 463] width 182 height 31
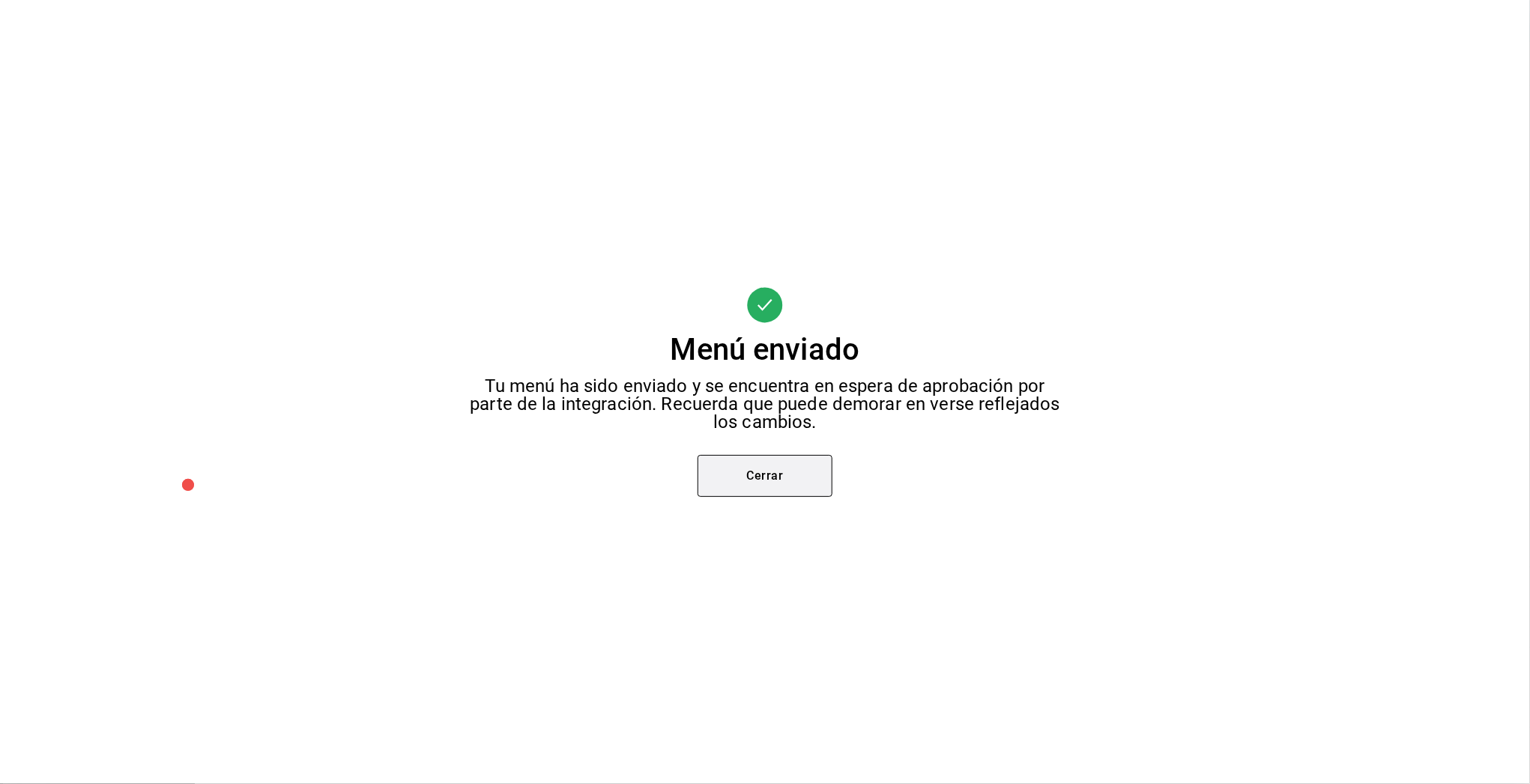
click at [799, 481] on button "Cerrar" at bounding box center [765, 475] width 135 height 42
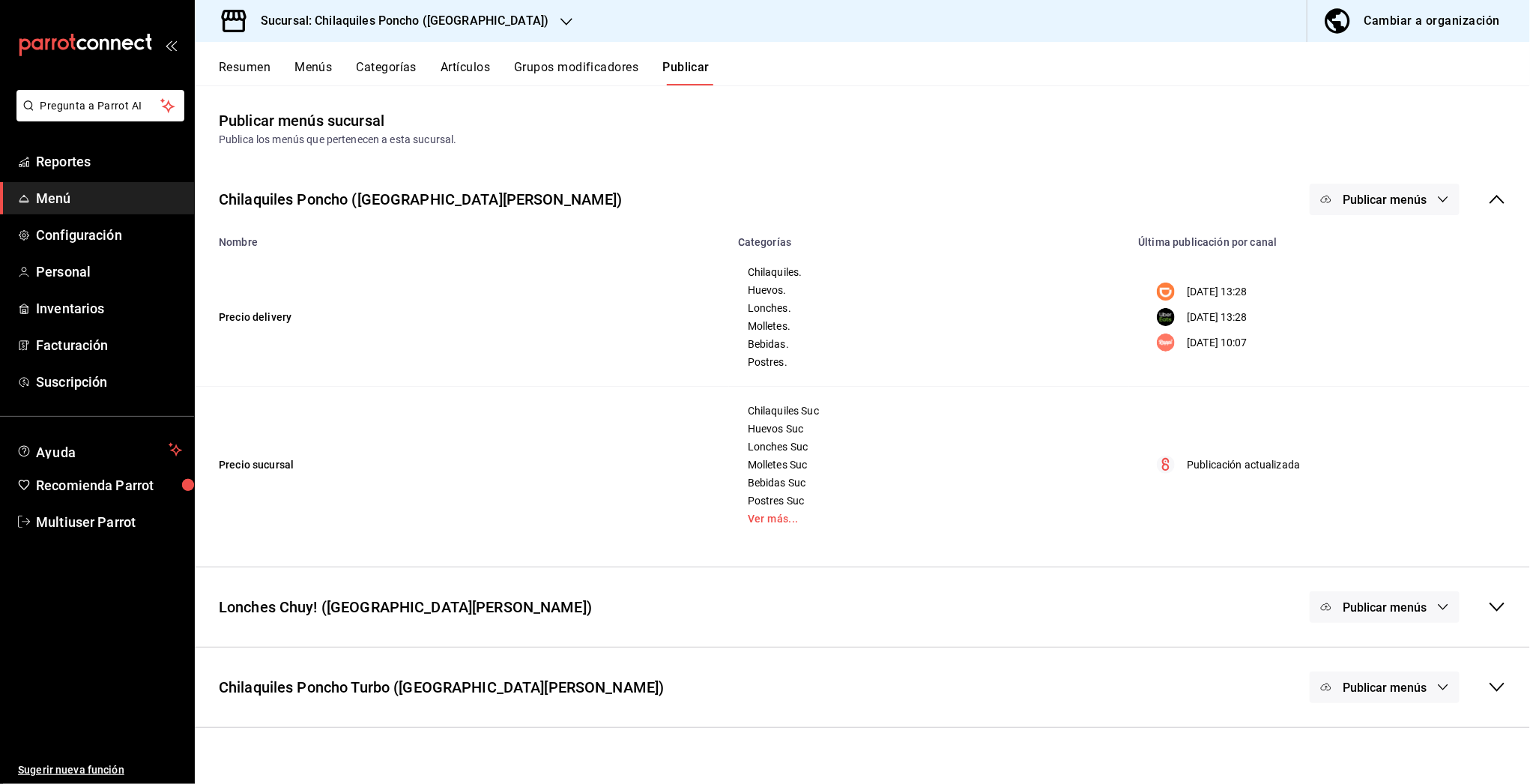
click at [1383, 196] on span "Publicar menús" at bounding box center [1384, 199] width 84 height 14
click at [1359, 349] on li "Rappi" at bounding box center [1385, 331] width 137 height 42
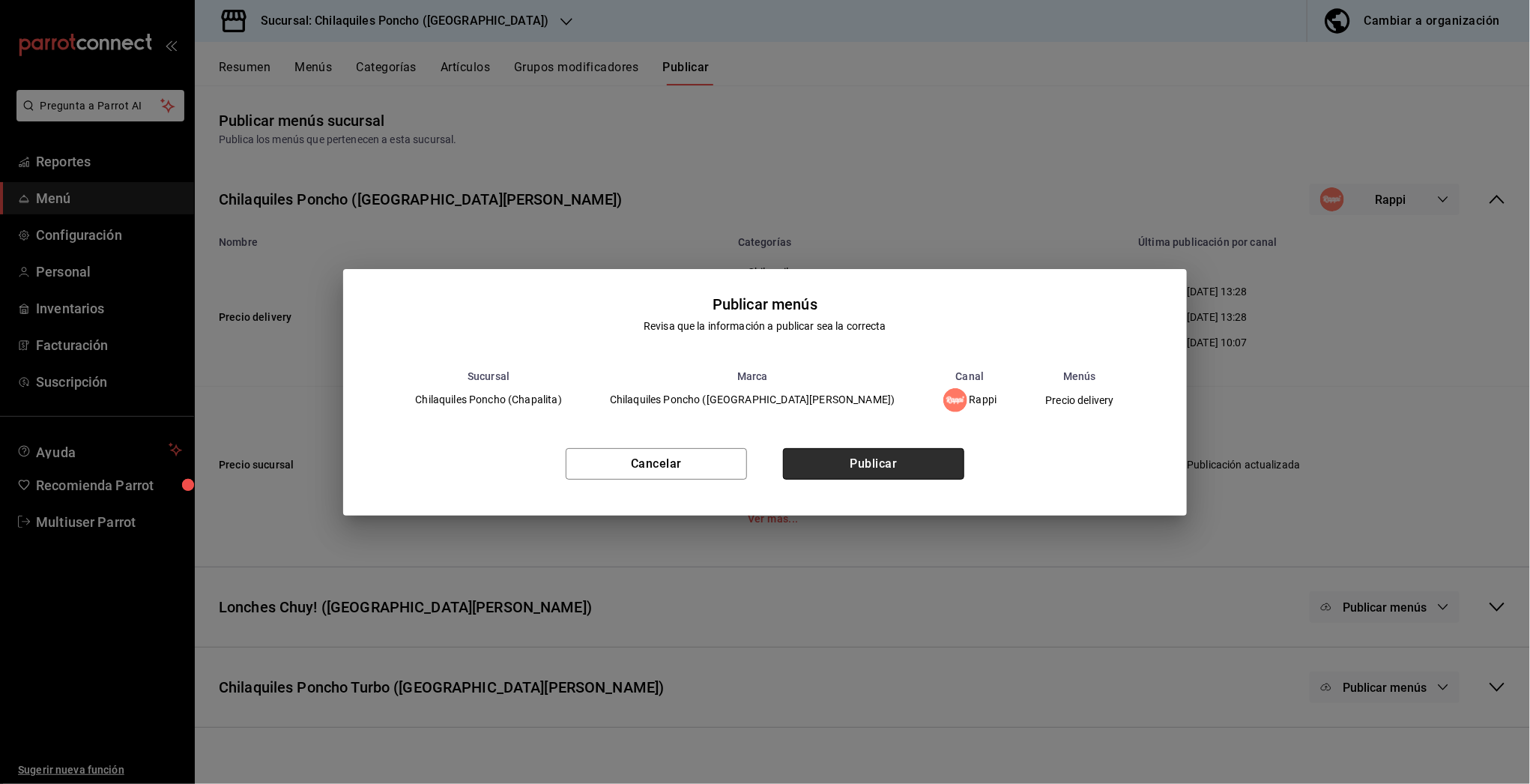
click at [920, 473] on button "Publicar" at bounding box center [874, 463] width 182 height 31
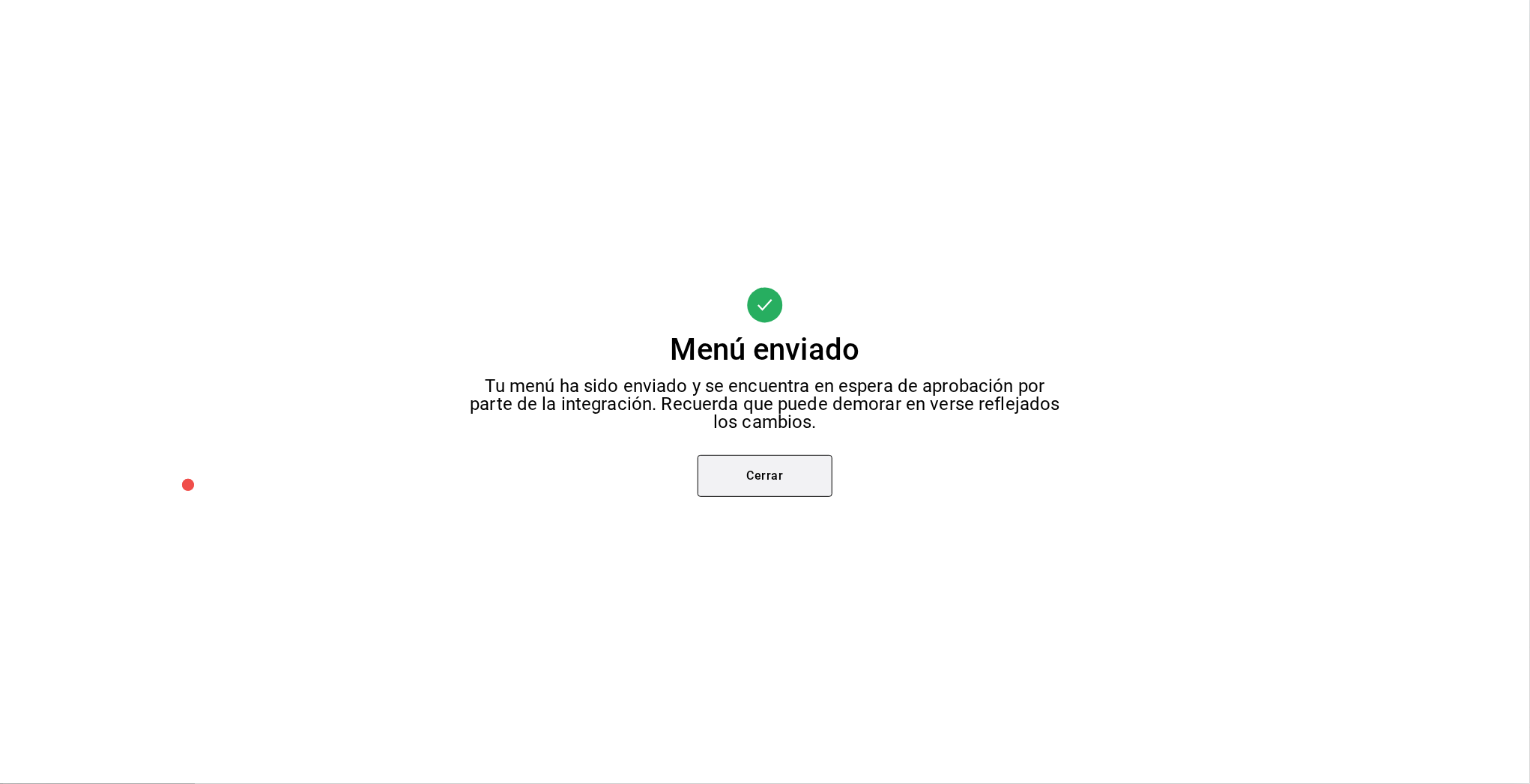
click at [783, 486] on button "Cerrar" at bounding box center [765, 475] width 135 height 42
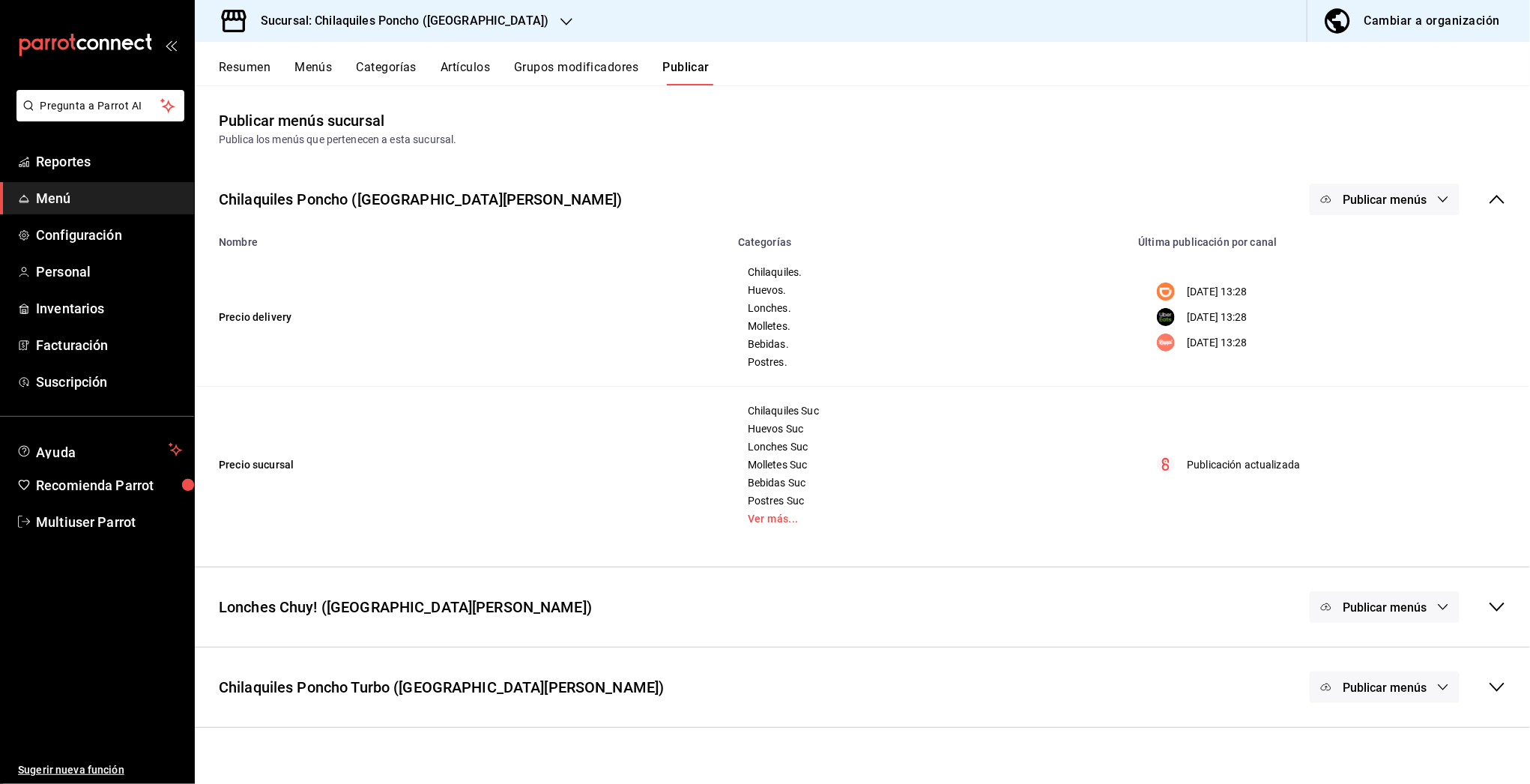
click at [560, 22] on icon "button" at bounding box center [566, 22] width 12 height 12
click at [318, 100] on span "Chilaquiles Poncho (ZAPOPAN)" at bounding box center [281, 98] width 149 height 16
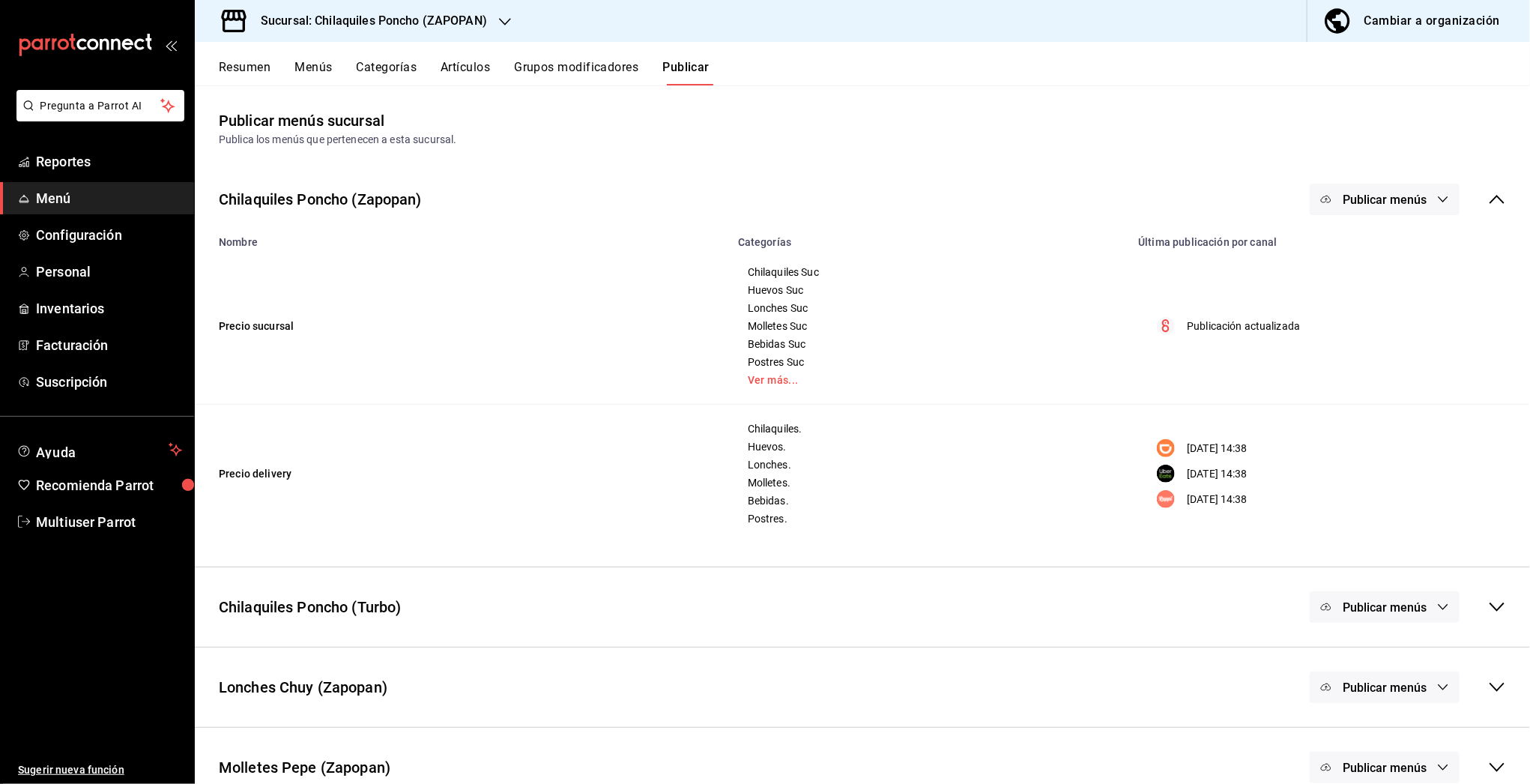
scroll to position [62, 0]
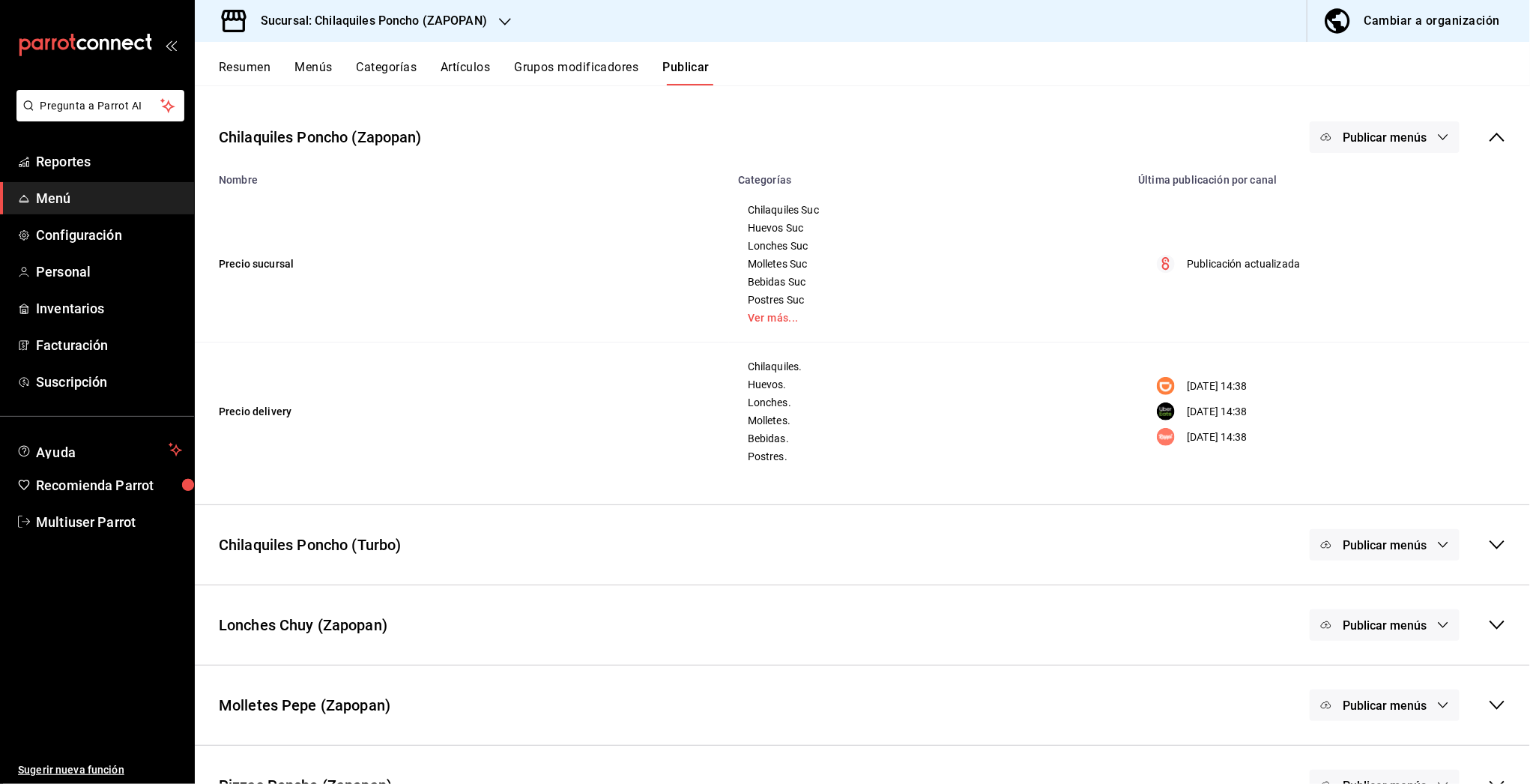
click at [245, 70] on button "Resumen" at bounding box center [244, 73] width 52 height 25
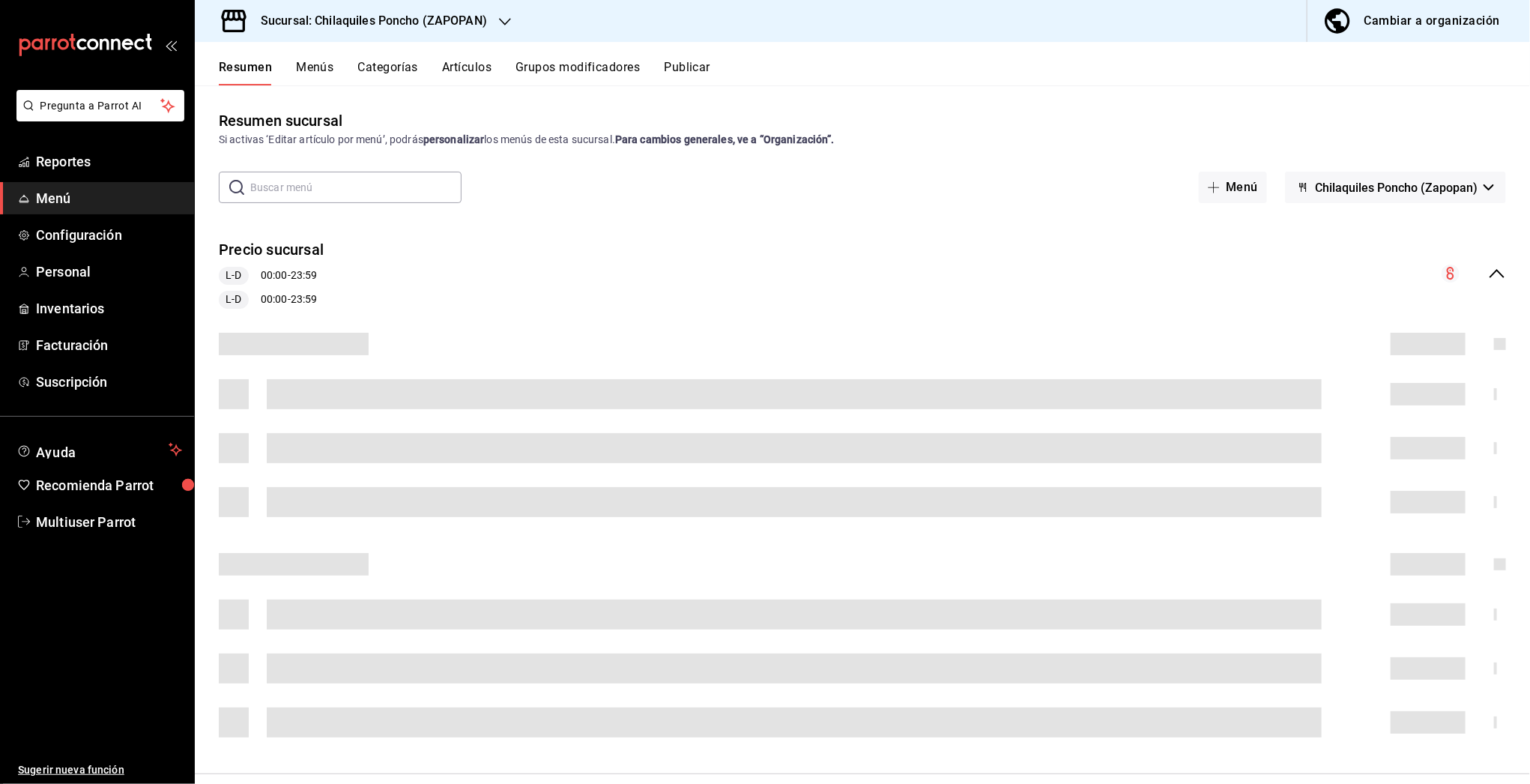
click at [1489, 272] on icon "collapse-menu-row" at bounding box center [1497, 273] width 15 height 9
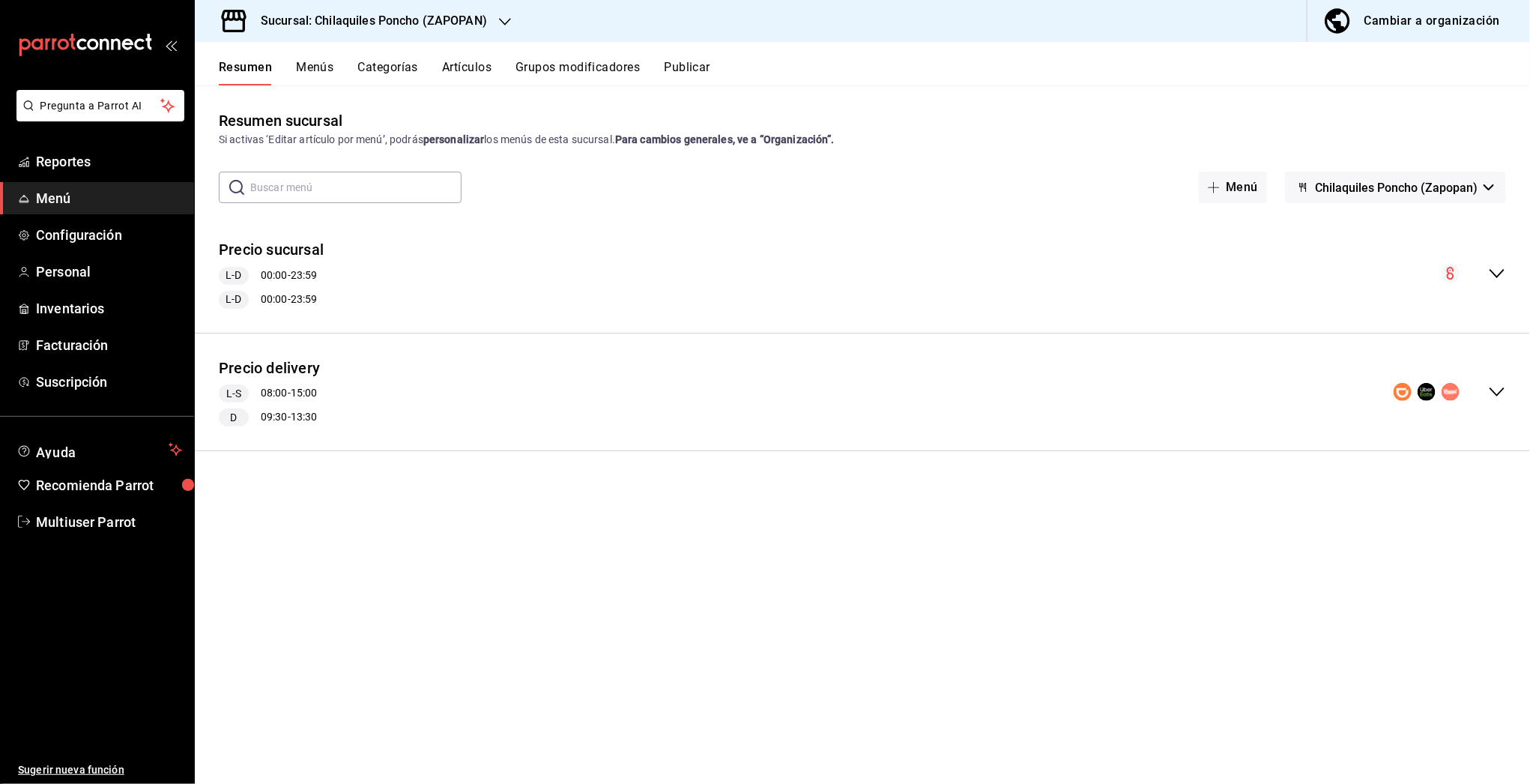
click at [1504, 389] on icon "collapse-menu-row" at bounding box center [1497, 391] width 15 height 9
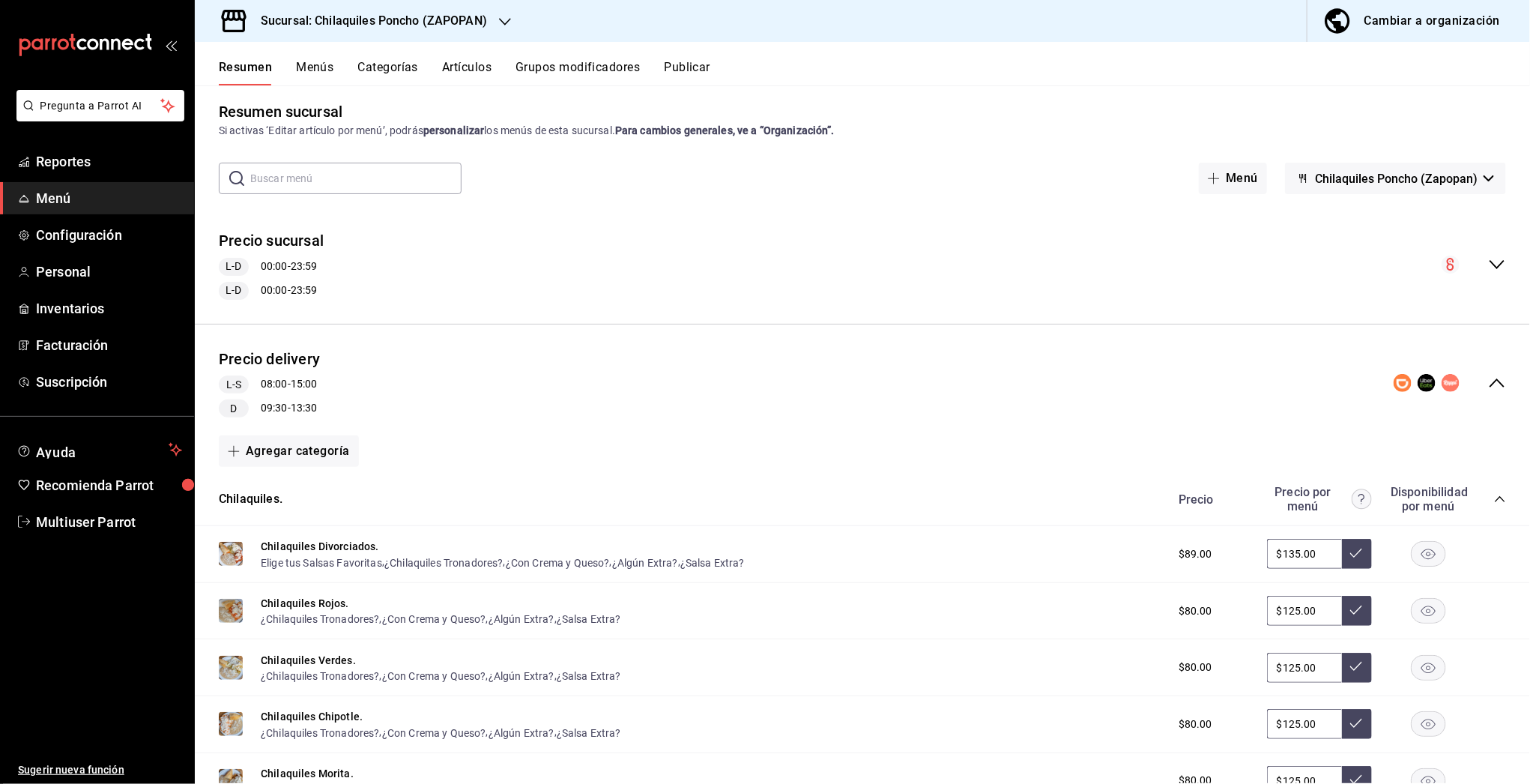
scroll to position [105, 0]
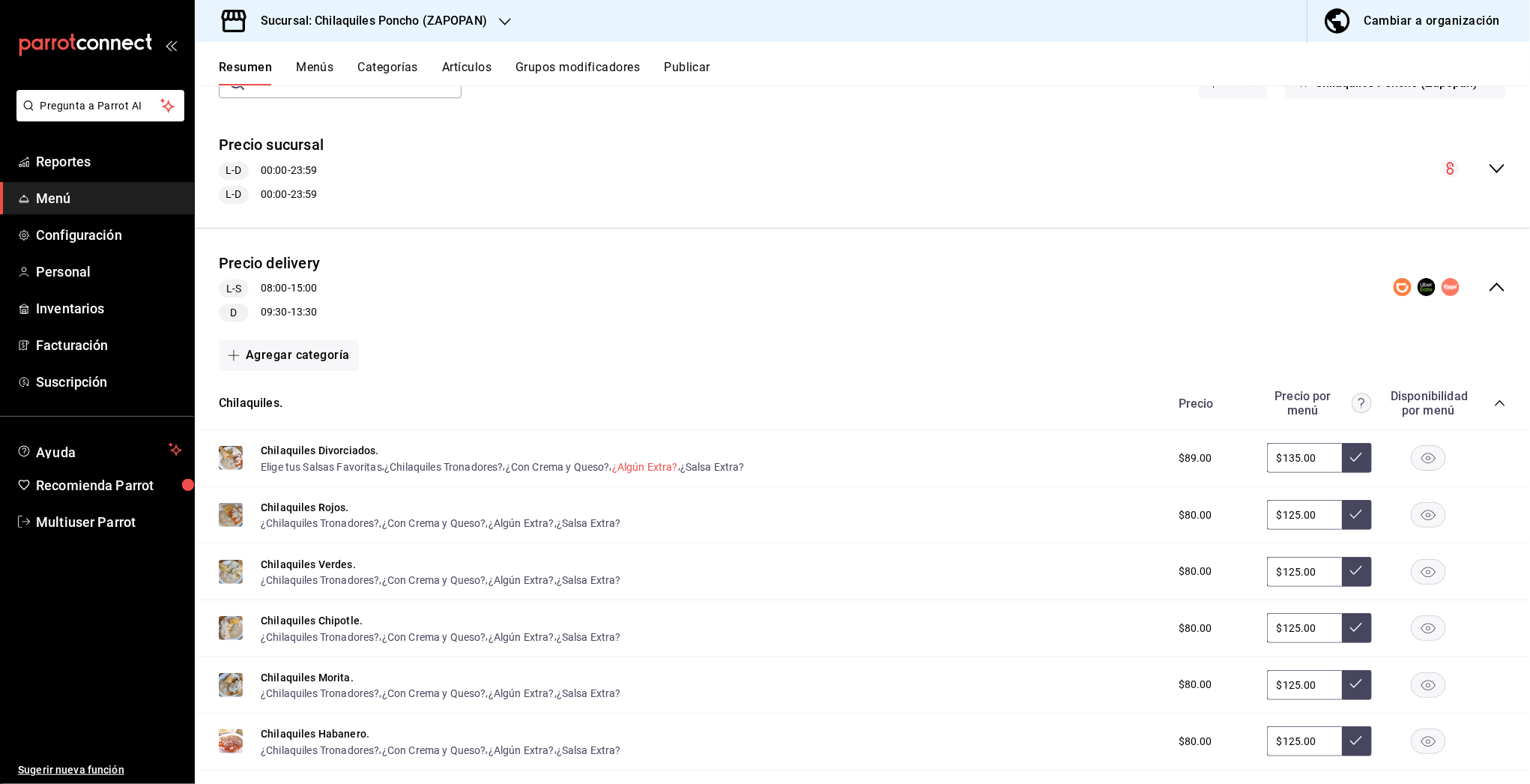
click at [657, 464] on button "¿Algún Extra?" at bounding box center [645, 467] width 66 height 15
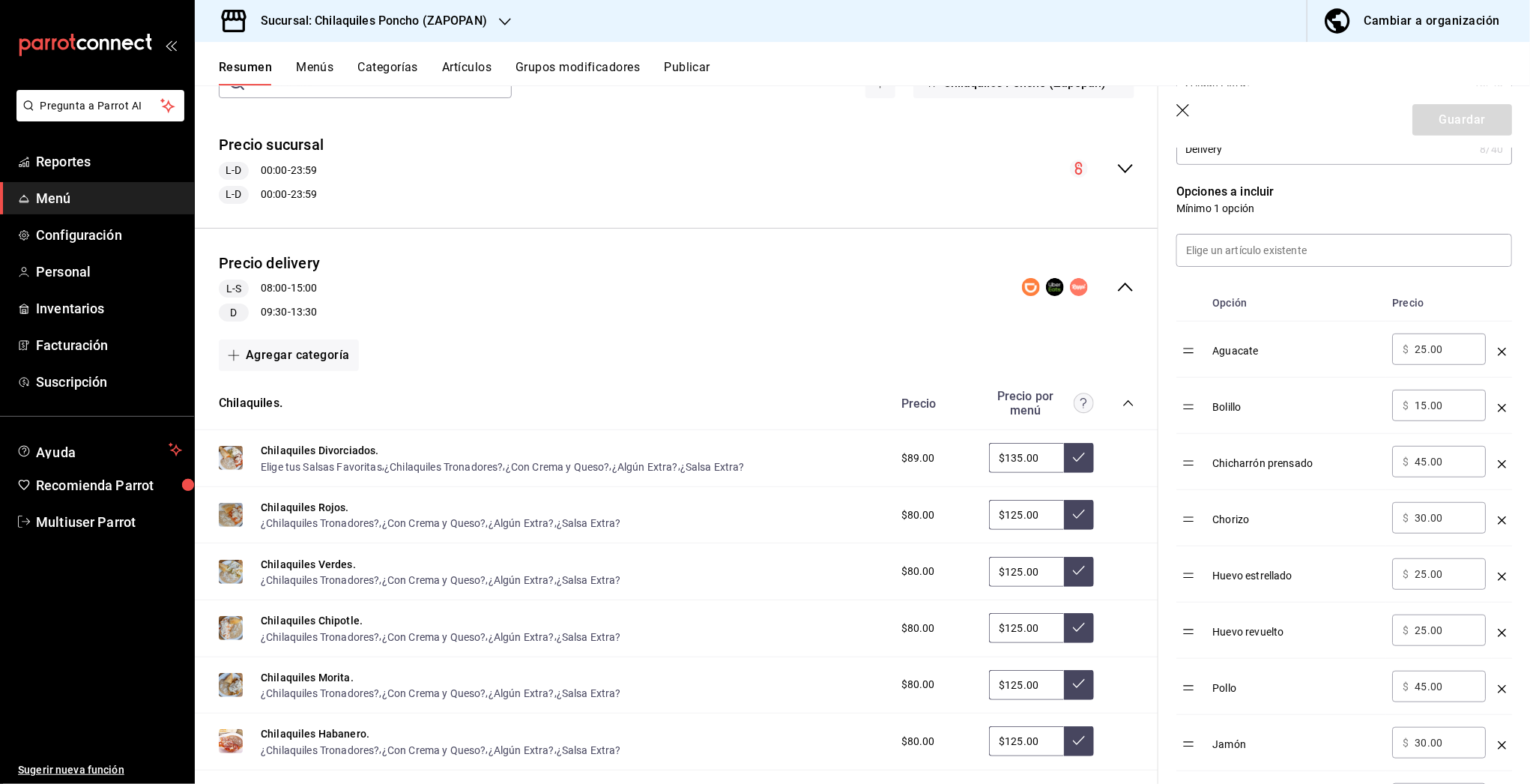
scroll to position [358, 0]
click at [1498, 457] on icon "optionsTable" at bounding box center [1502, 462] width 8 height 8
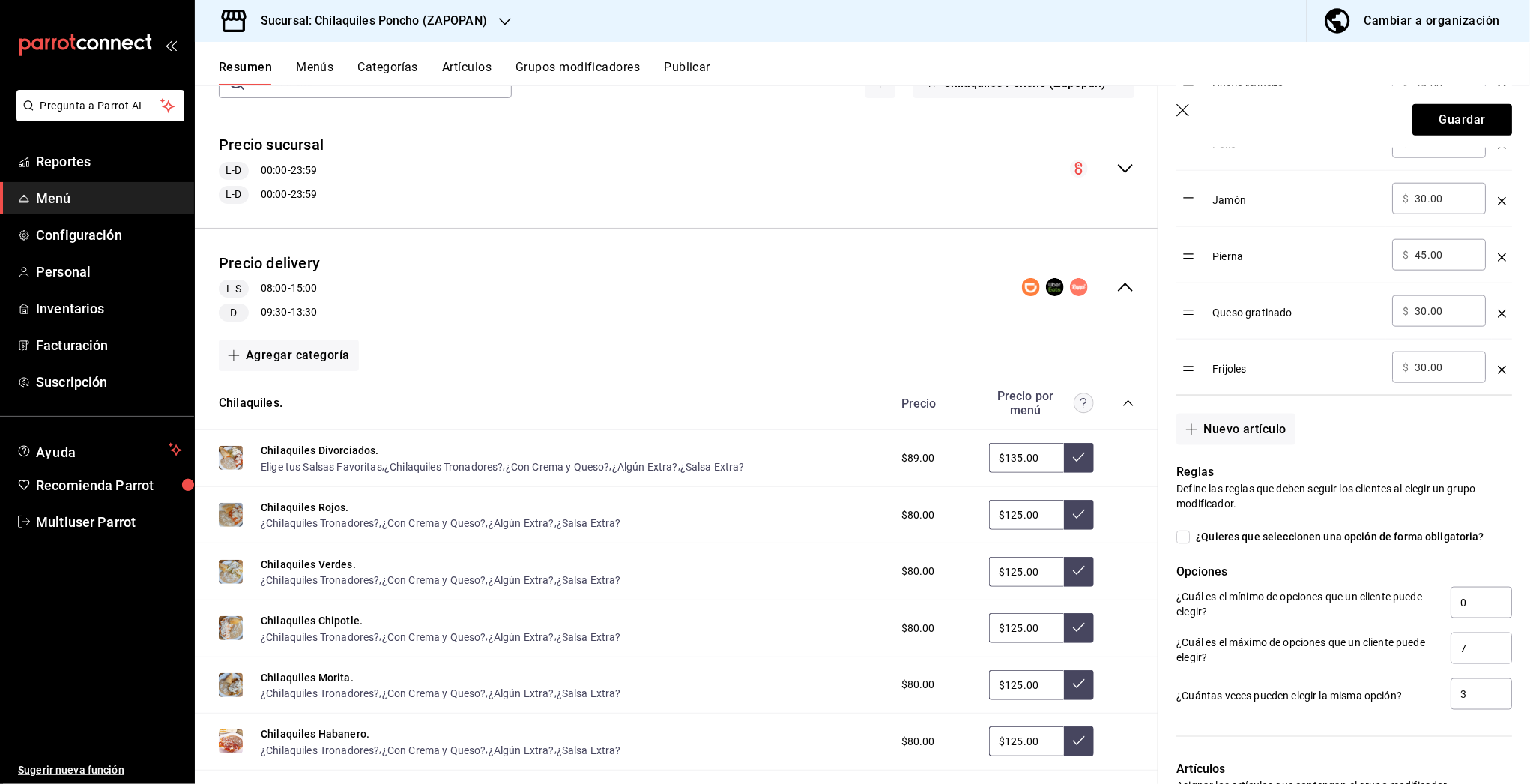
scroll to position [841, 0]
click at [1450, 118] on button "Guardar" at bounding box center [1461, 120] width 99 height 31
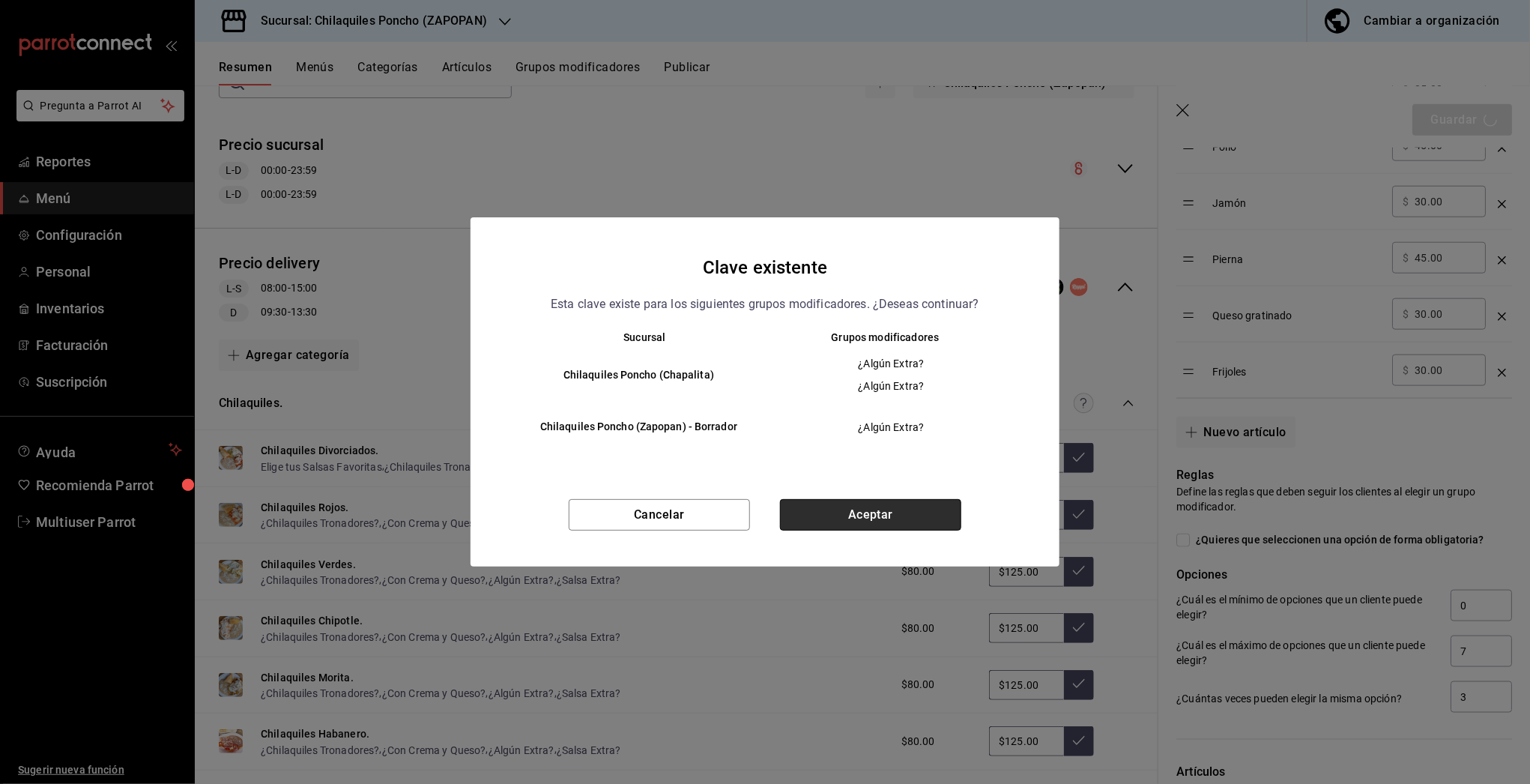
click at [893, 508] on button "Aceptar" at bounding box center [871, 514] width 182 height 31
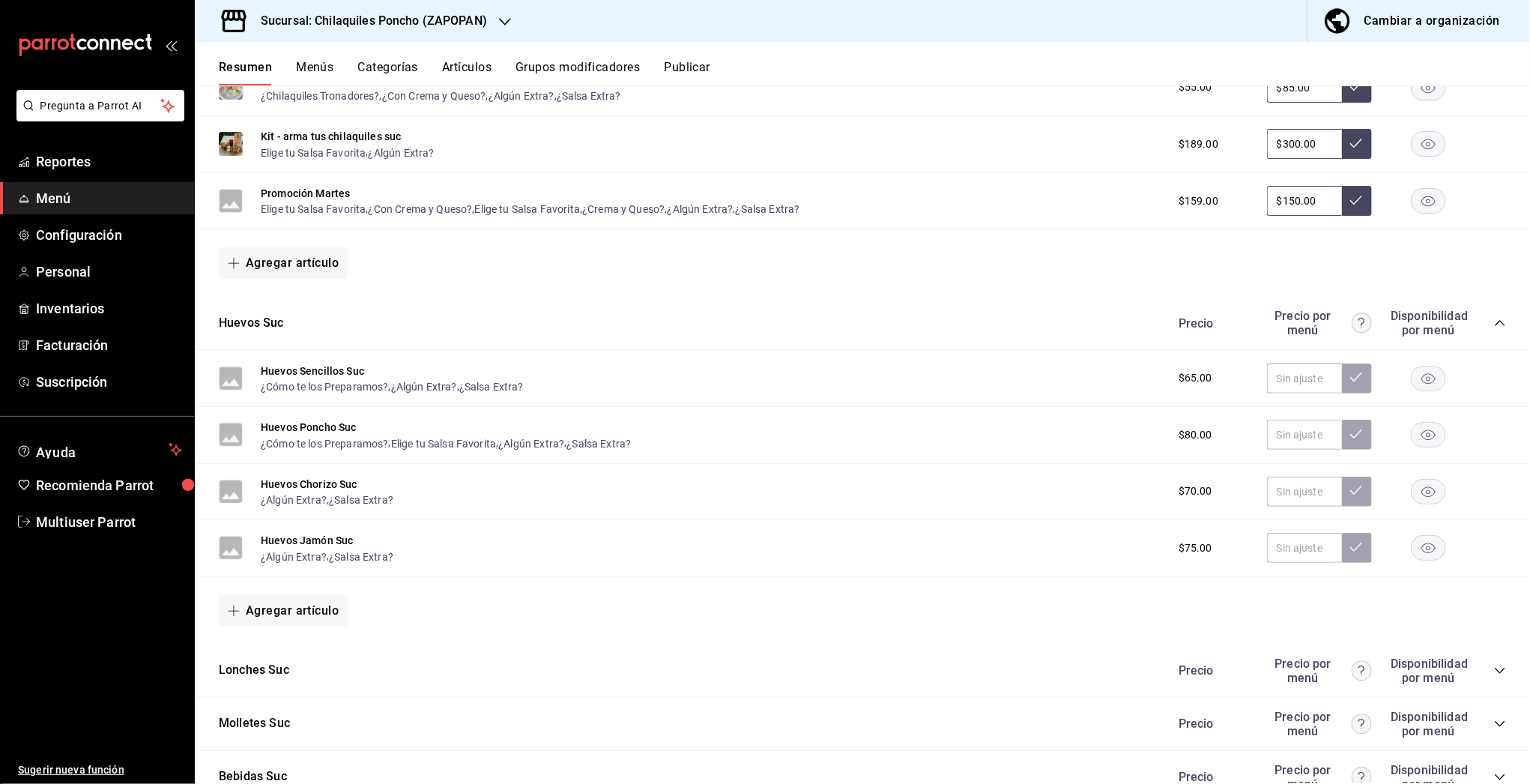
scroll to position [848, 0]
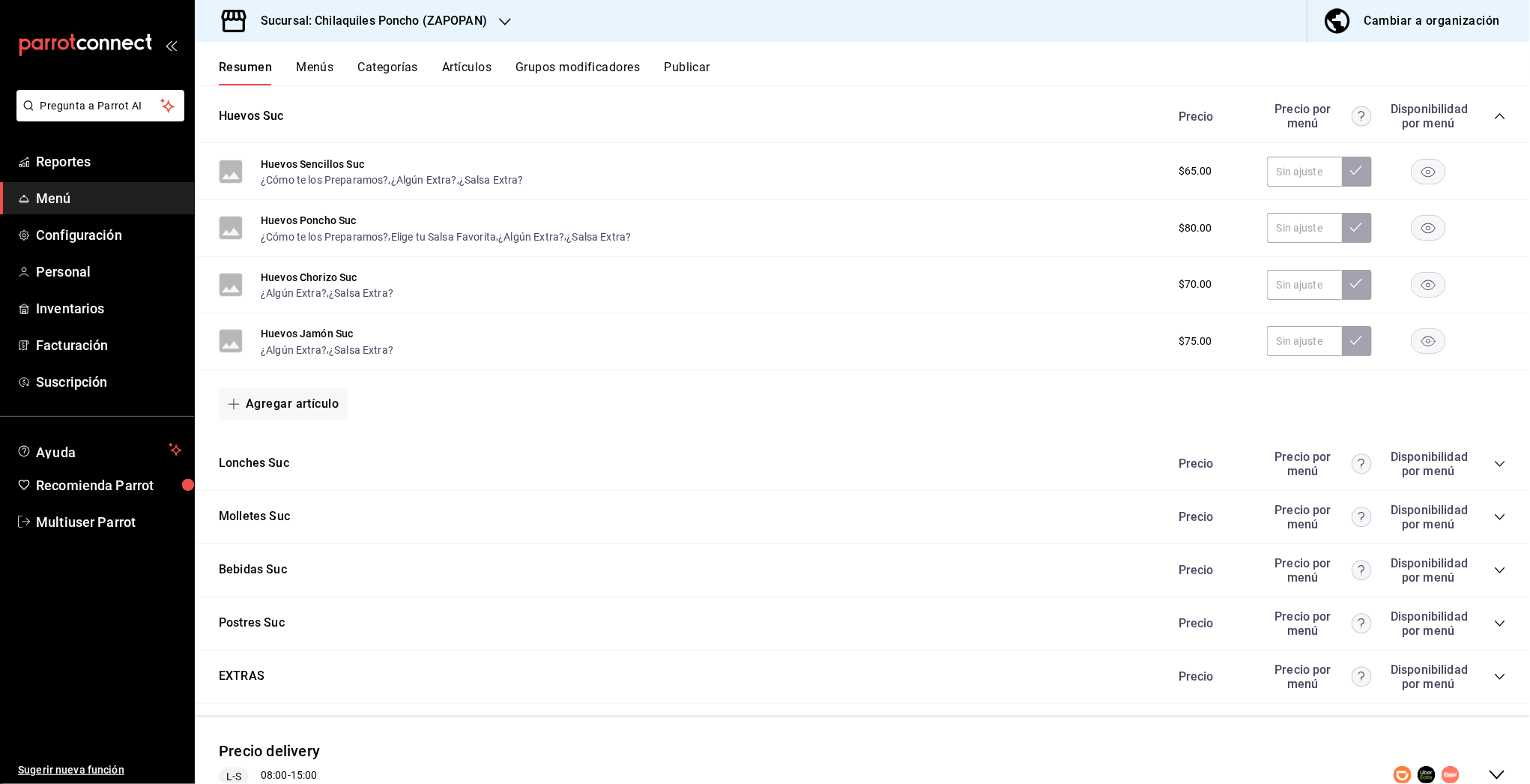
click at [1494, 457] on icon "collapse-category-row" at bounding box center [1499, 463] width 12 height 12
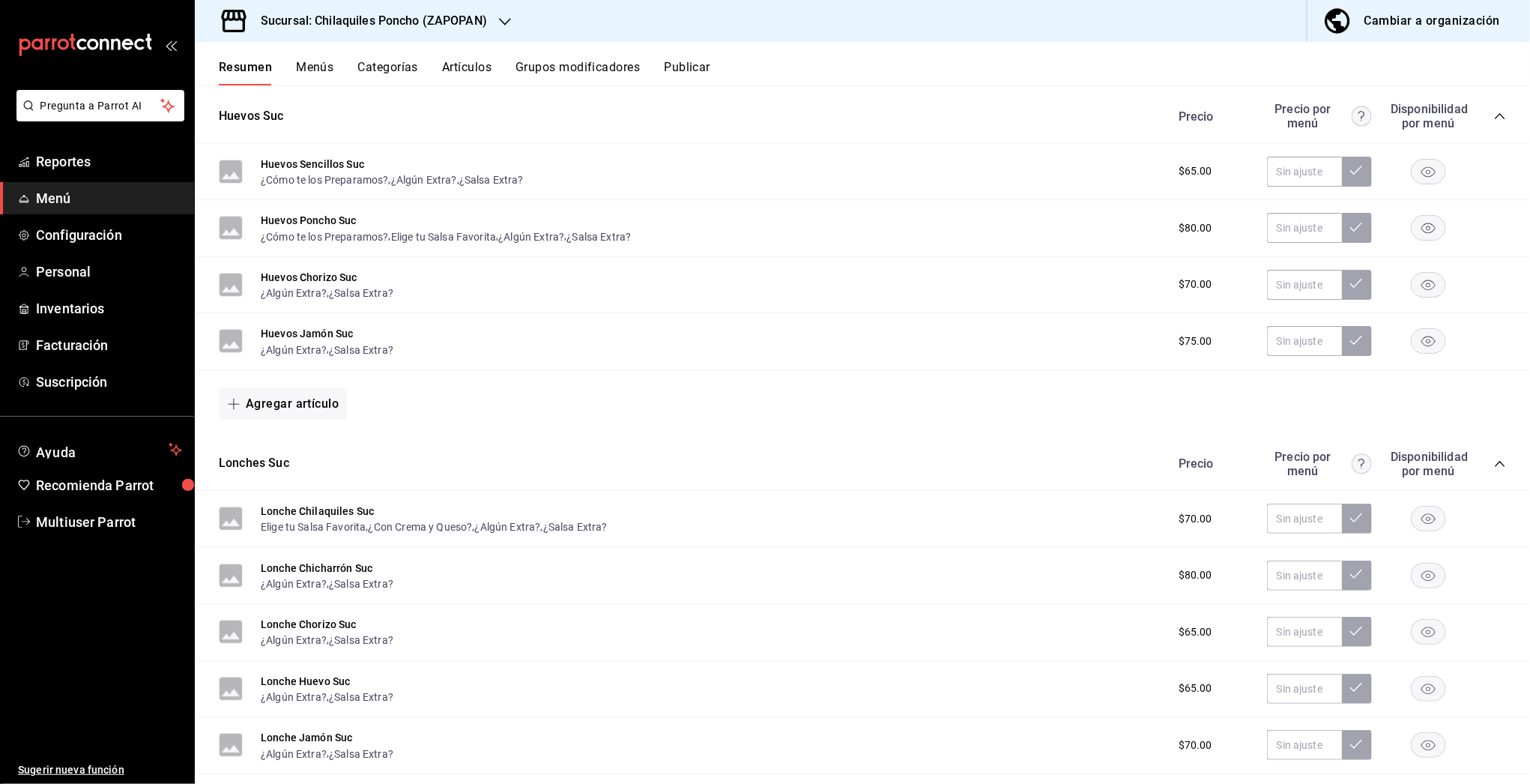
click at [1494, 457] on icon "collapse-category-row" at bounding box center [1499, 463] width 12 height 12
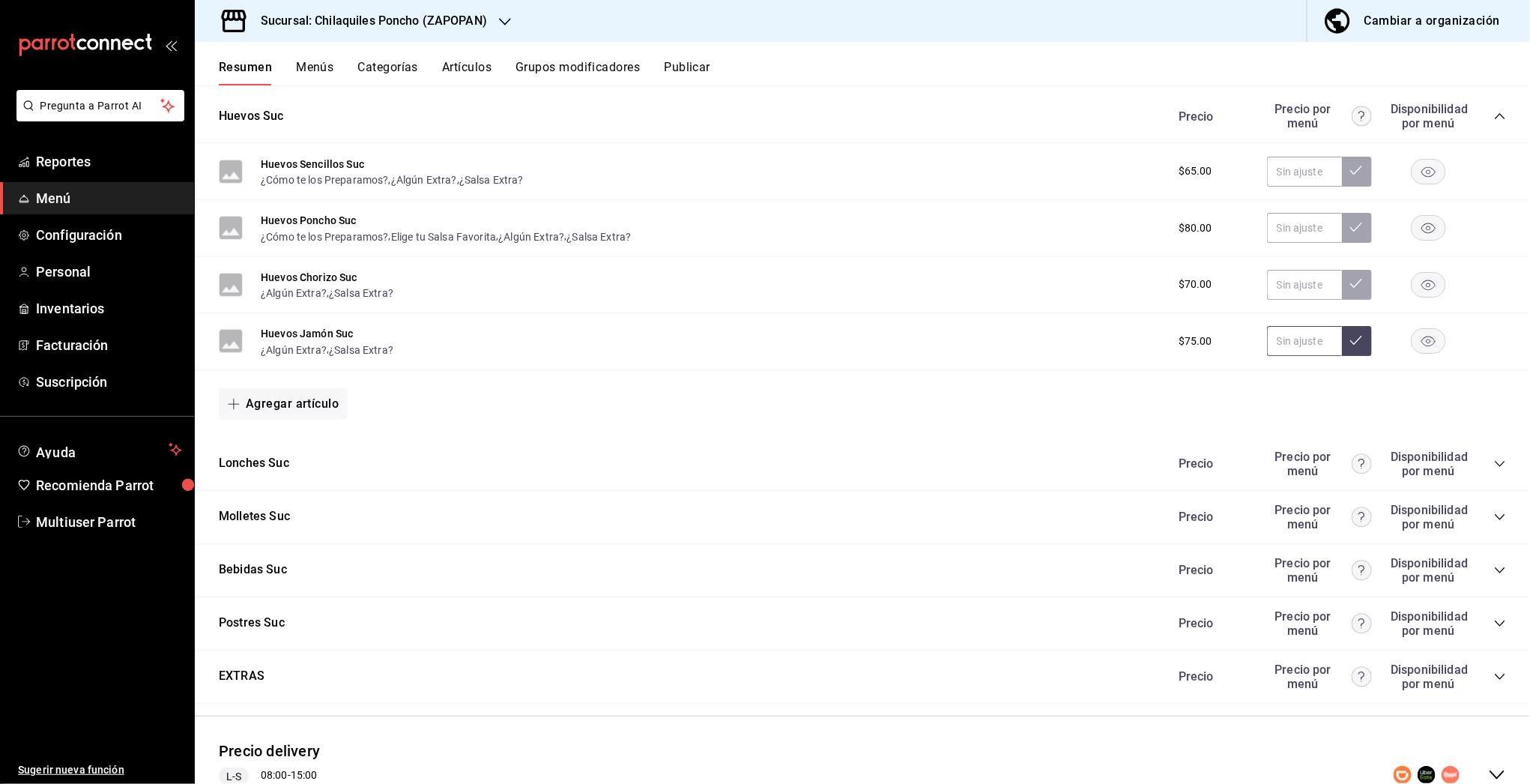
scroll to position [0, 0]
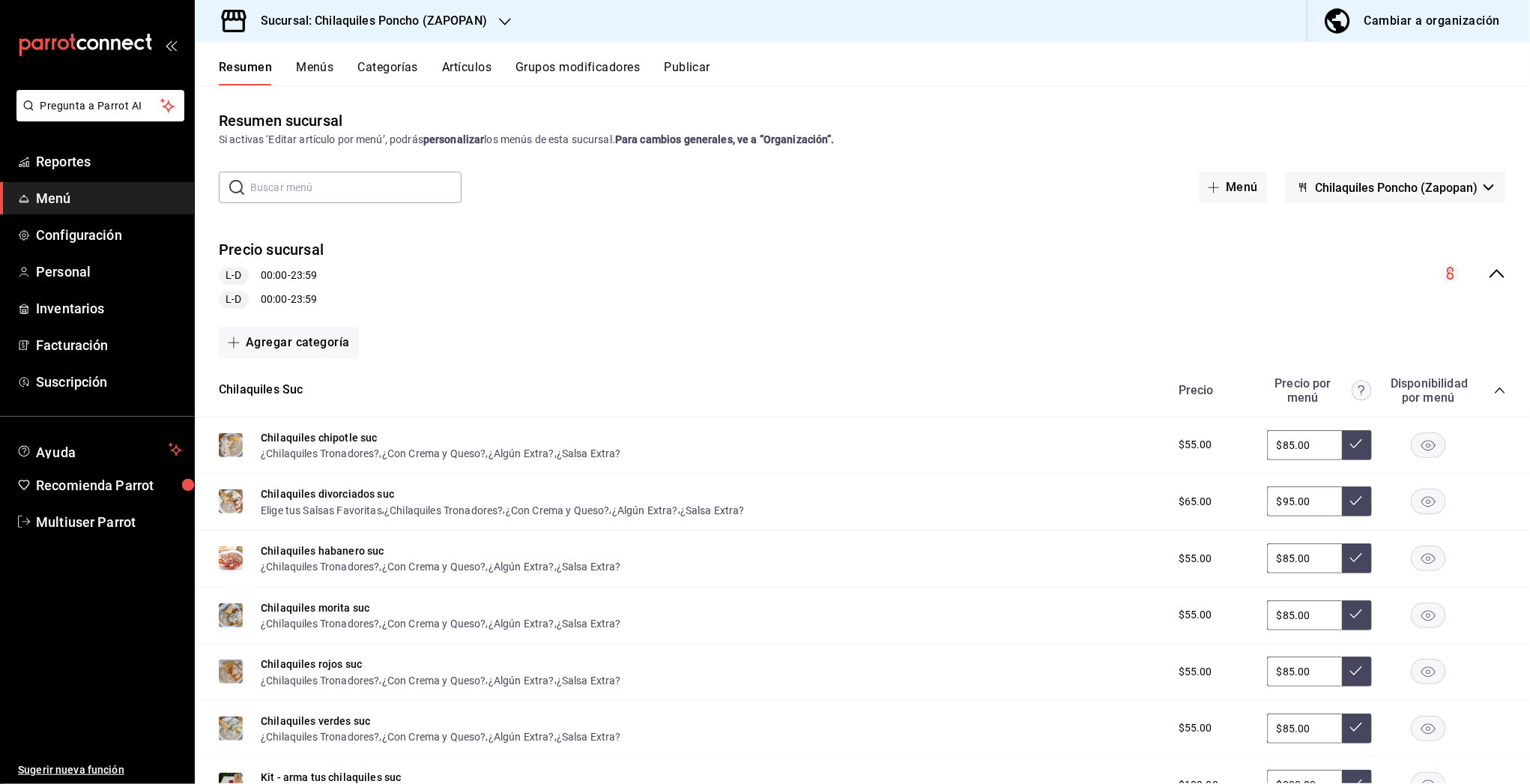
click at [1488, 265] on icon "collapse-menu-row" at bounding box center [1496, 273] width 18 height 18
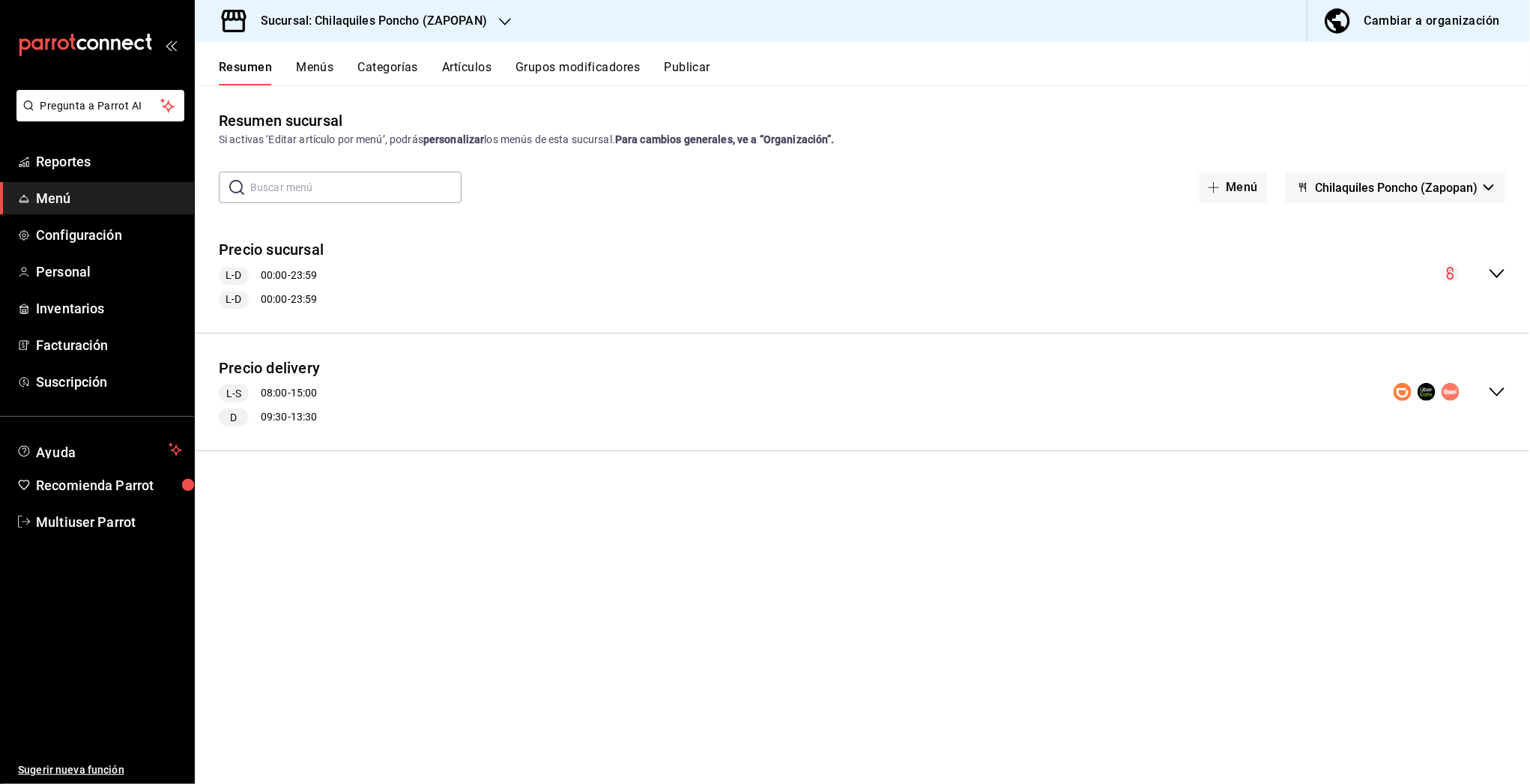
click at [1499, 391] on icon "collapse-menu-row" at bounding box center [1496, 391] width 18 height 18
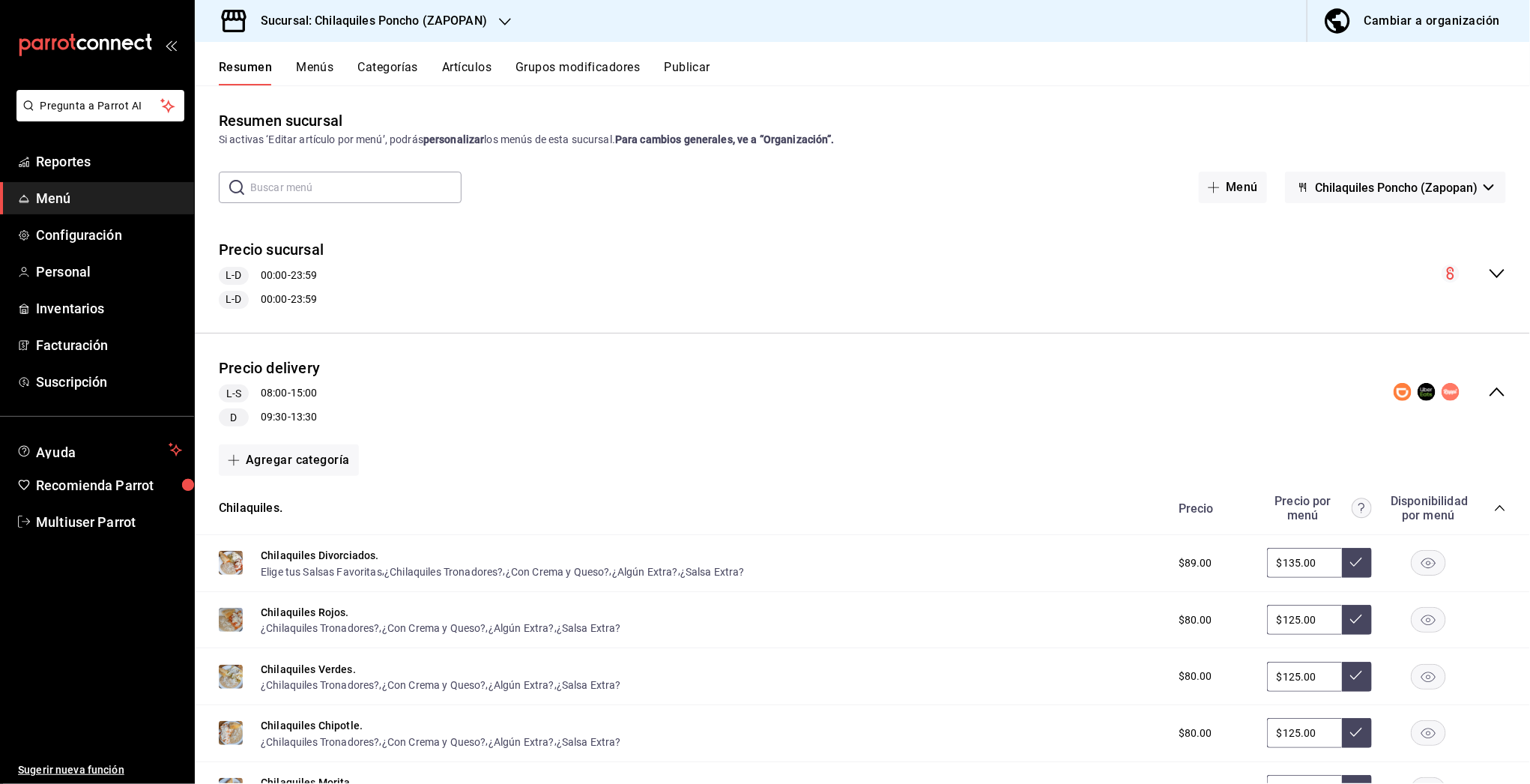
scroll to position [215, 0]
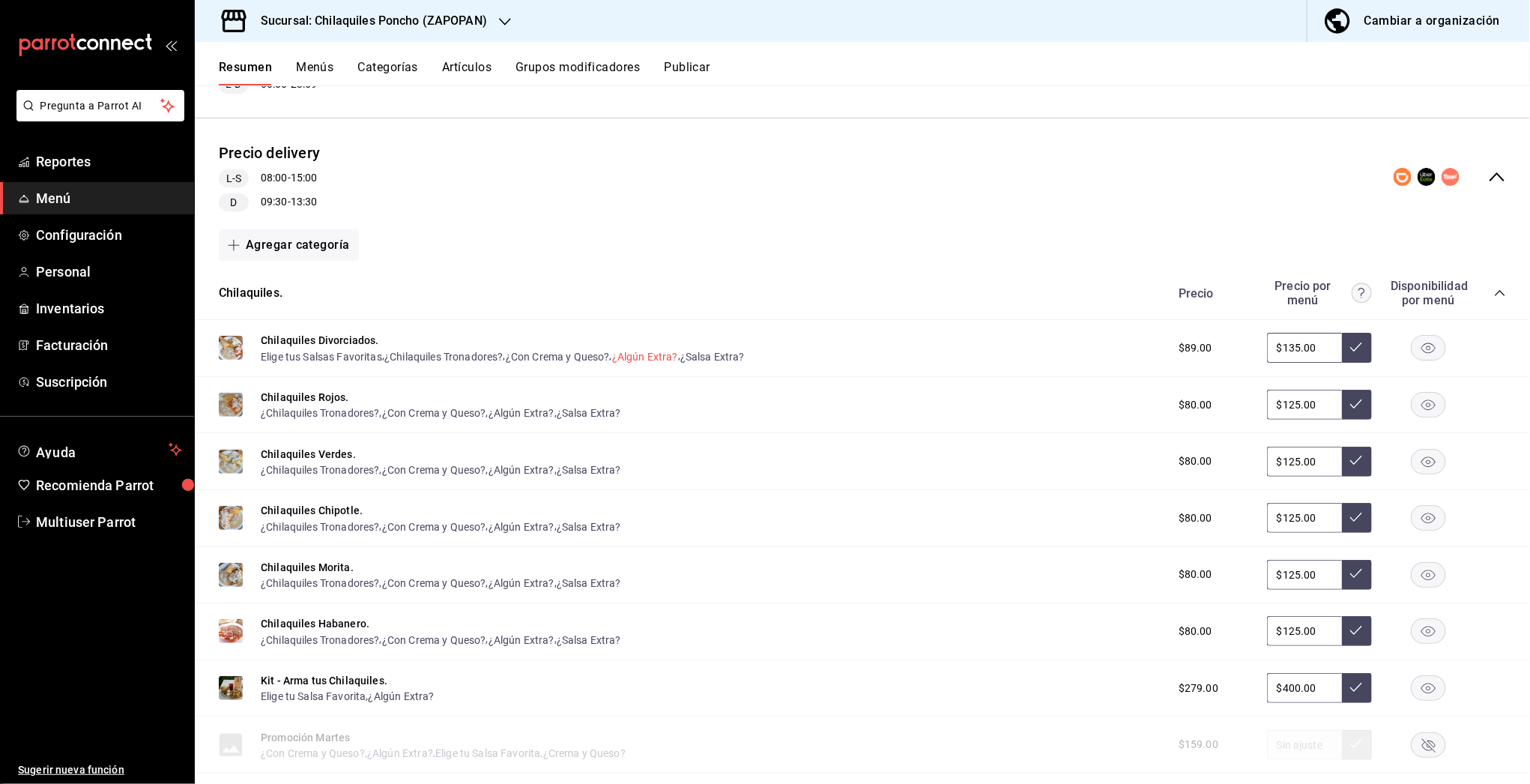
click at [659, 351] on button "¿Algún Extra?" at bounding box center [645, 356] width 66 height 15
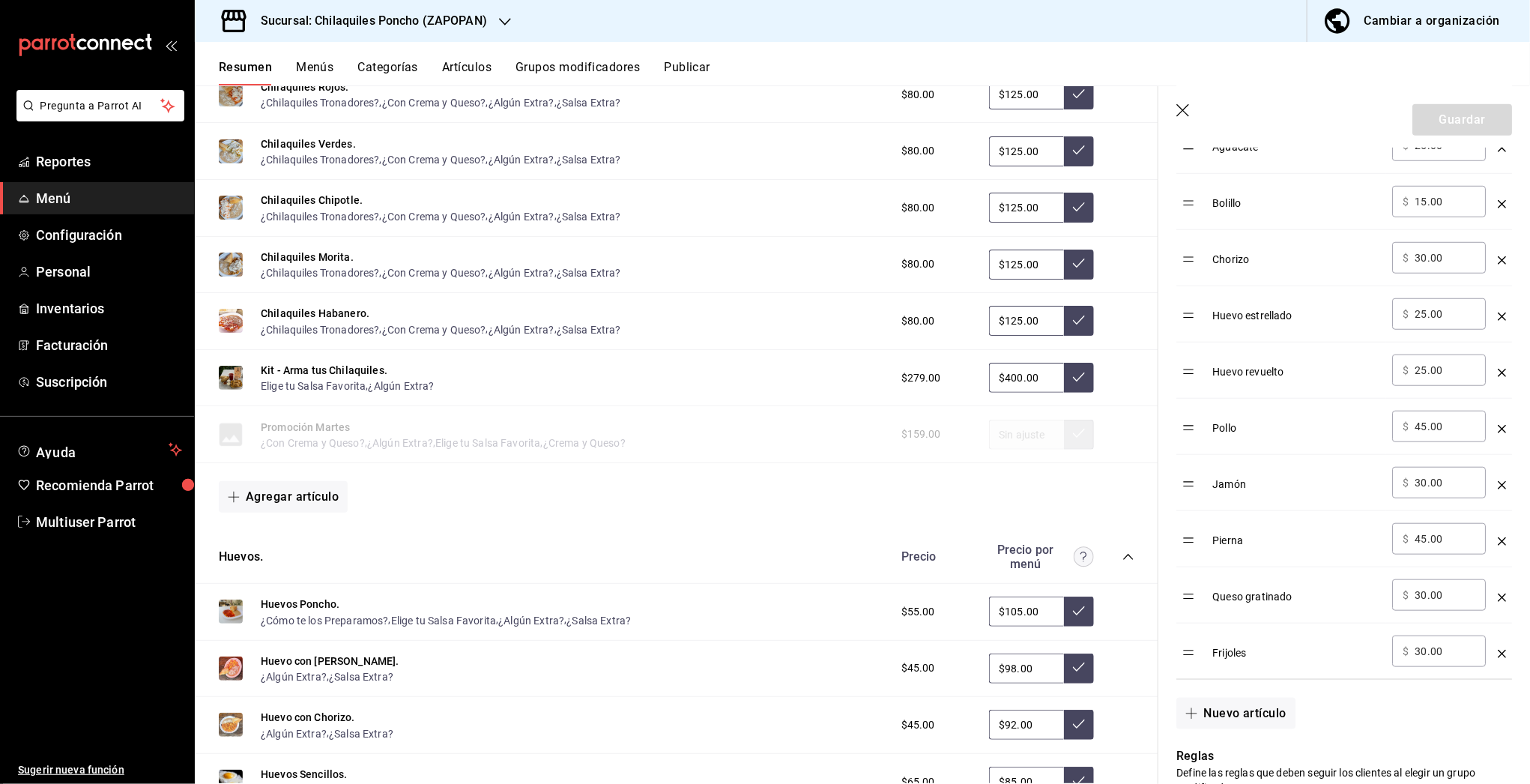
scroll to position [871, 0]
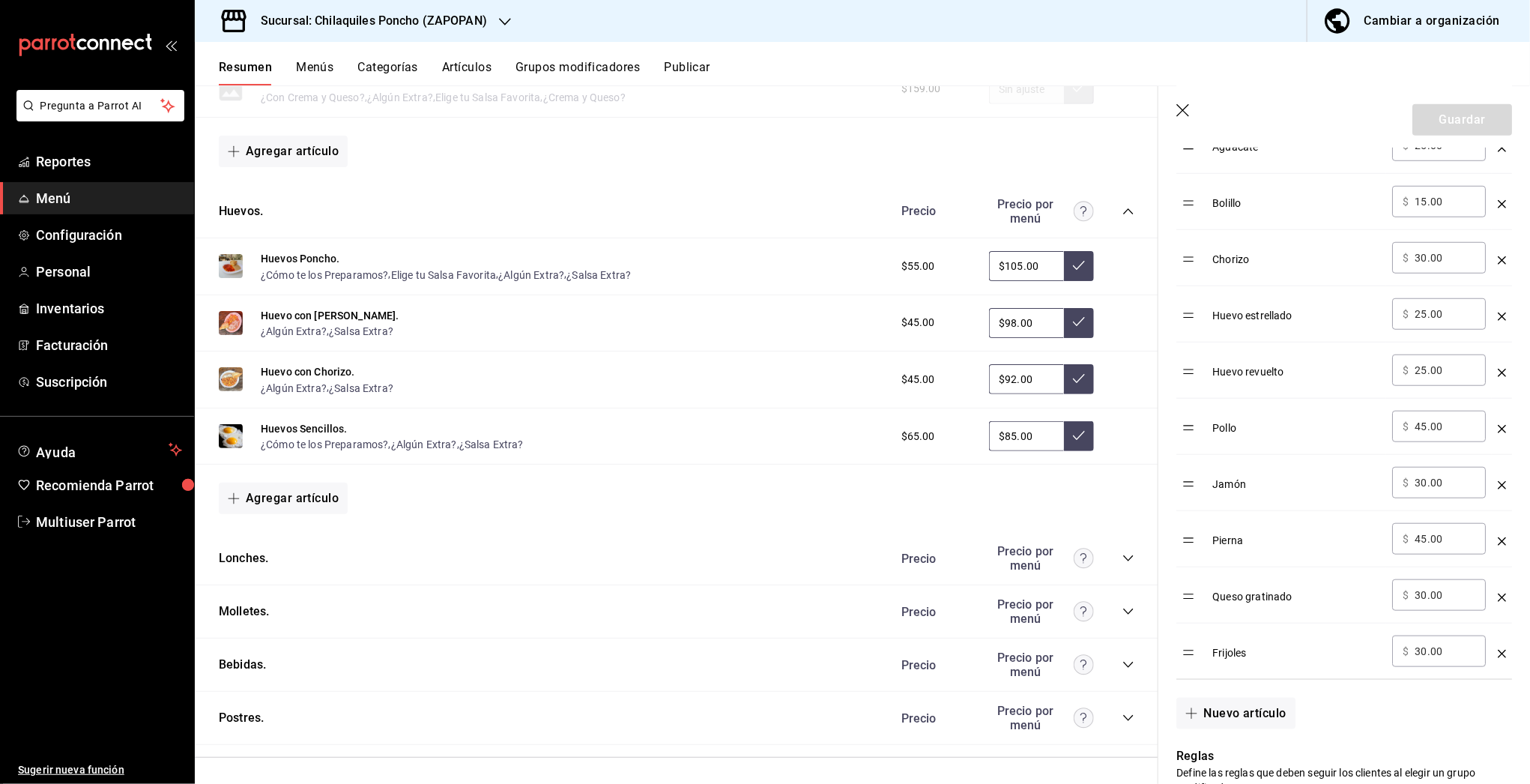
click at [1123, 557] on icon "collapse-category-row" at bounding box center [1129, 558] width 12 height 12
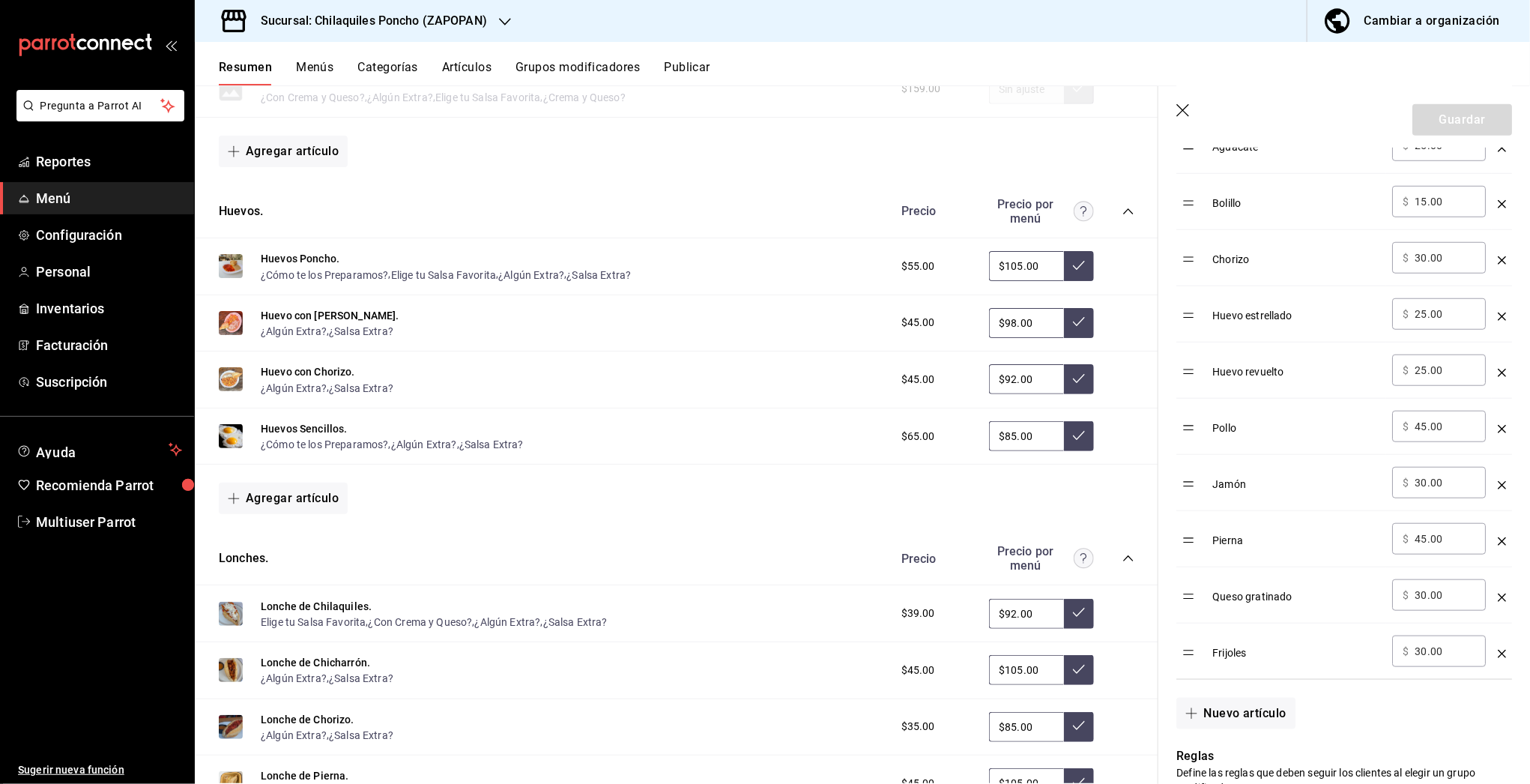
scroll to position [988, 0]
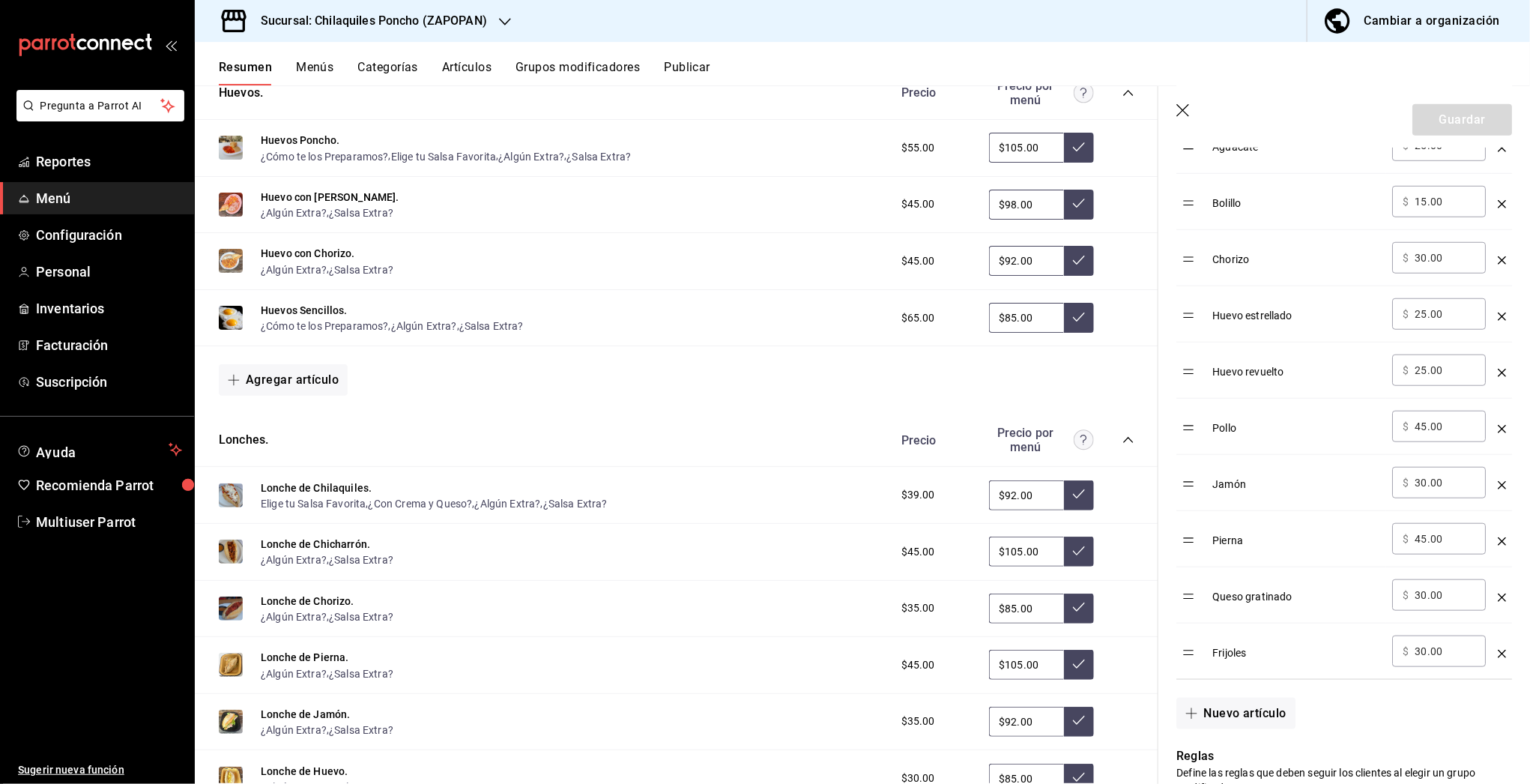
click at [1187, 113] on icon "button" at bounding box center [1184, 112] width 15 height 15
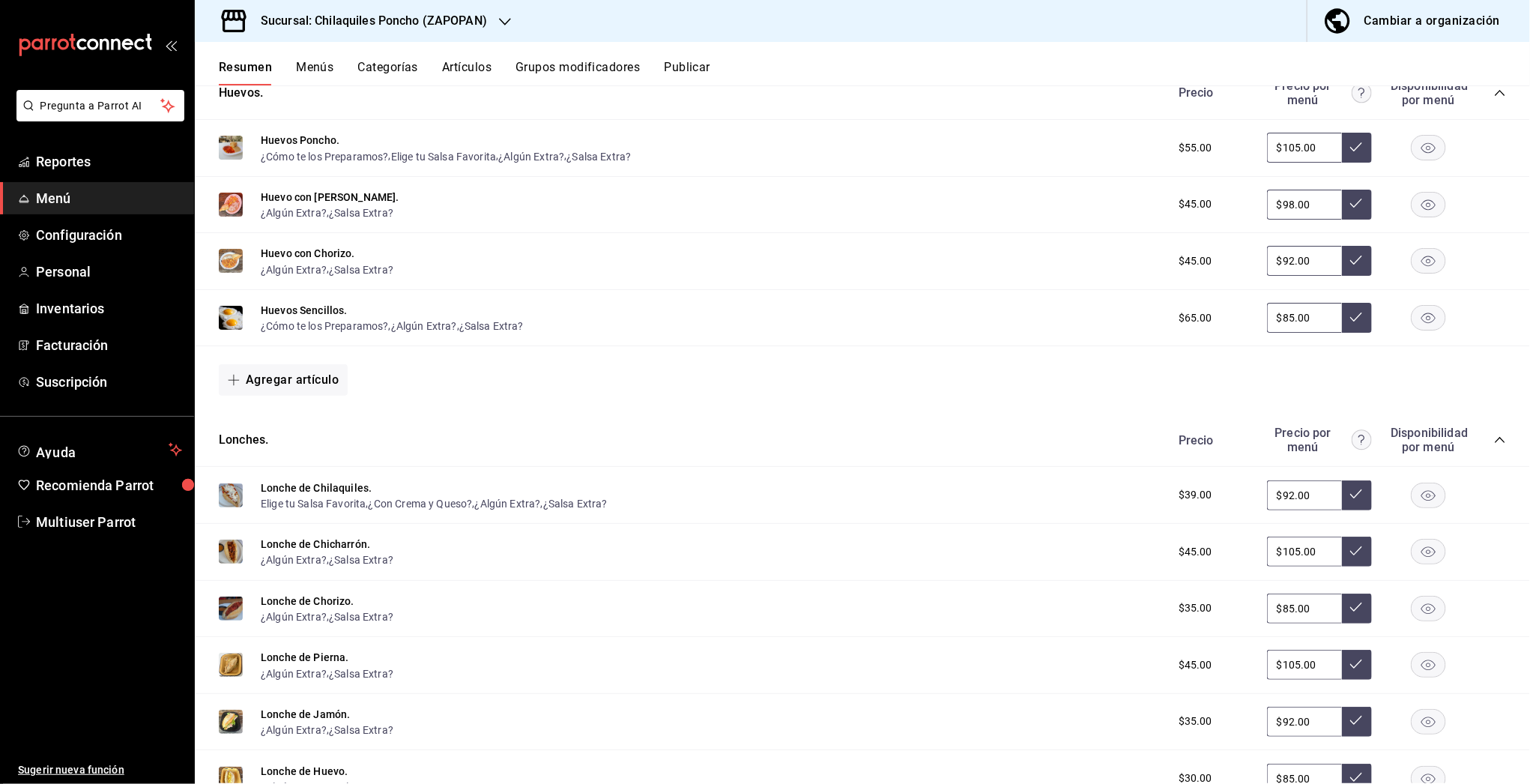
click at [1417, 545] on rect "button" at bounding box center [1428, 552] width 35 height 25
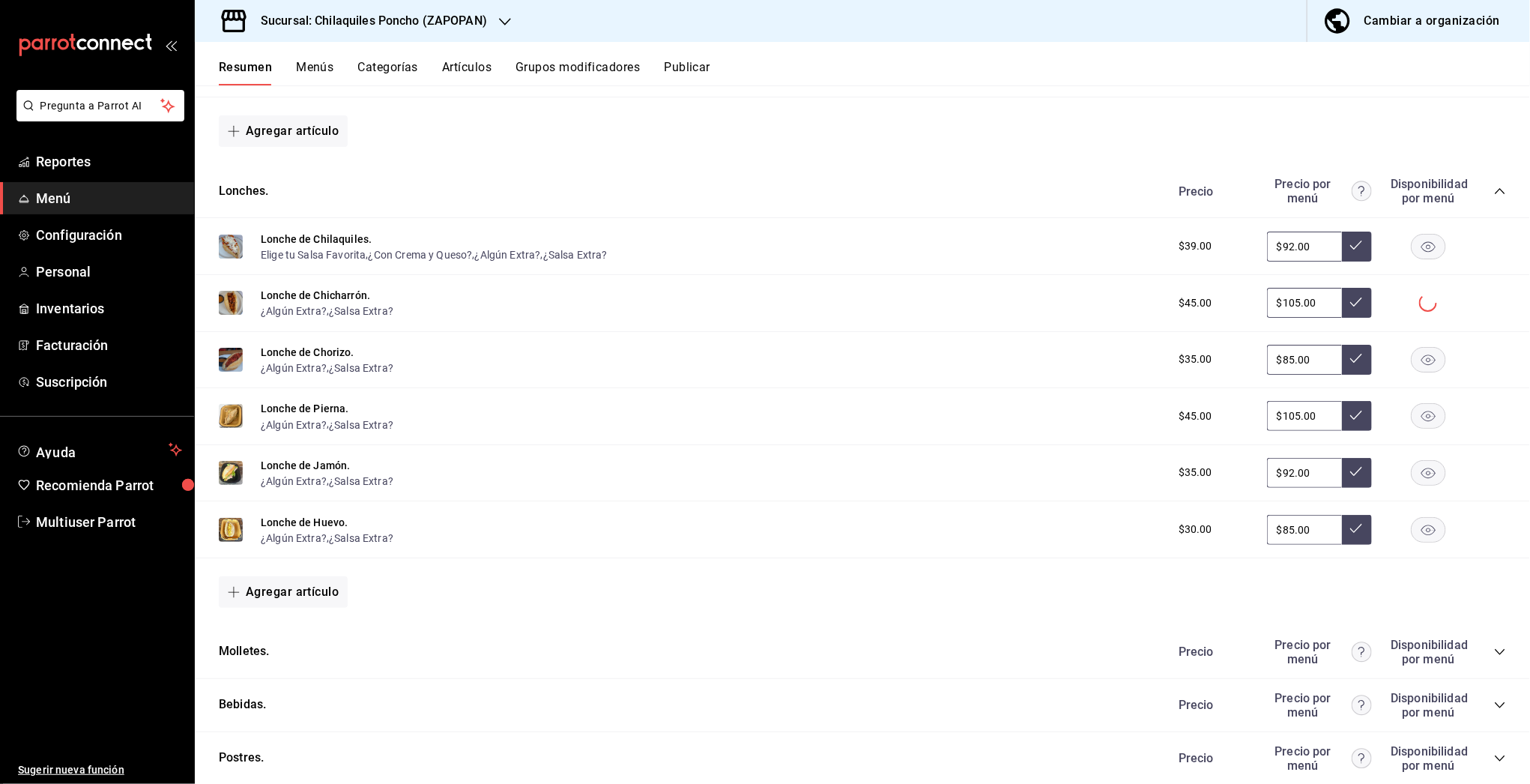
scroll to position [1276, 0]
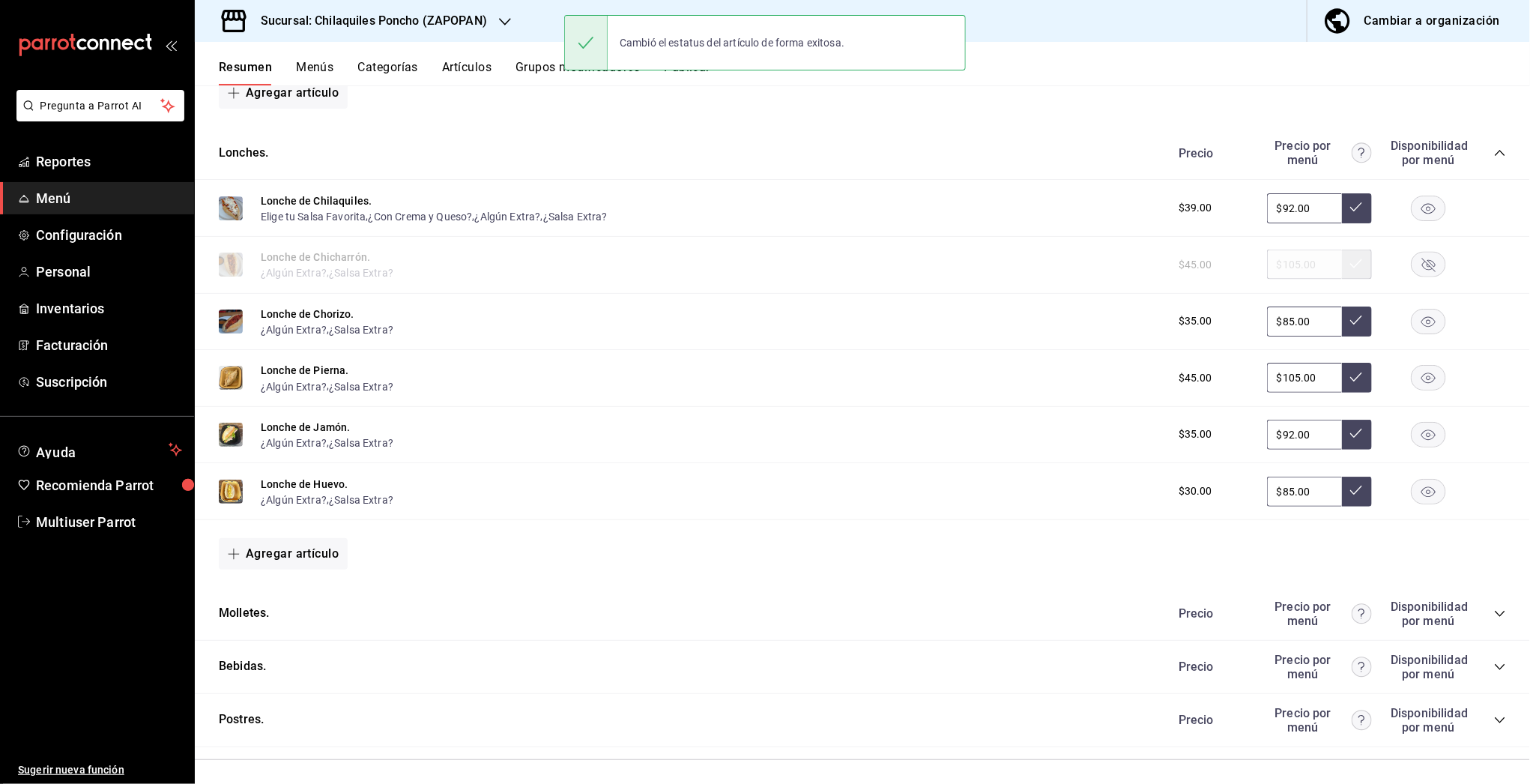
click at [1486, 618] on div "Precio Precio por menú Disponibilidad por menú" at bounding box center [1334, 613] width 342 height 29
click at [1486, 614] on div "Precio Precio por menú Disponibilidad por menú" at bounding box center [1334, 613] width 342 height 29
click at [1494, 608] on icon "collapse-category-row" at bounding box center [1499, 613] width 12 height 12
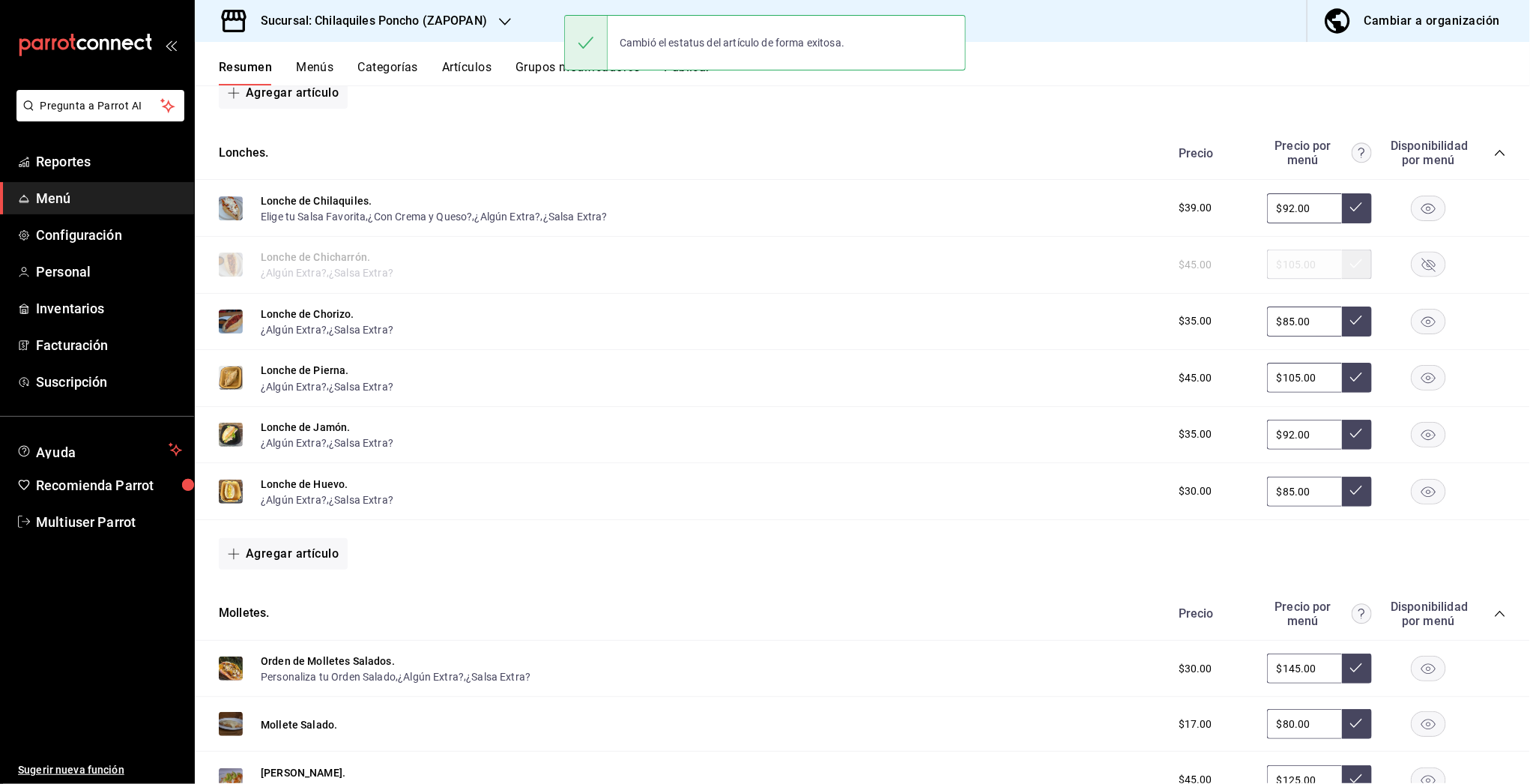
drag, startPoint x: 1484, startPoint y: 604, endPoint x: 1404, endPoint y: 604, distance: 80.0
click at [1406, 604] on div "Precio Precio por menú Disponibilidad por menú" at bounding box center [1334, 613] width 342 height 29
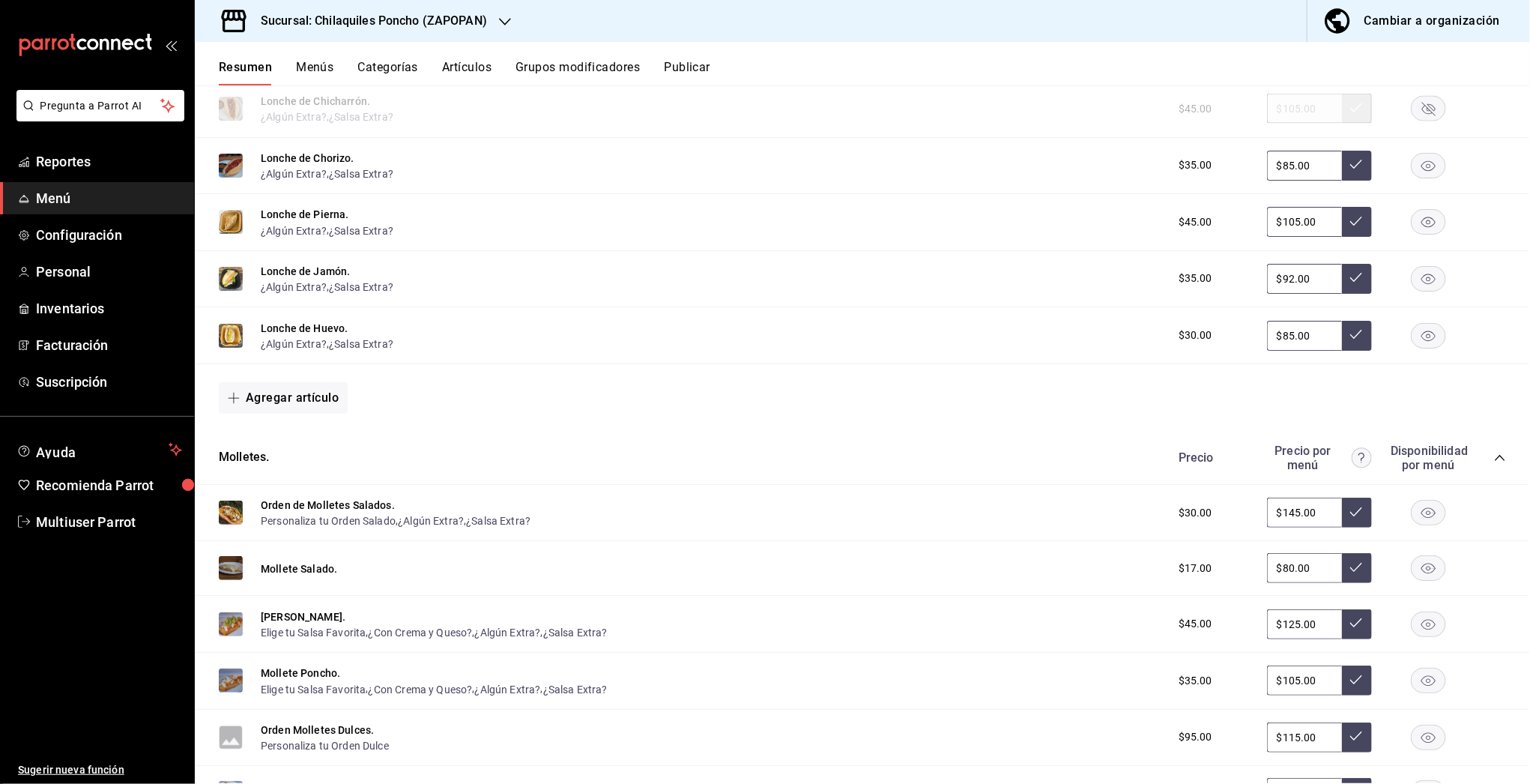
scroll to position [1552, 0]
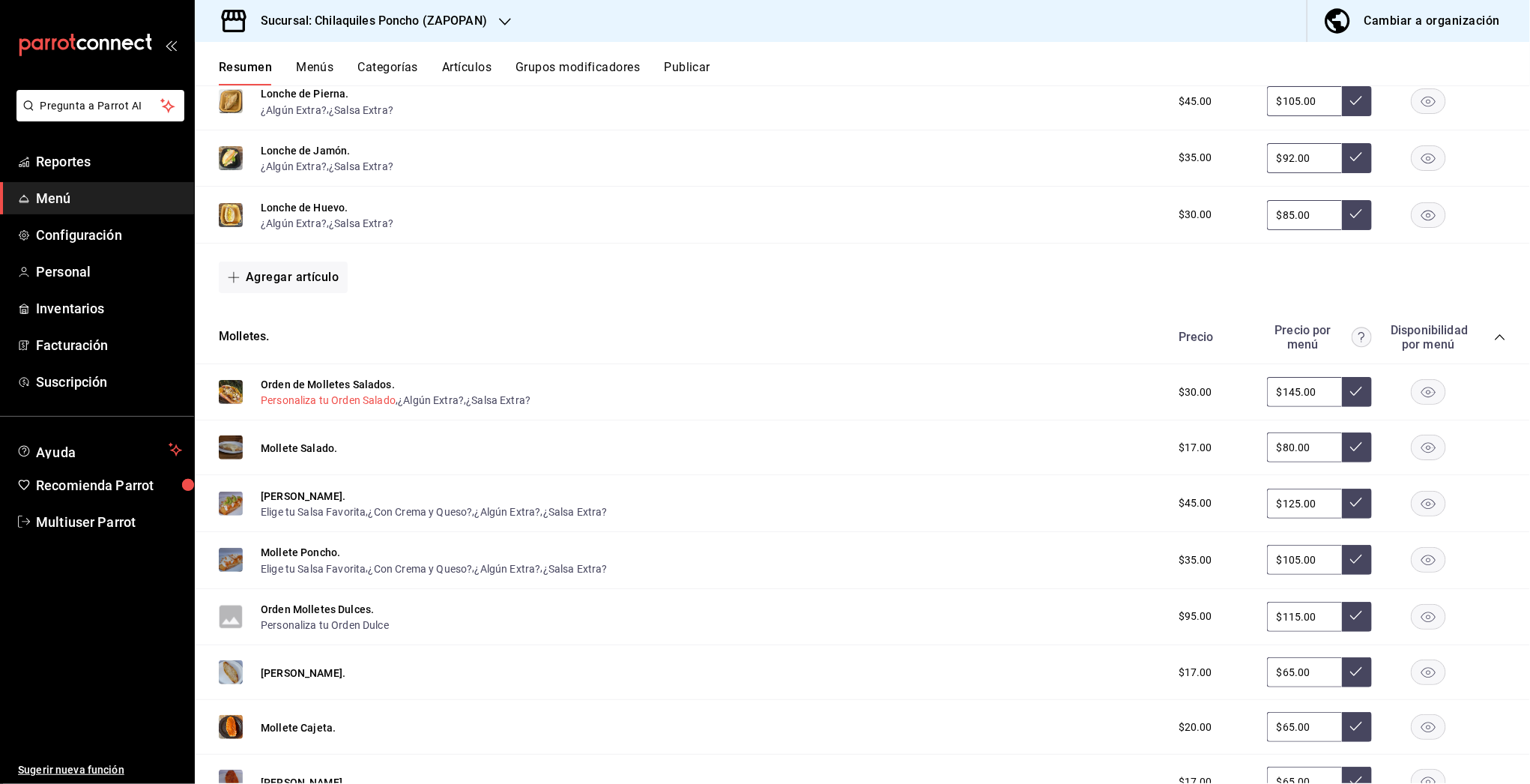
click at [359, 397] on button "Personaliza tu Orden Salado" at bounding box center [328, 400] width 135 height 15
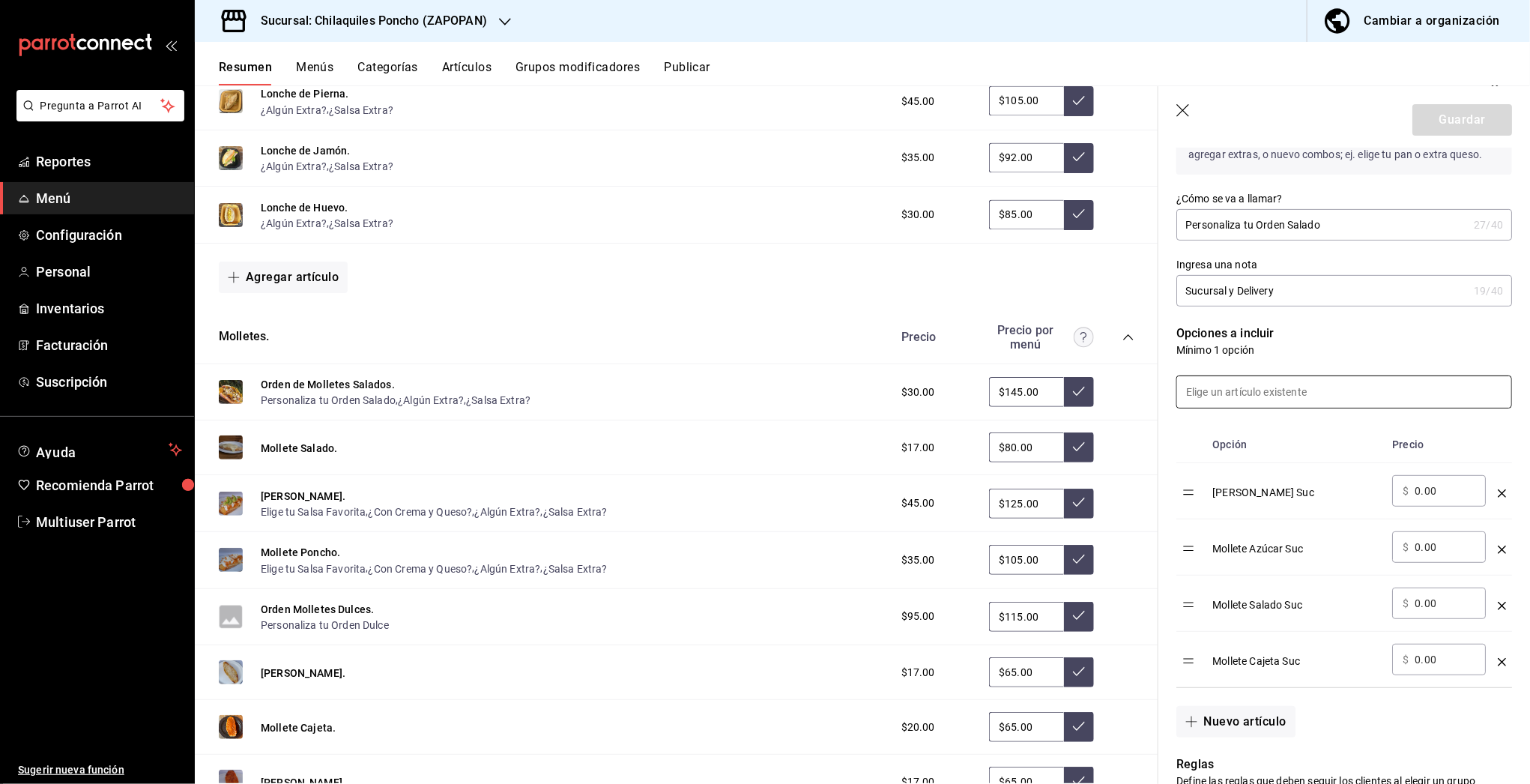
scroll to position [211, 0]
click at [514, 504] on button "¿Algún Extra?" at bounding box center [508, 512] width 66 height 15
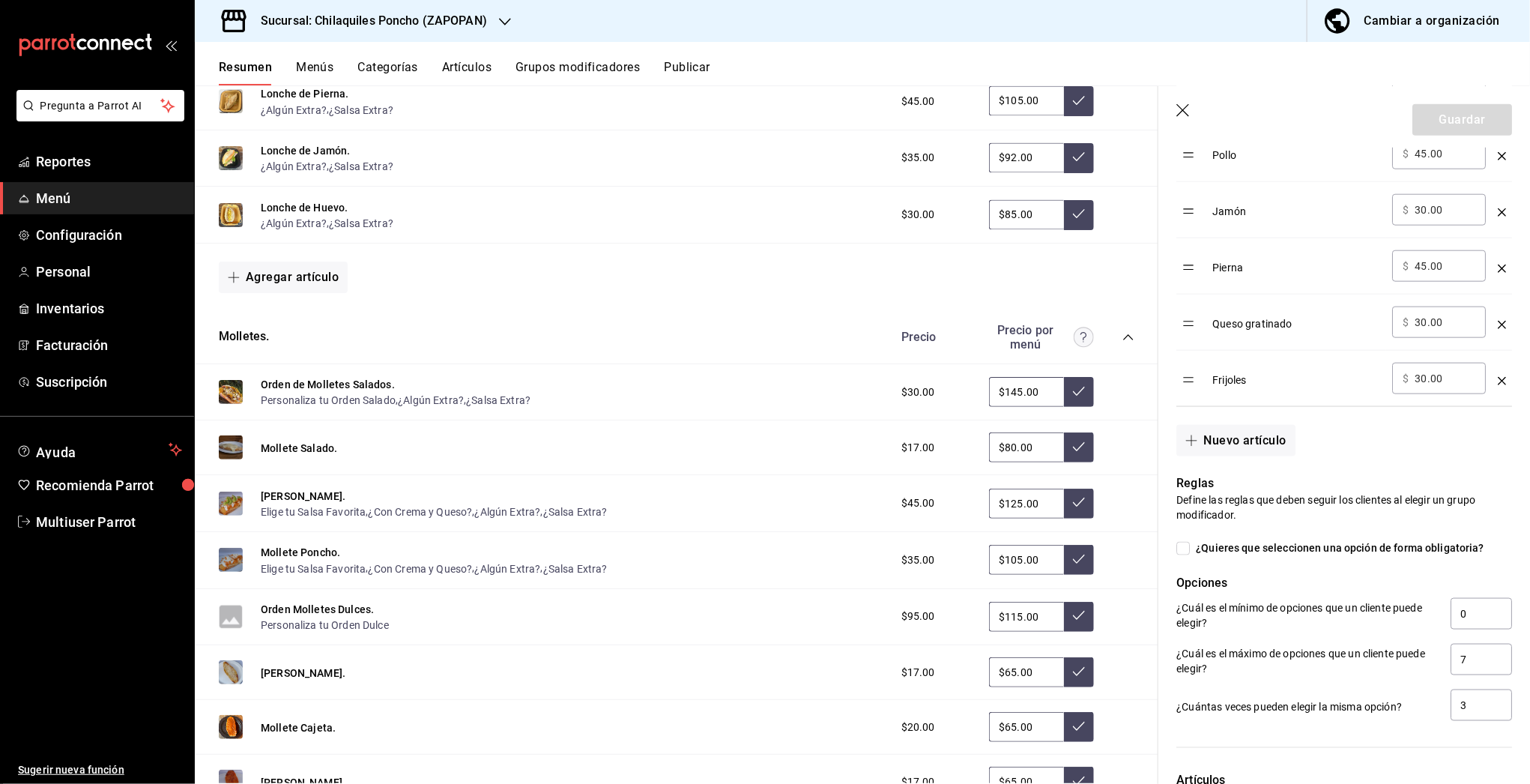
scroll to position [1775, 0]
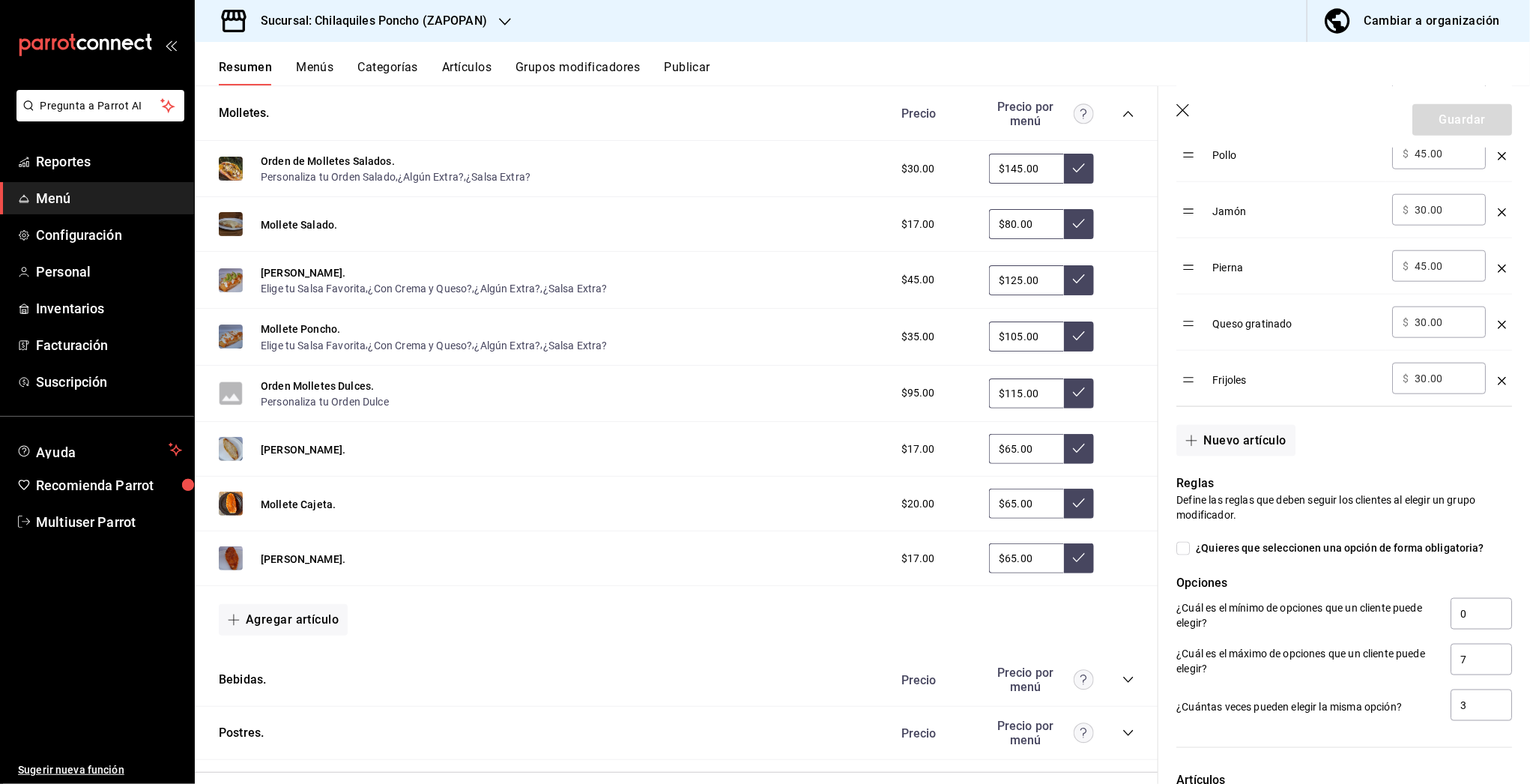
click at [1186, 113] on icon "button" at bounding box center [1184, 112] width 15 height 15
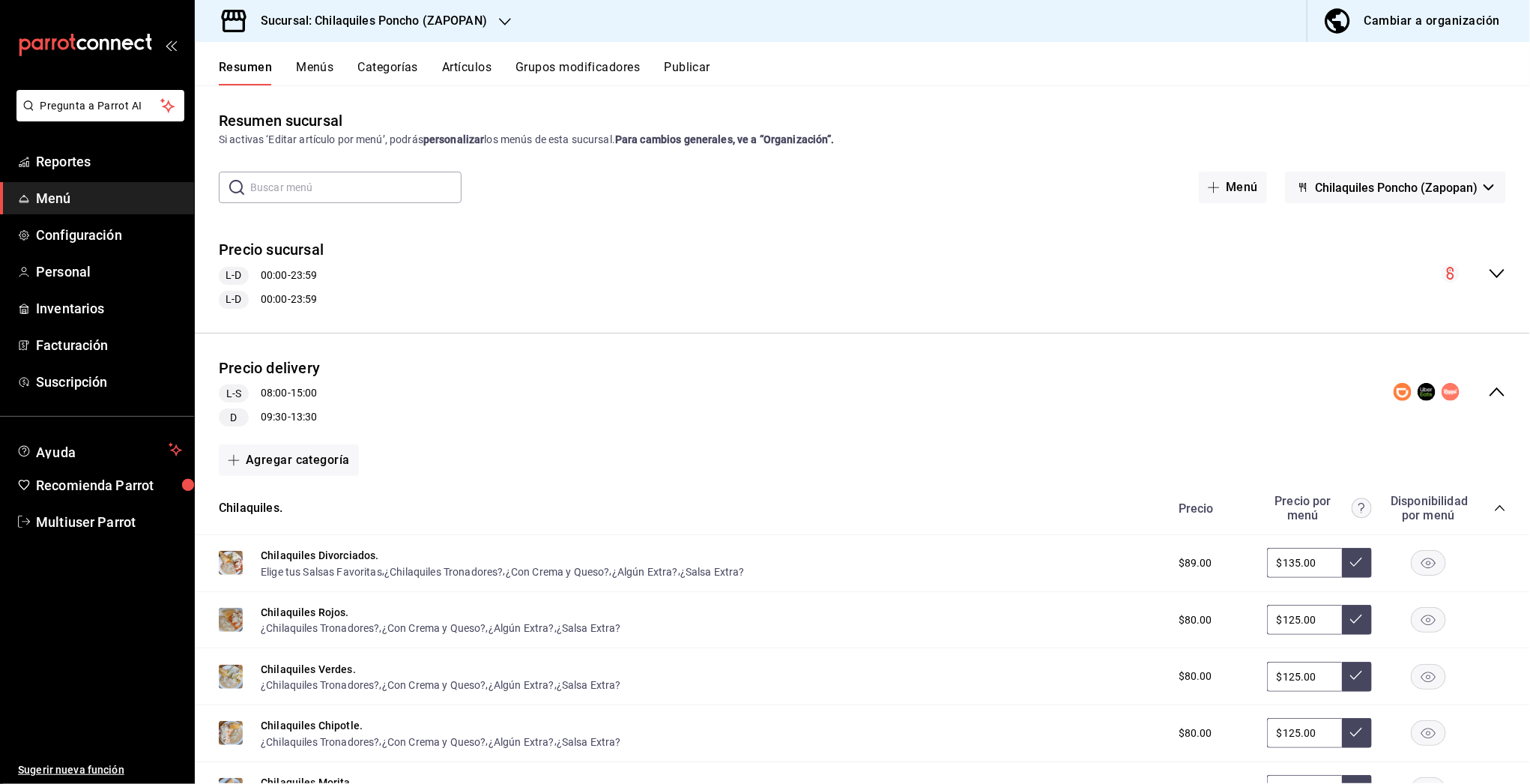
click at [710, 68] on button "Publicar" at bounding box center [687, 73] width 47 height 25
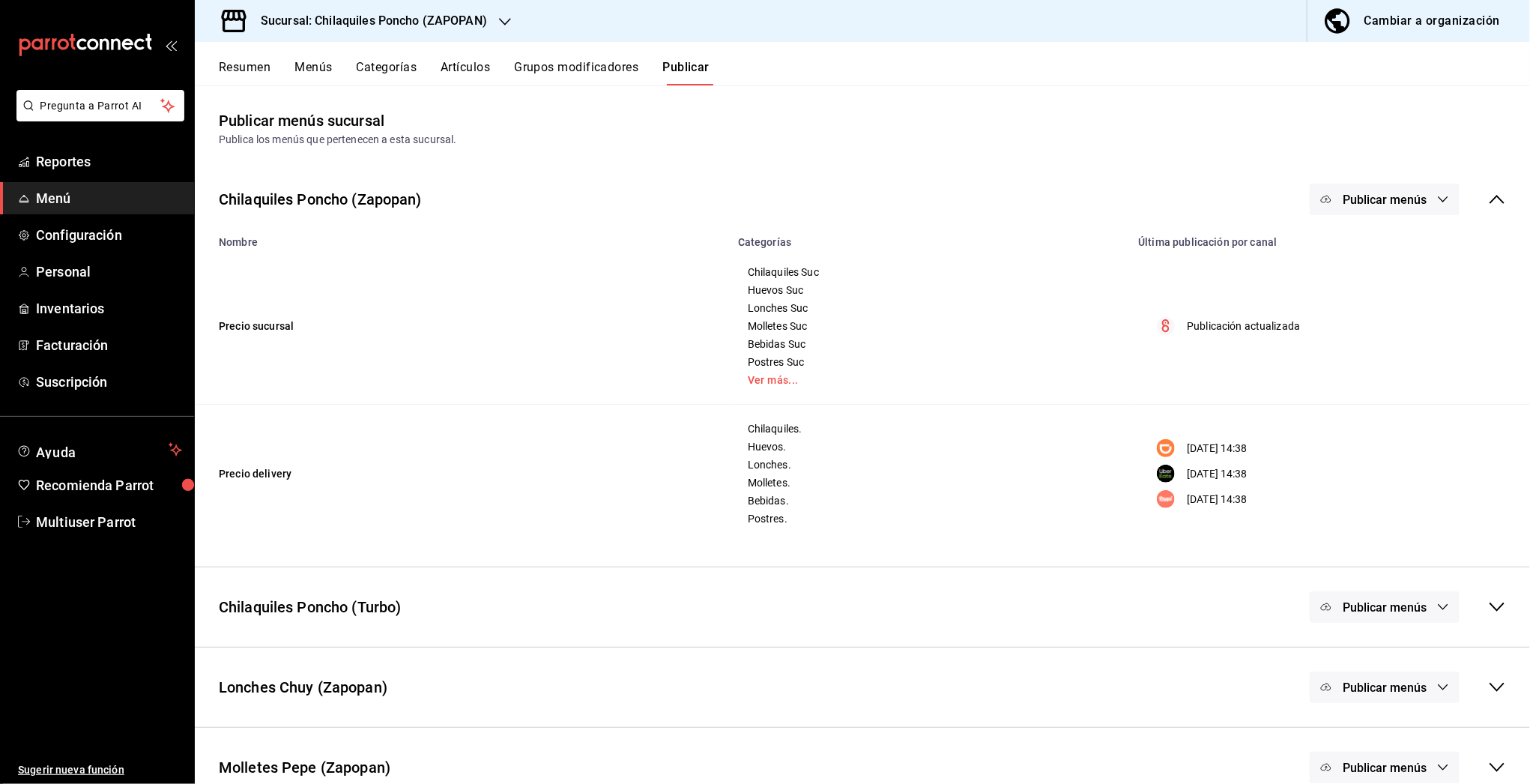
click at [1387, 194] on span "Publicar menús" at bounding box center [1384, 199] width 84 height 14
click at [1369, 294] on span "DiDi Food" at bounding box center [1393, 290] width 72 height 16
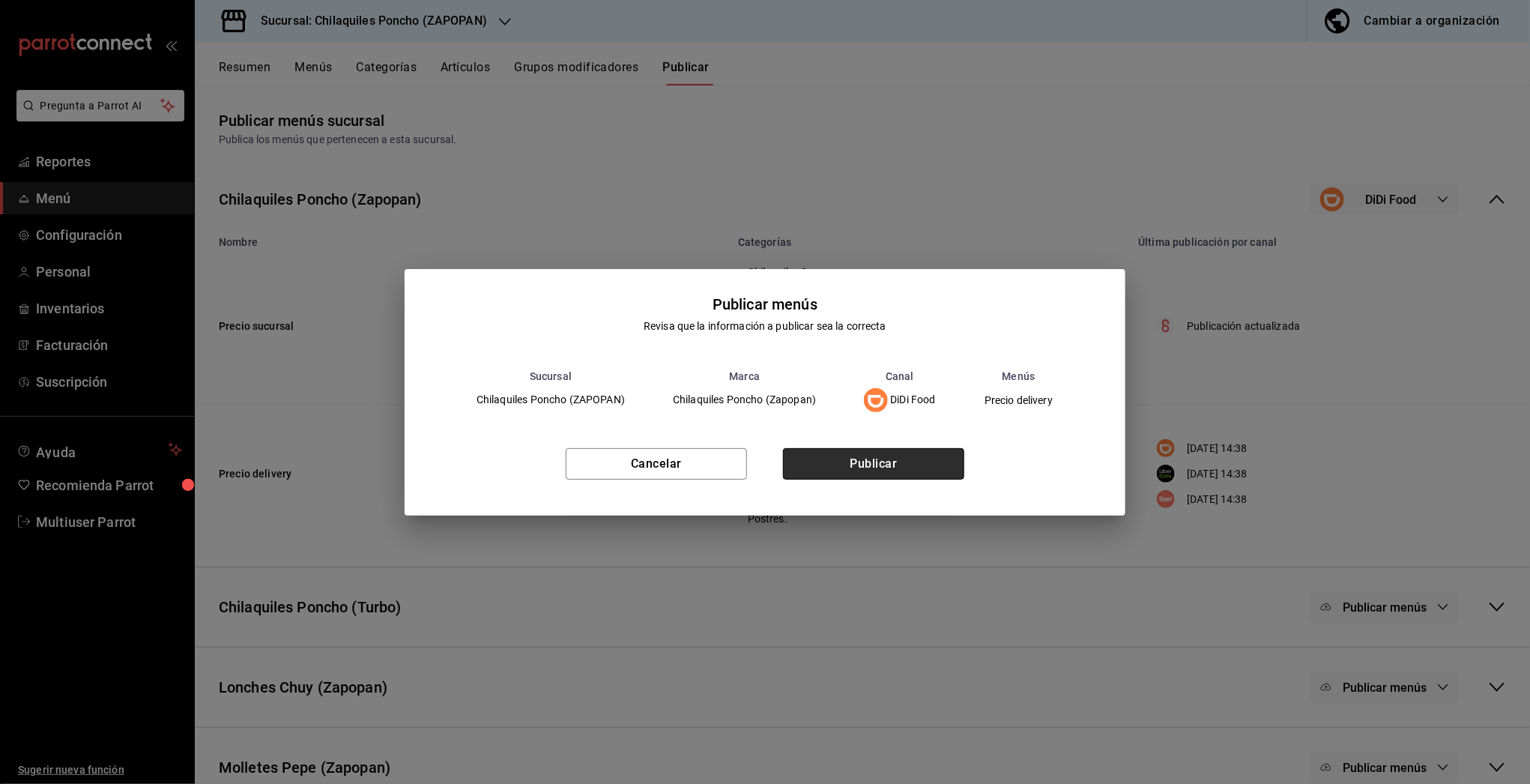
click at [858, 449] on button "Publicar" at bounding box center [874, 463] width 182 height 31
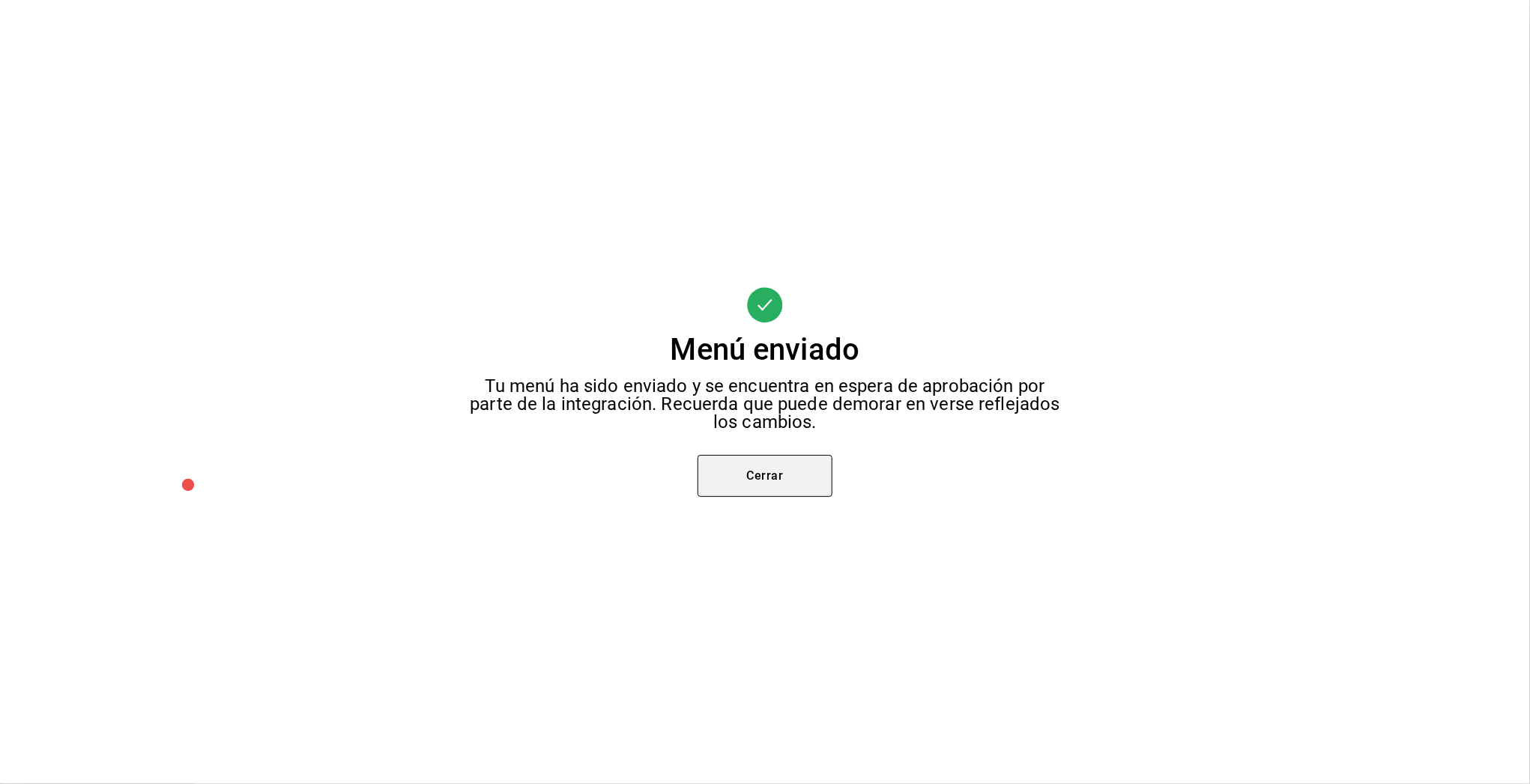
click at [793, 495] on button "Cerrar" at bounding box center [765, 475] width 135 height 42
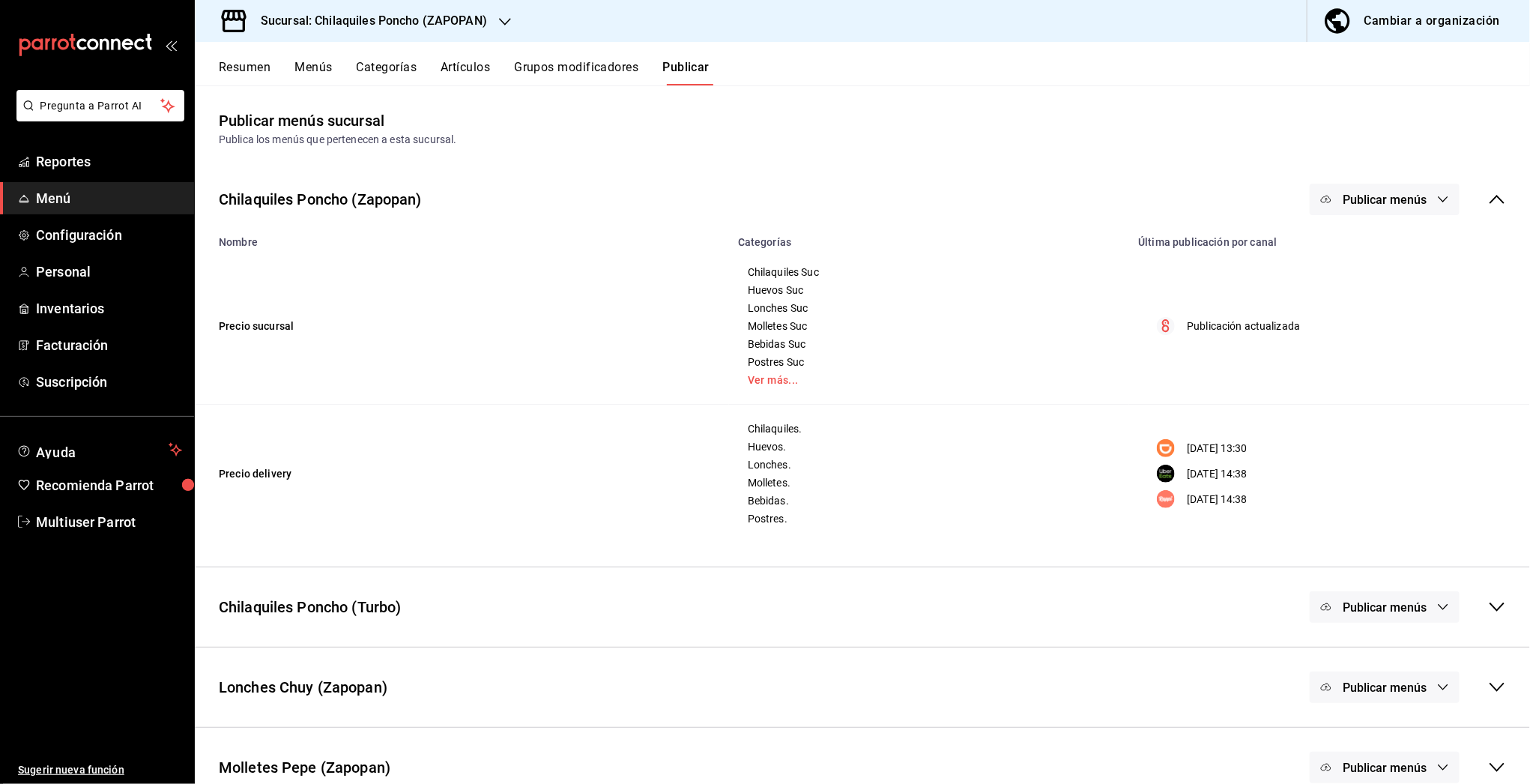
click at [1342, 202] on span "Publicar menús" at bounding box center [1384, 199] width 84 height 14
click at [1347, 311] on li "Uber Eats" at bounding box center [1371, 331] width 137 height 42
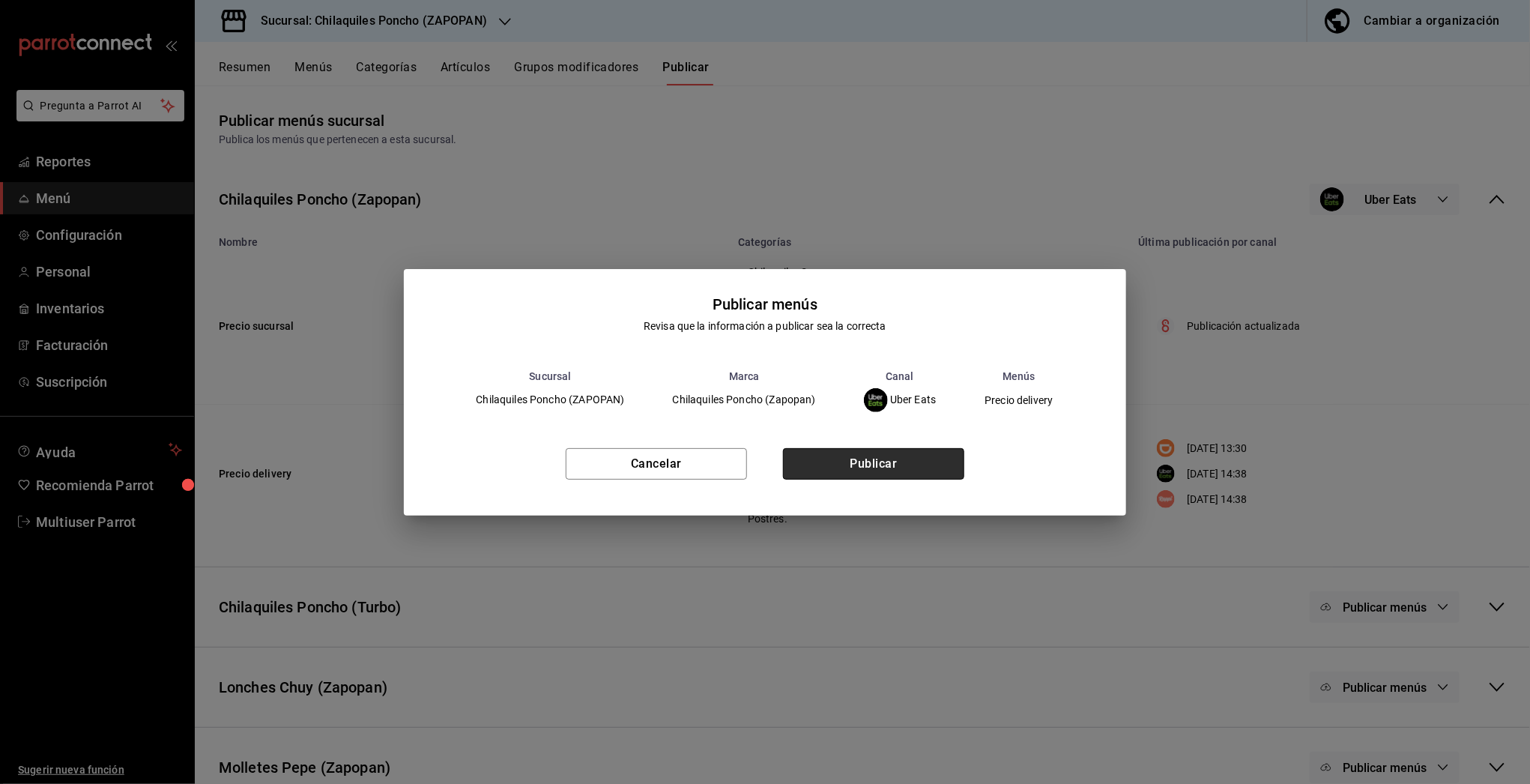
click at [827, 467] on button "Publicar" at bounding box center [874, 463] width 182 height 31
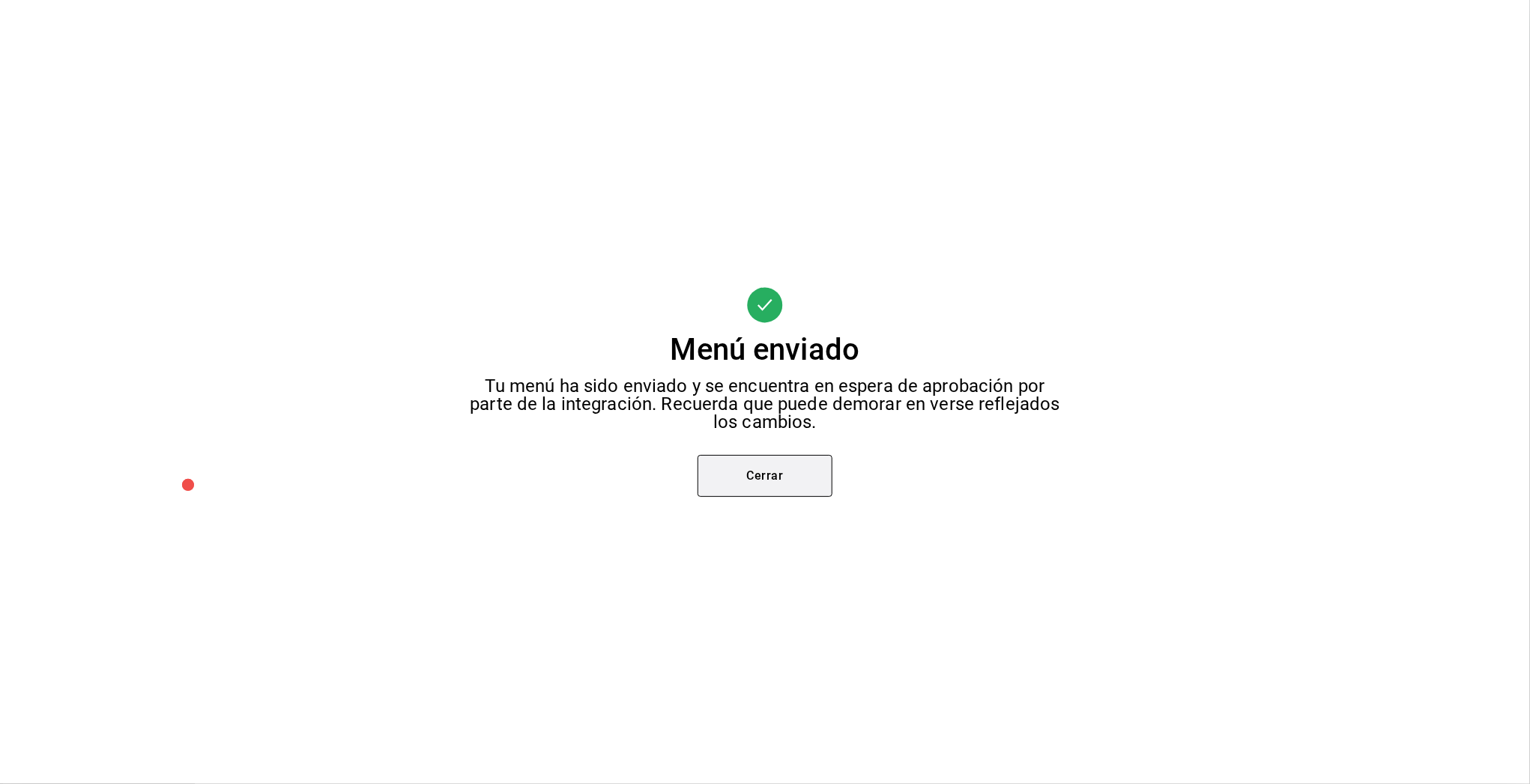
click at [750, 490] on button "Cerrar" at bounding box center [765, 475] width 135 height 42
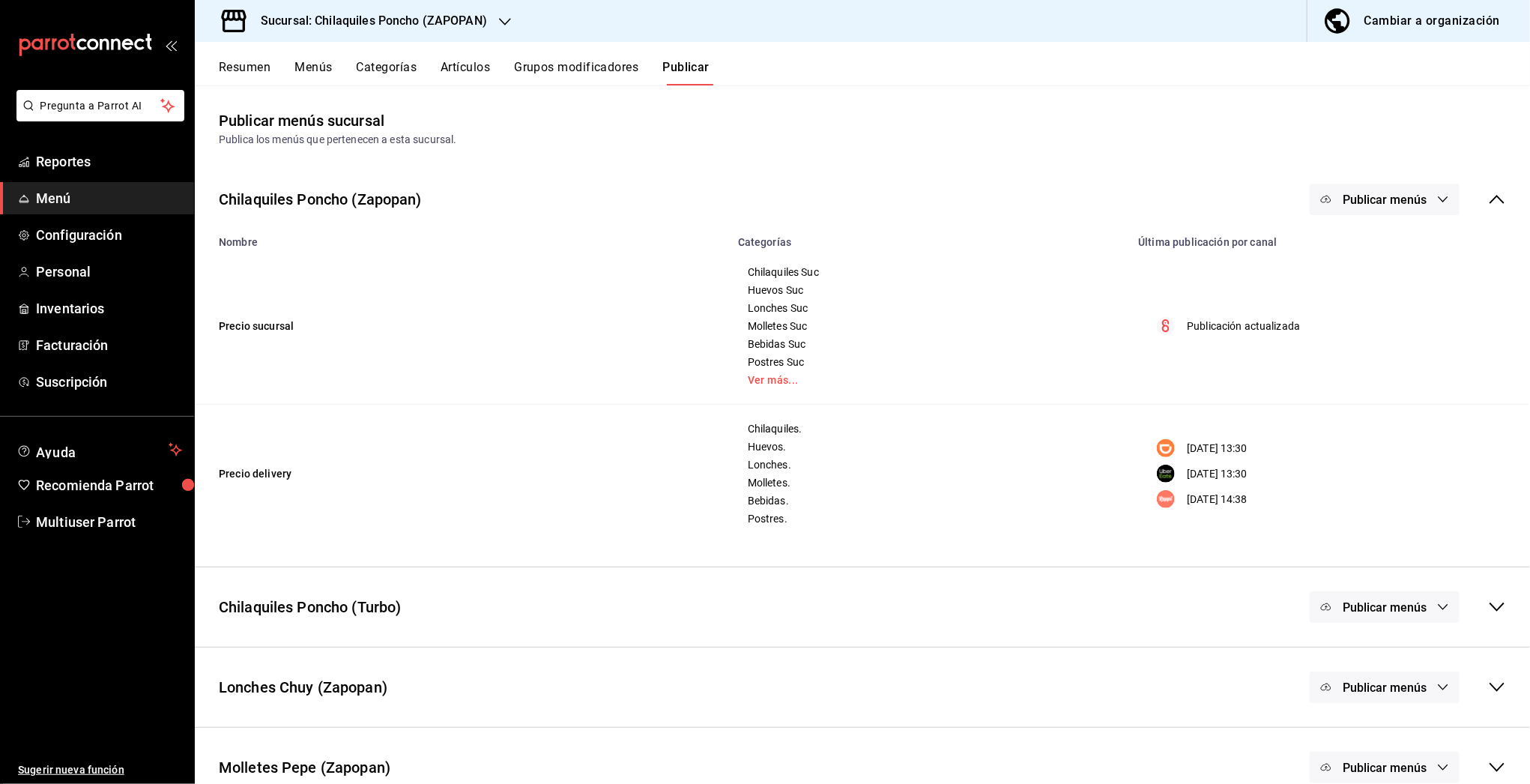
click at [1386, 199] on span "Publicar menús" at bounding box center [1384, 199] width 84 height 14
click at [1351, 378] on div at bounding box center [1335, 373] width 42 height 24
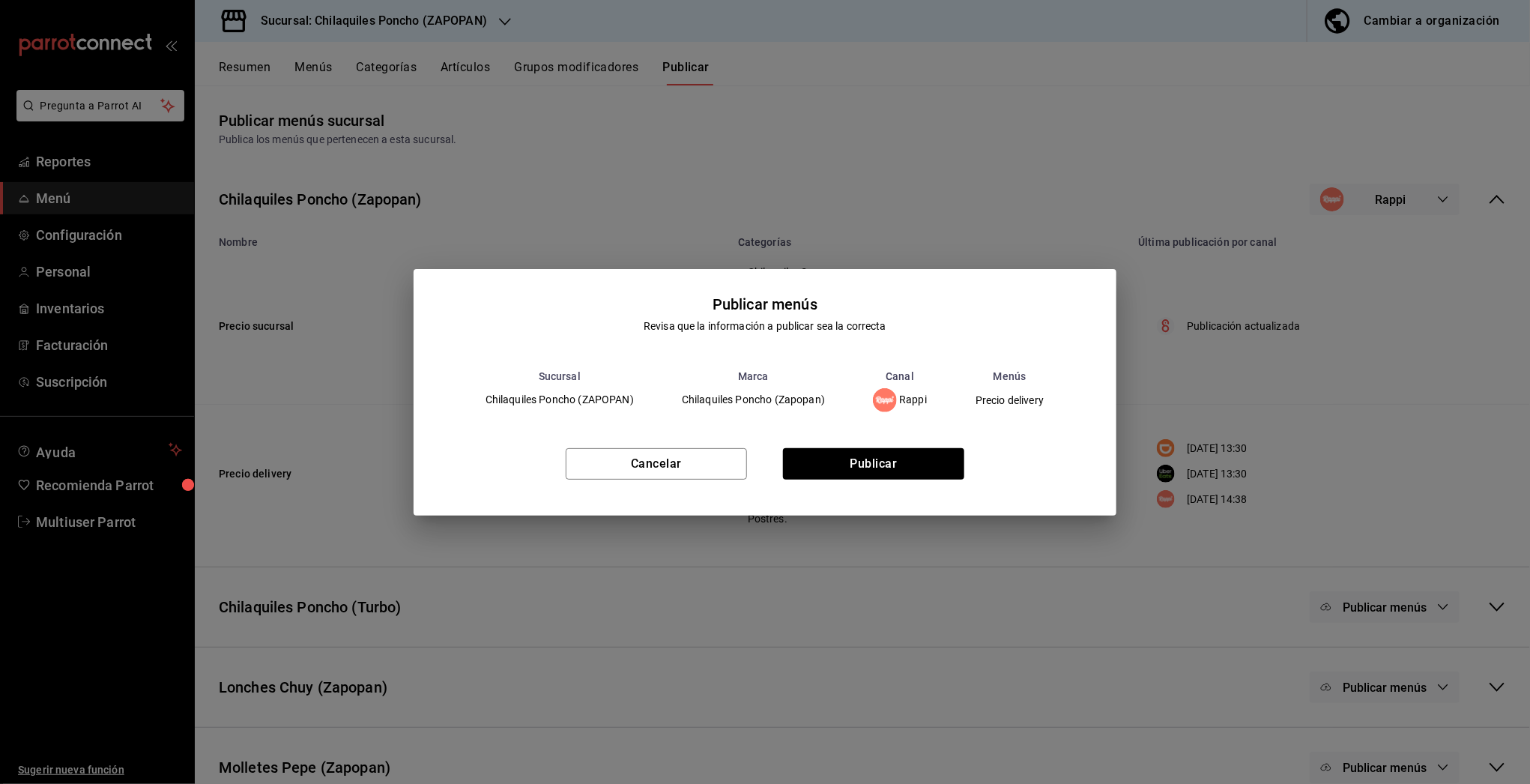
click at [886, 479] on div "Cancelar Publicar" at bounding box center [765, 470] width 703 height 92
click at [886, 462] on button "Publicar" at bounding box center [874, 463] width 182 height 31
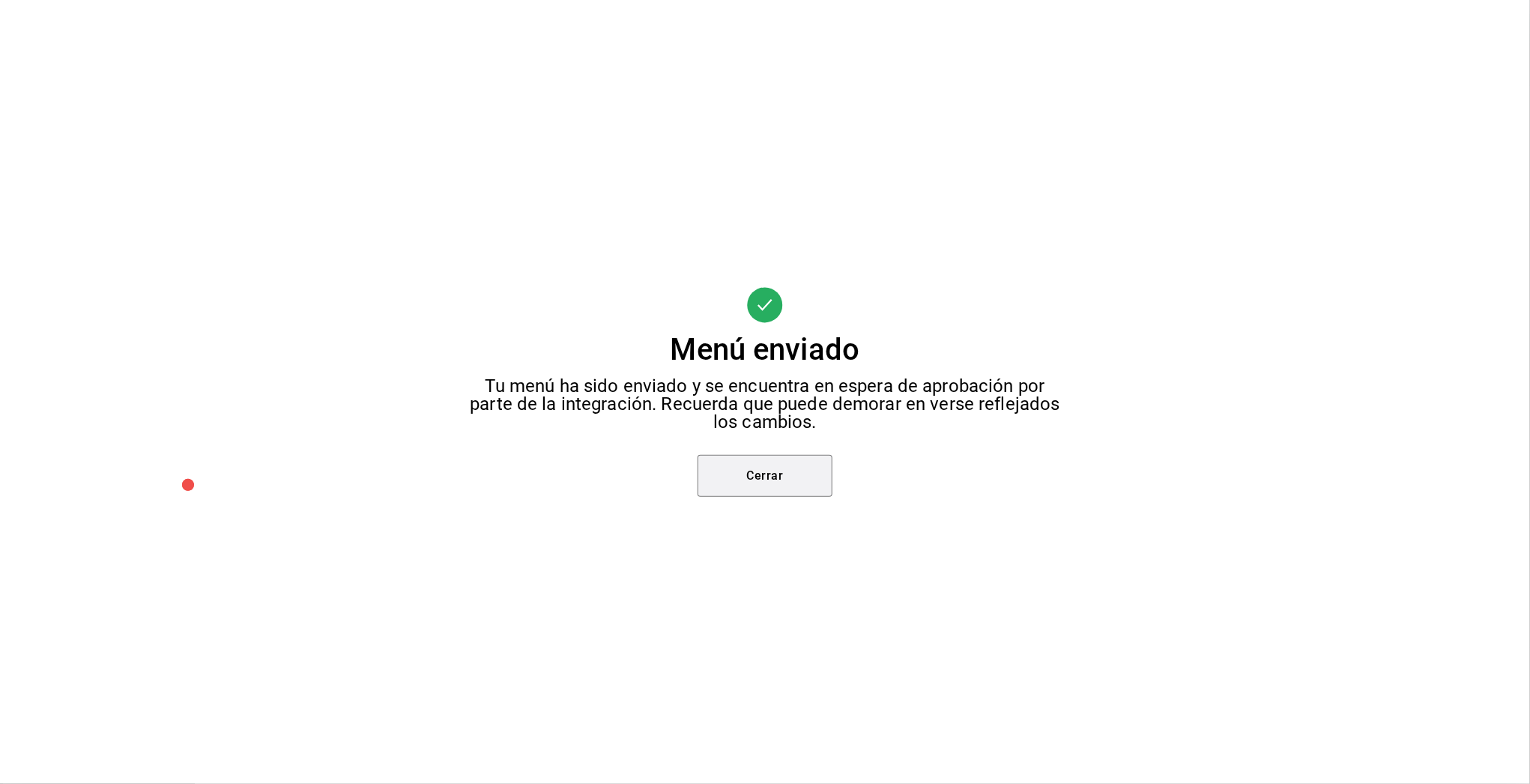
click at [749, 468] on button "Cerrar" at bounding box center [765, 475] width 135 height 42
